Goal: Task Accomplishment & Management: Manage account settings

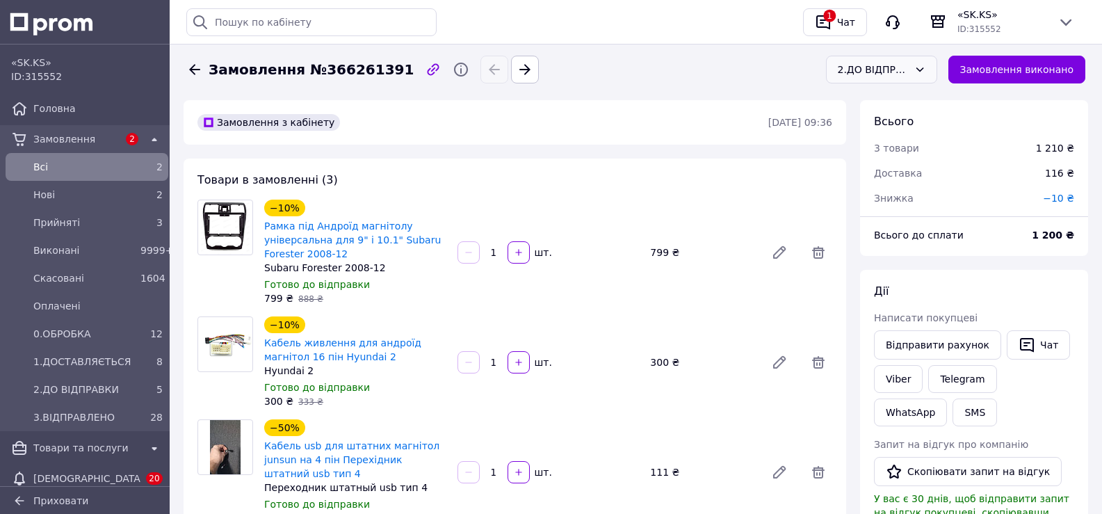
click at [907, 74] on div "2.ДО ВІДПРАВКИ" at bounding box center [872, 69] width 71 height 15
click at [913, 189] on li "3.ВІДПРАВЛЕНО" at bounding box center [894, 193] width 110 height 25
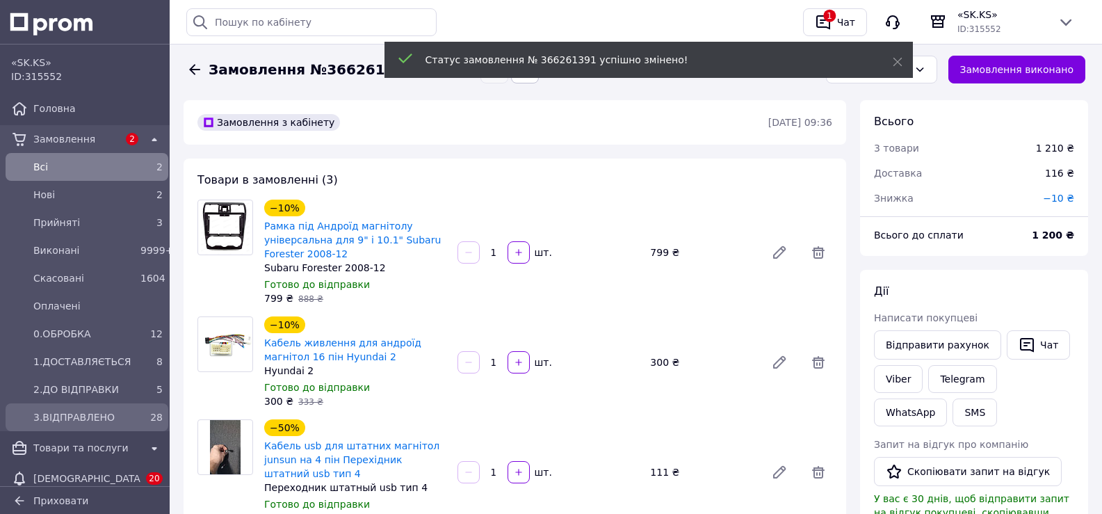
click at [99, 413] on span "3.ВІДПРАВЛЕНО" at bounding box center [83, 417] width 101 height 14
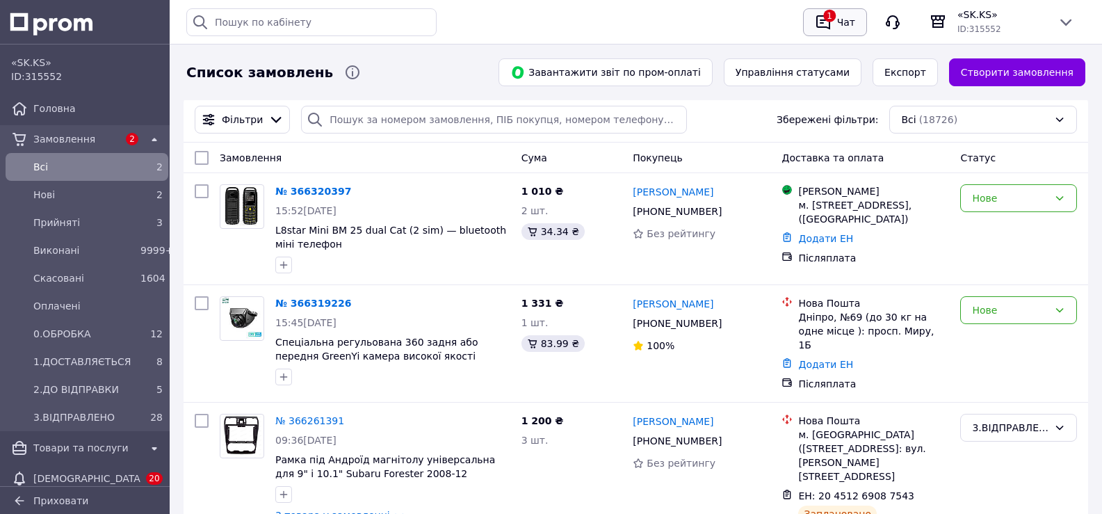
click at [831, 21] on icon "button" at bounding box center [823, 22] width 17 height 17
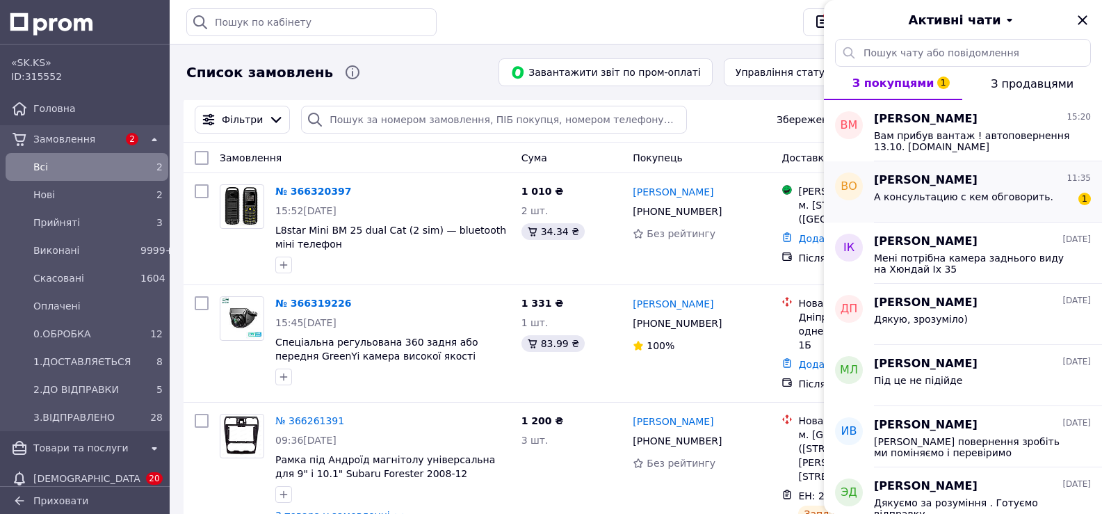
click at [952, 202] on div "А консультацию с кем обговорить." at bounding box center [963, 200] width 179 height 19
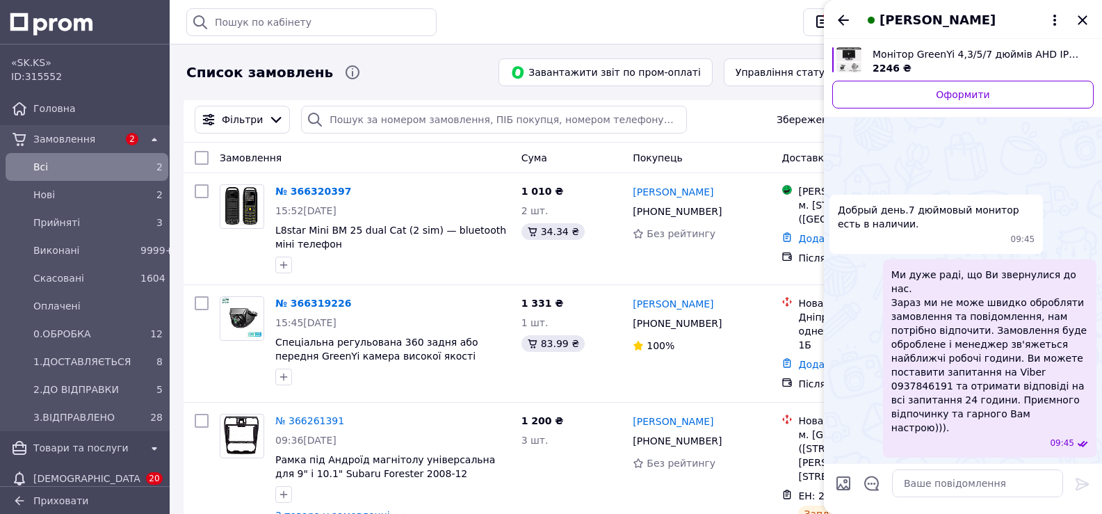
scroll to position [58, 0]
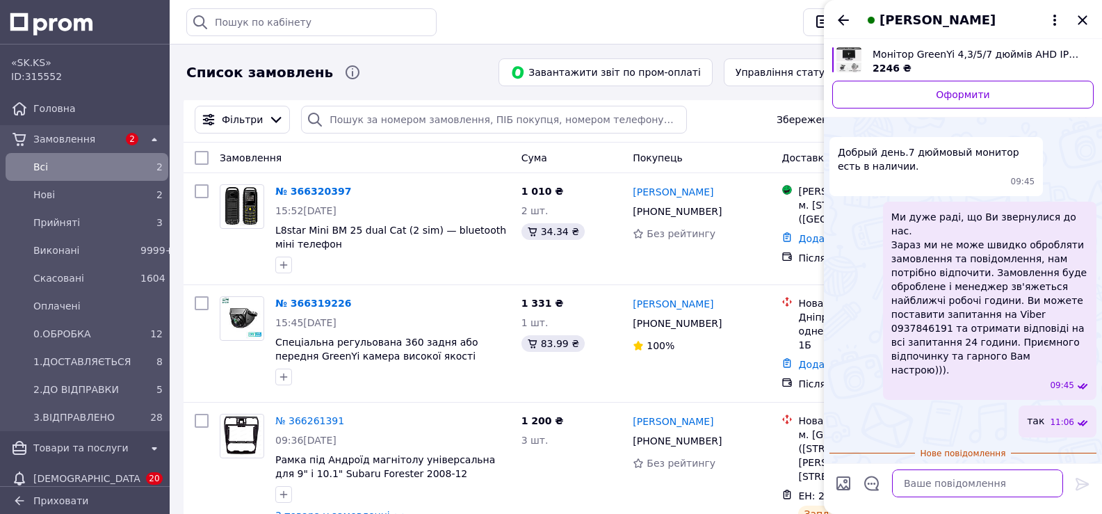
click at [916, 476] on textarea at bounding box center [977, 483] width 171 height 28
type textarea "0677412247"
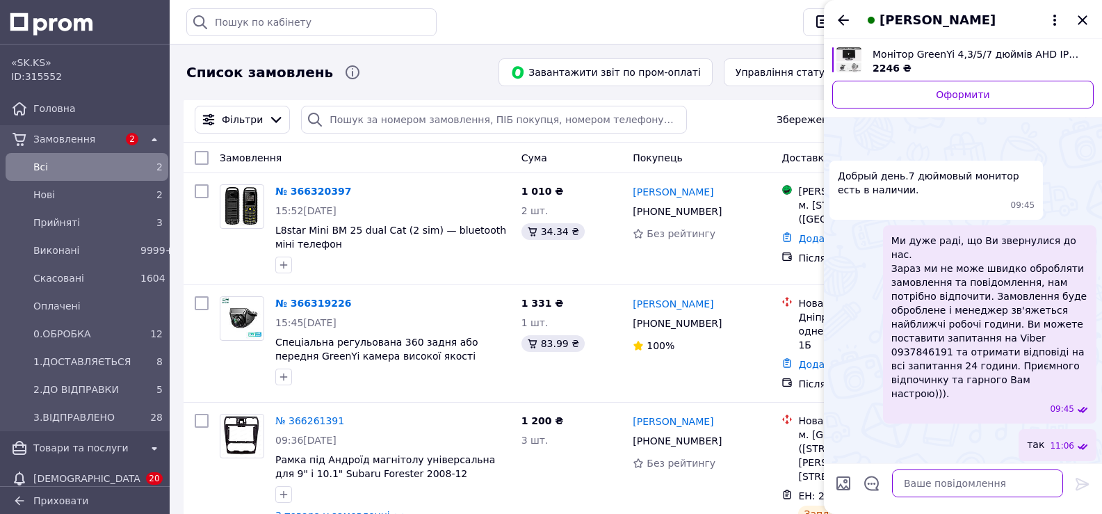
scroll to position [69, 0]
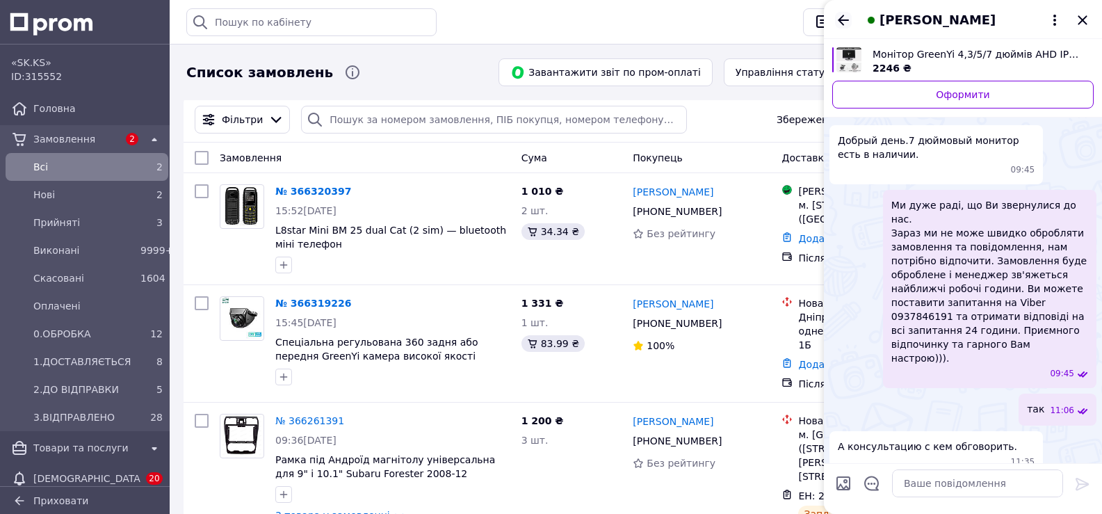
click at [842, 13] on icon "Назад" at bounding box center [843, 20] width 17 height 17
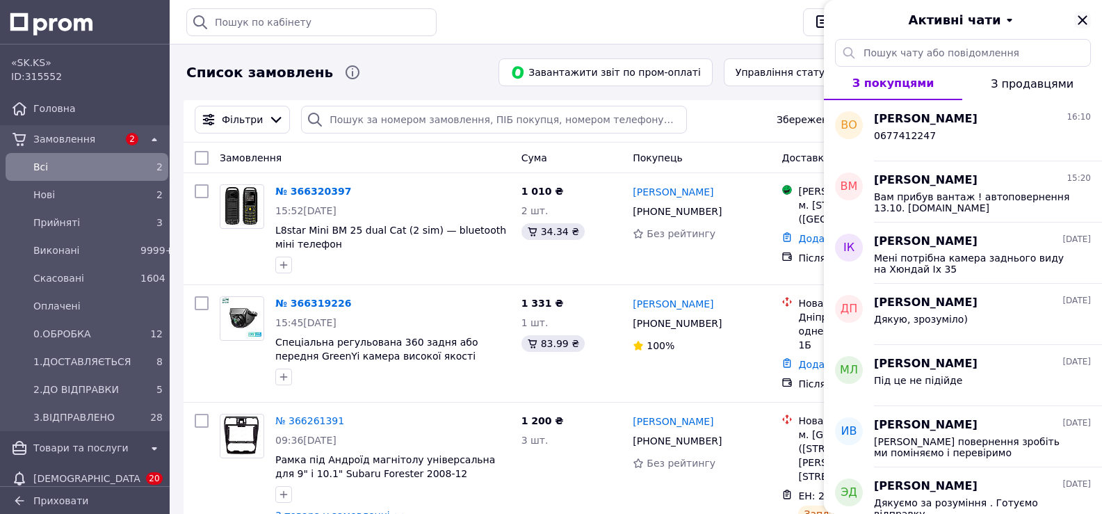
click at [1078, 23] on icon "Закрити" at bounding box center [1082, 20] width 17 height 17
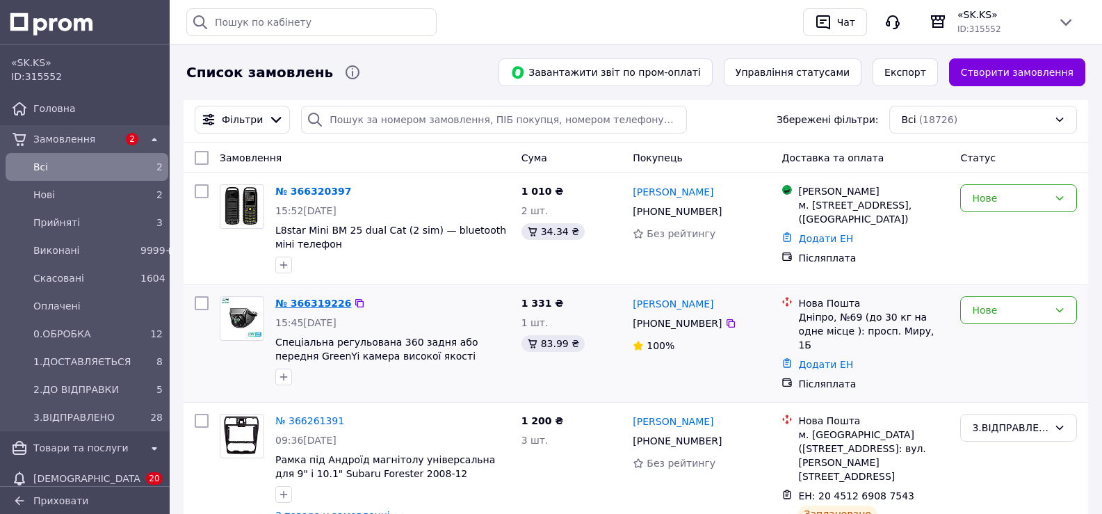
click at [311, 309] on link "№ 366319226" at bounding box center [313, 302] width 76 height 11
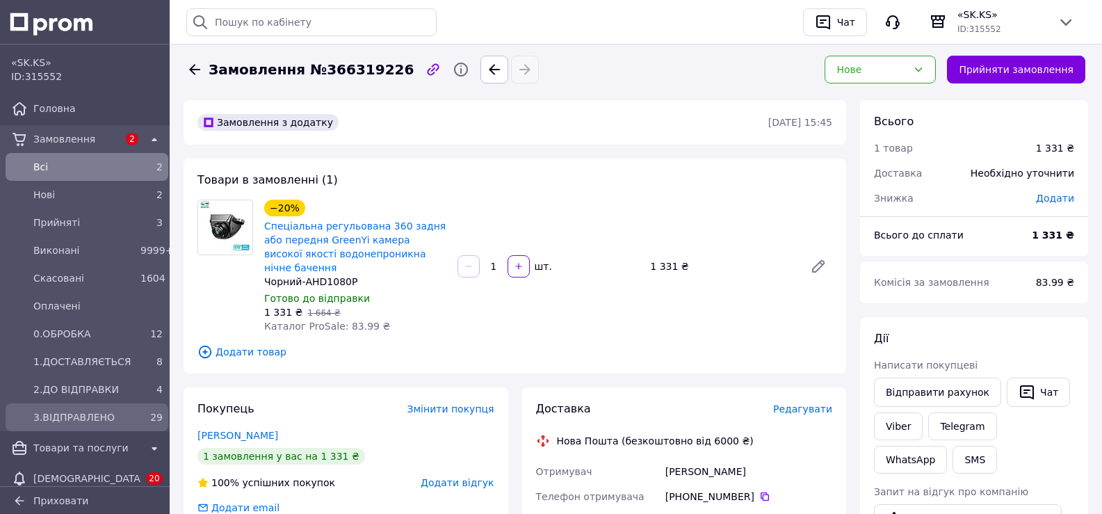
click at [88, 411] on span "3.ВІДПРАВЛЕНО" at bounding box center [83, 417] width 101 height 14
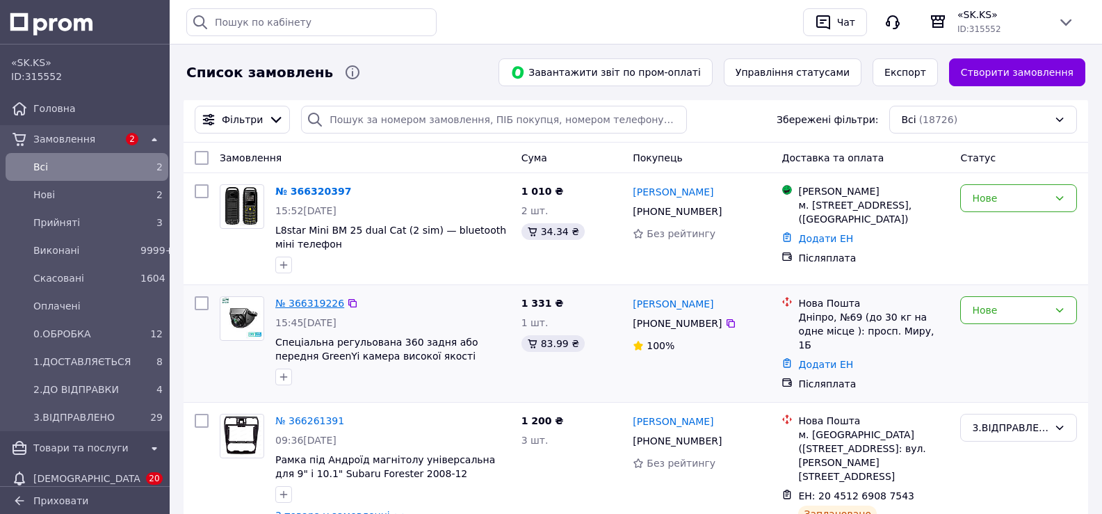
click at [304, 307] on link "№ 366319226" at bounding box center [309, 302] width 69 height 11
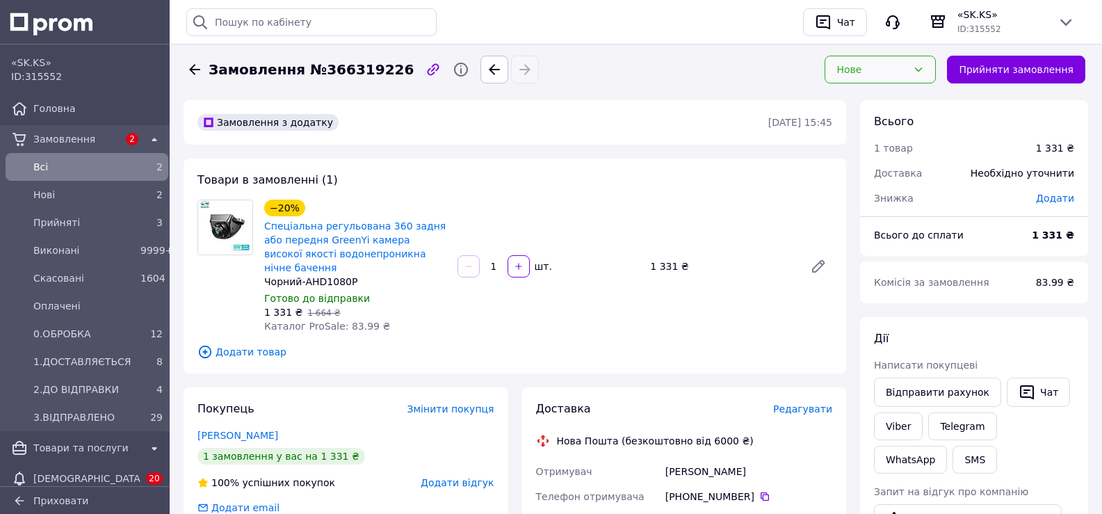
click at [893, 75] on div "Нове" at bounding box center [871, 69] width 71 height 15
click at [906, 170] on li "2.ДО ВІДПРАВКИ" at bounding box center [895, 168] width 110 height 25
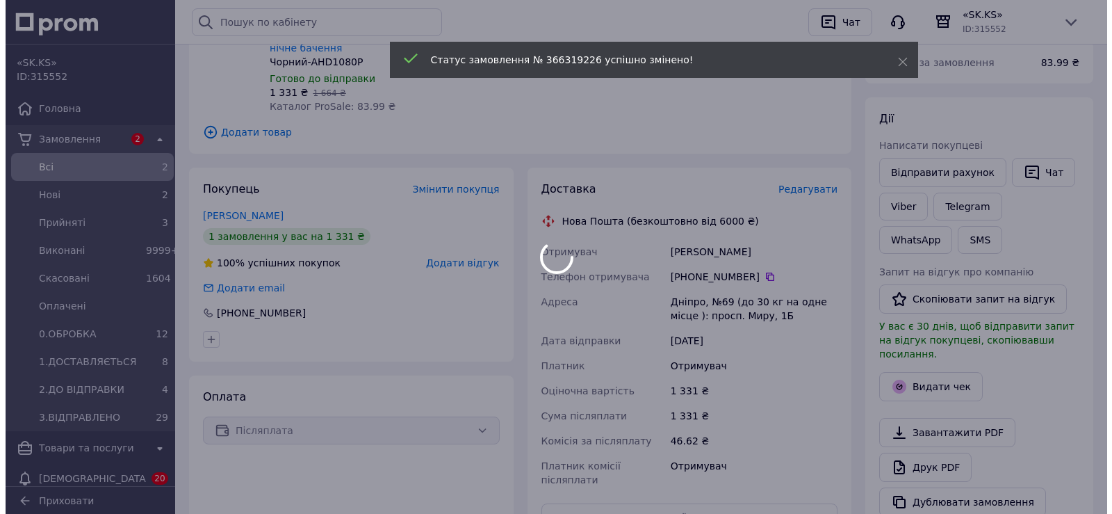
scroll to position [234, 0]
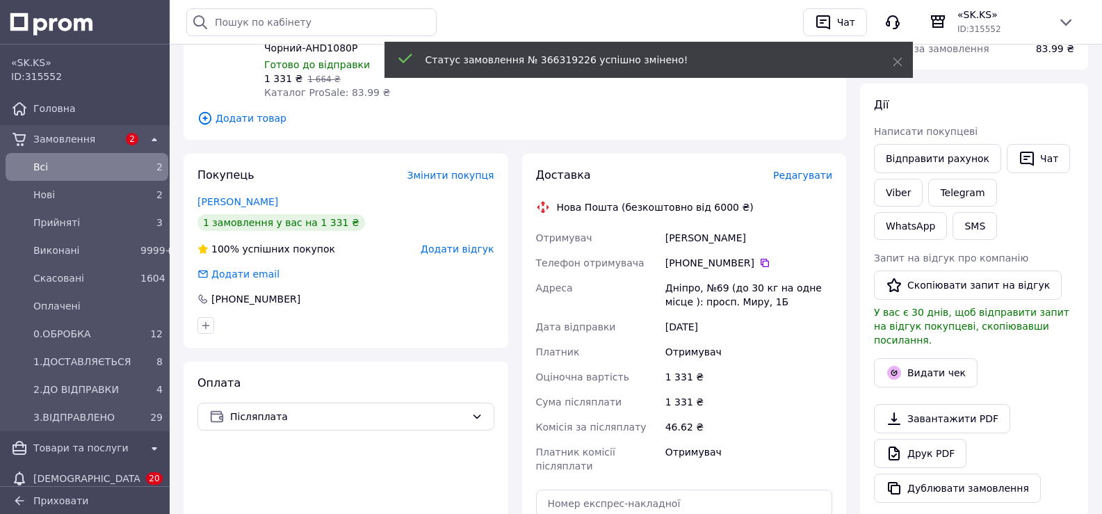
click at [804, 170] on span "Редагувати" at bounding box center [802, 175] width 59 height 11
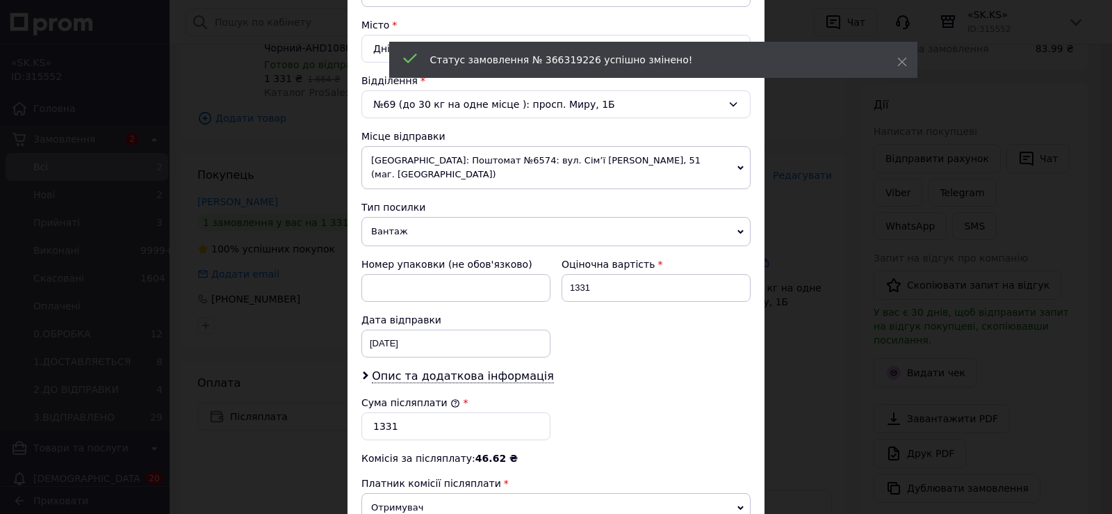
scroll to position [378, 0]
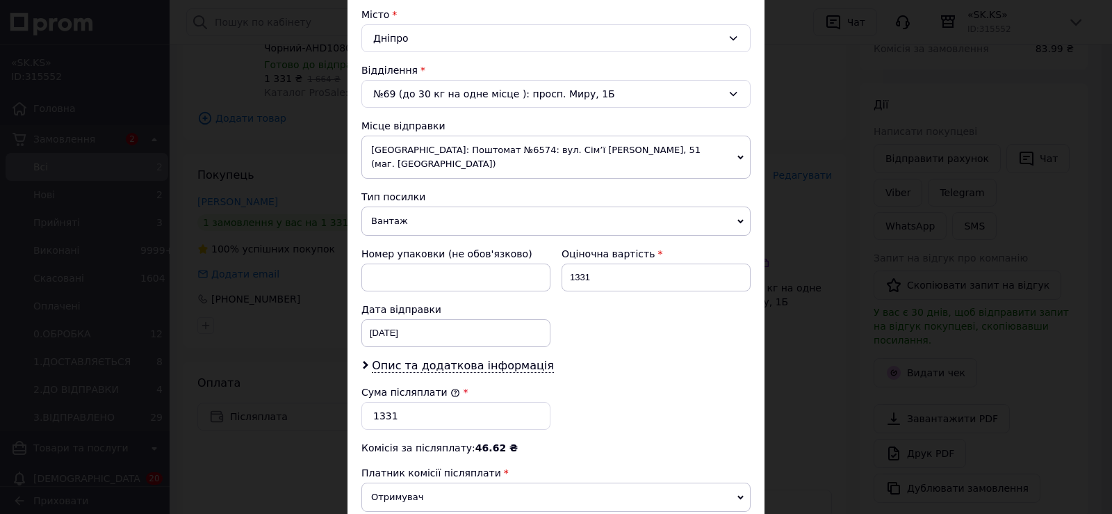
click at [462, 206] on span "Вантаж" at bounding box center [555, 220] width 389 height 29
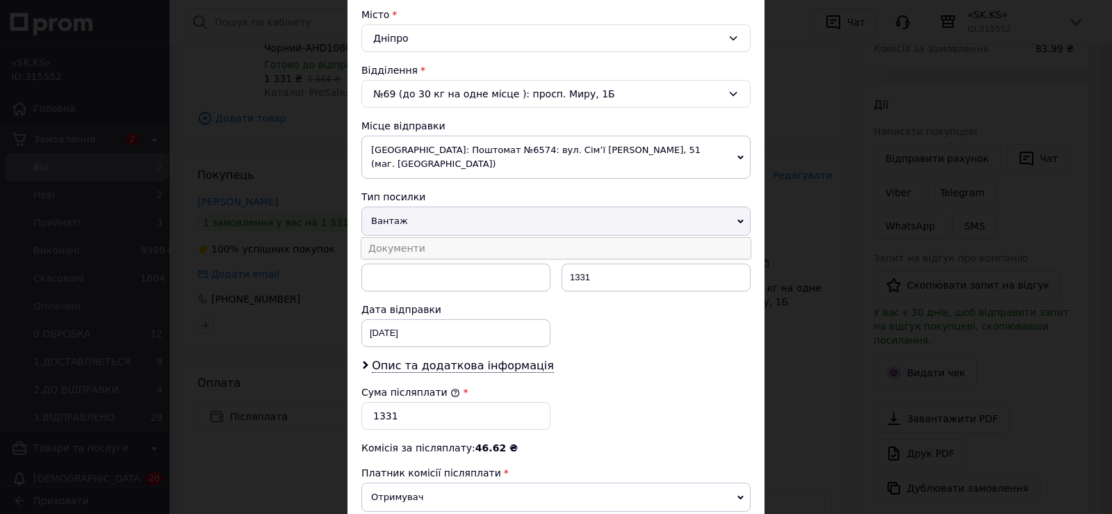
click at [453, 238] on li "Документи" at bounding box center [555, 248] width 389 height 21
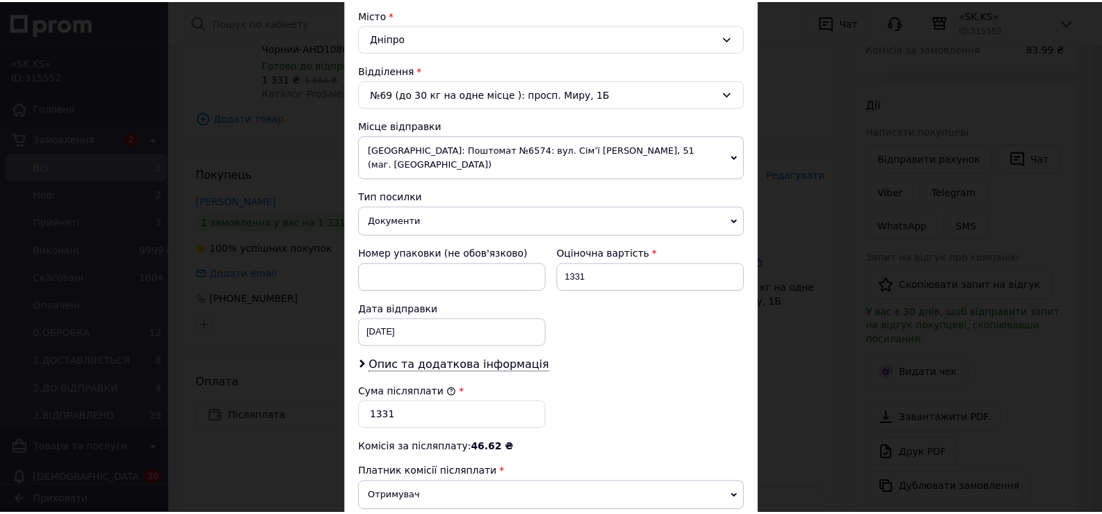
scroll to position [561, 0]
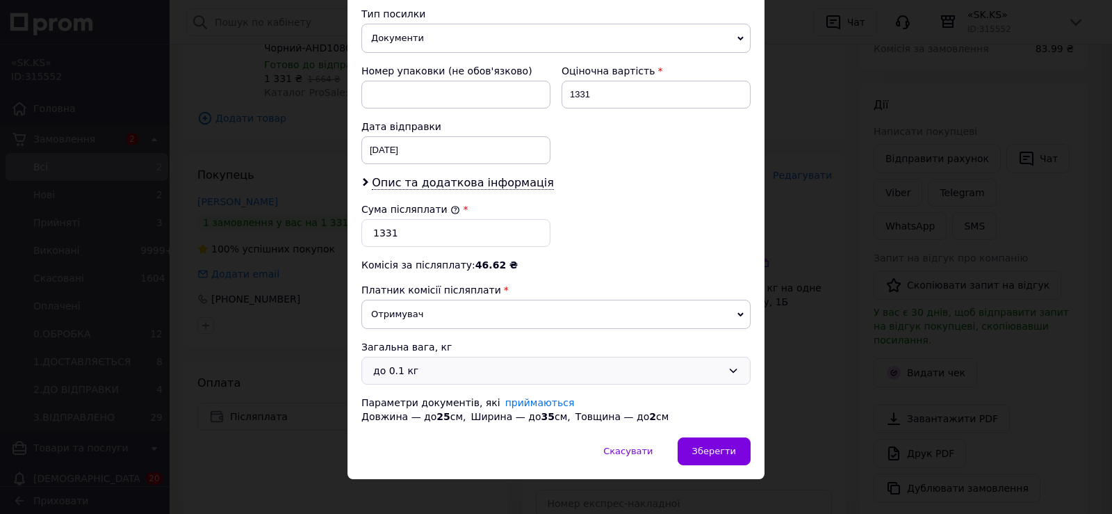
click at [399, 363] on div "до 0.1 кг" at bounding box center [547, 370] width 349 height 15
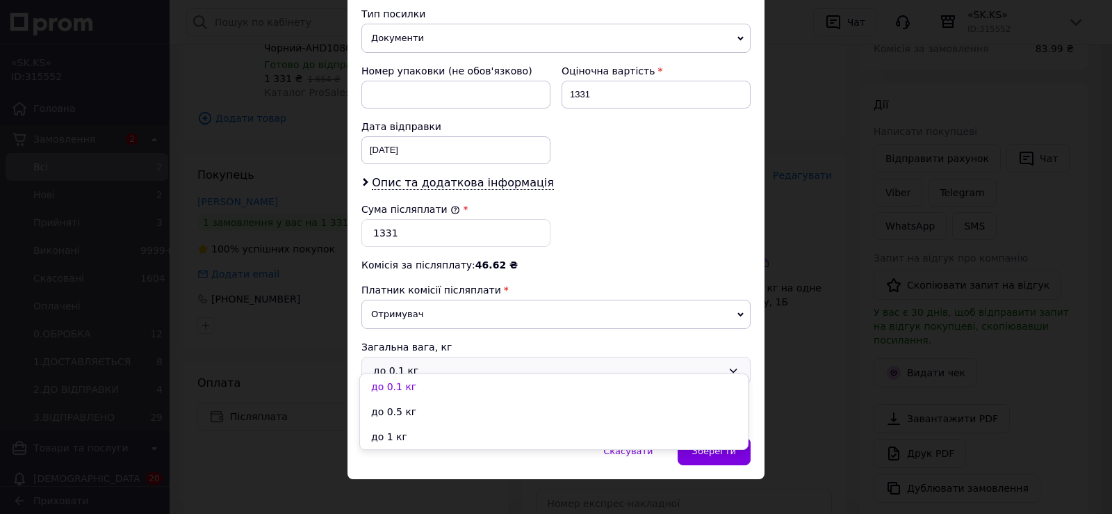
click at [411, 446] on li "до 1 кг" at bounding box center [554, 436] width 388 height 25
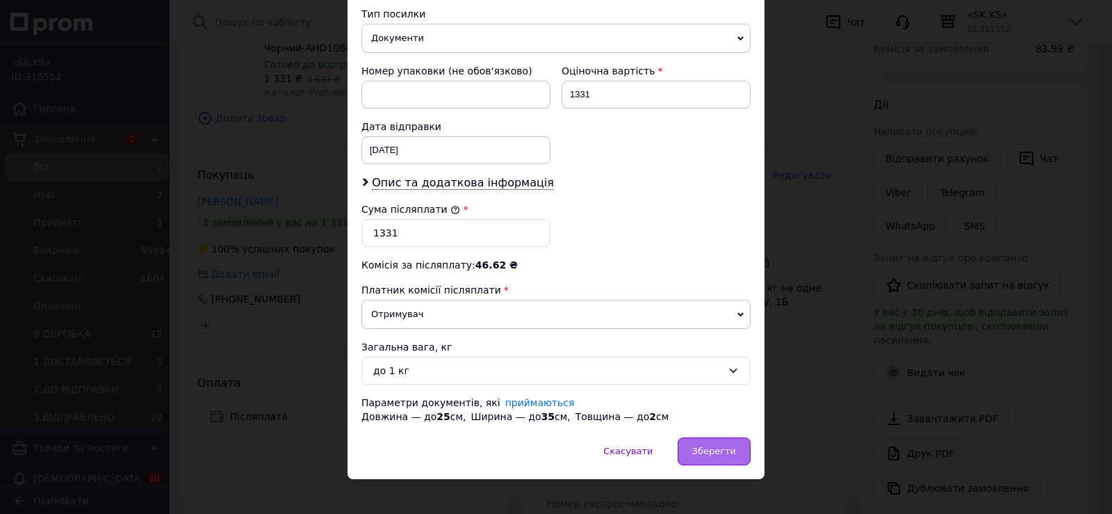
click at [701, 445] on span "Зберегти" at bounding box center [714, 450] width 44 height 10
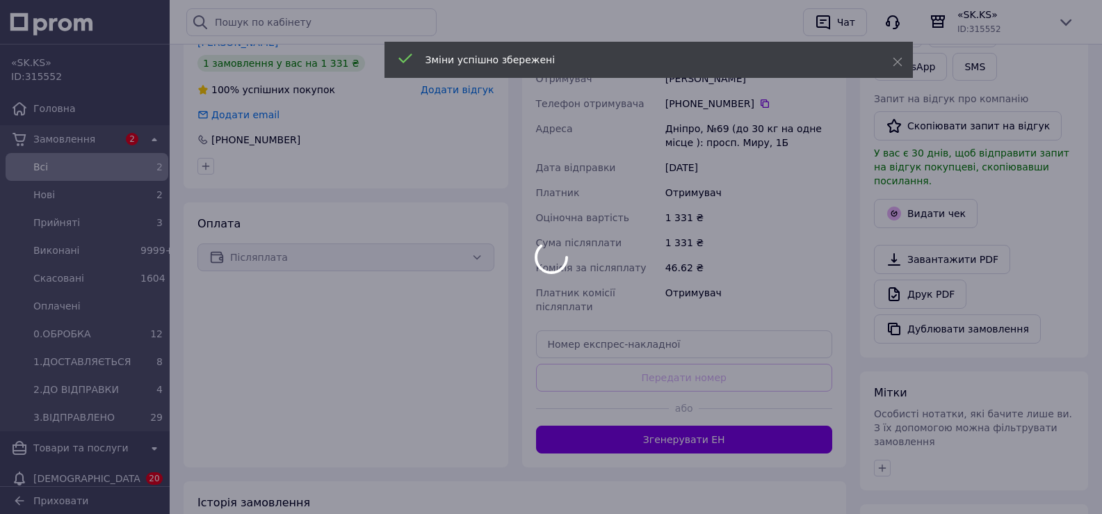
scroll to position [463, 0]
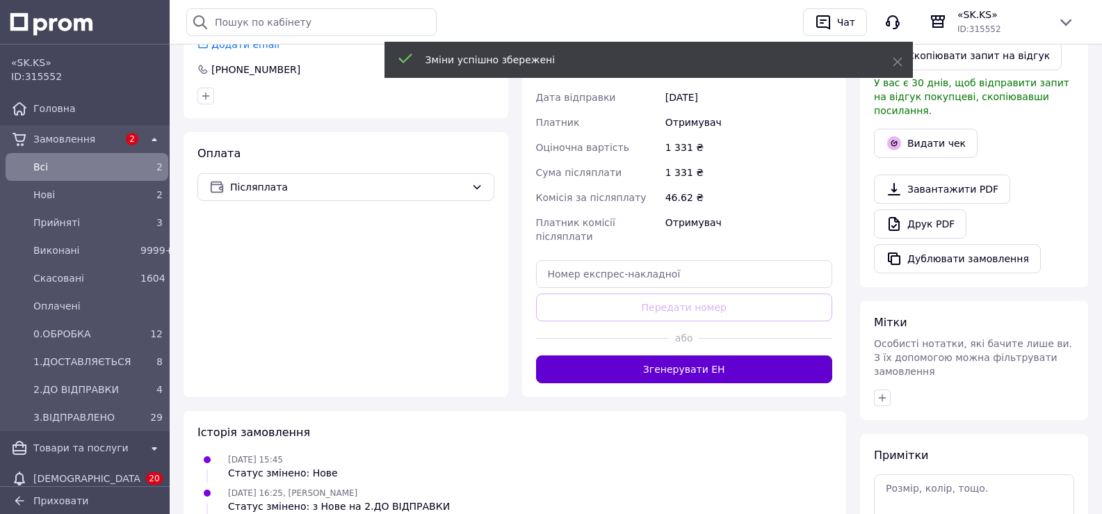
click at [673, 355] on button "Згенерувати ЕН" at bounding box center [684, 369] width 297 height 28
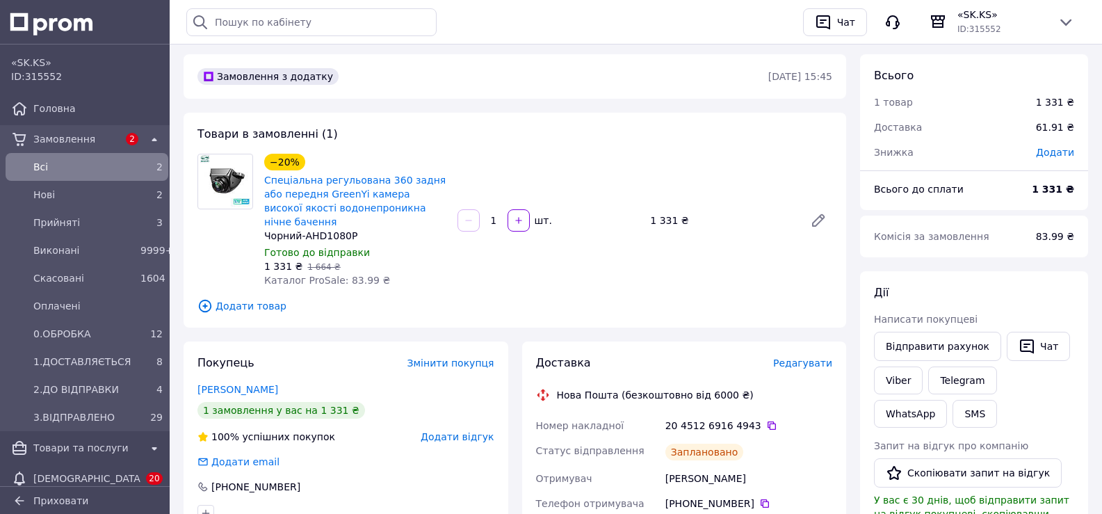
scroll to position [44, 0]
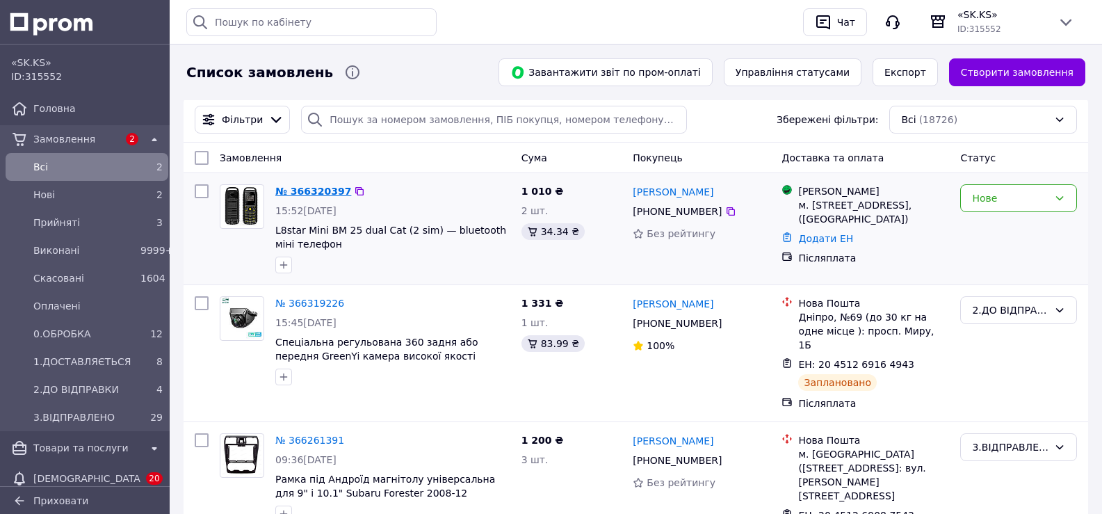
click at [322, 190] on link "№ 366320397" at bounding box center [313, 191] width 76 height 11
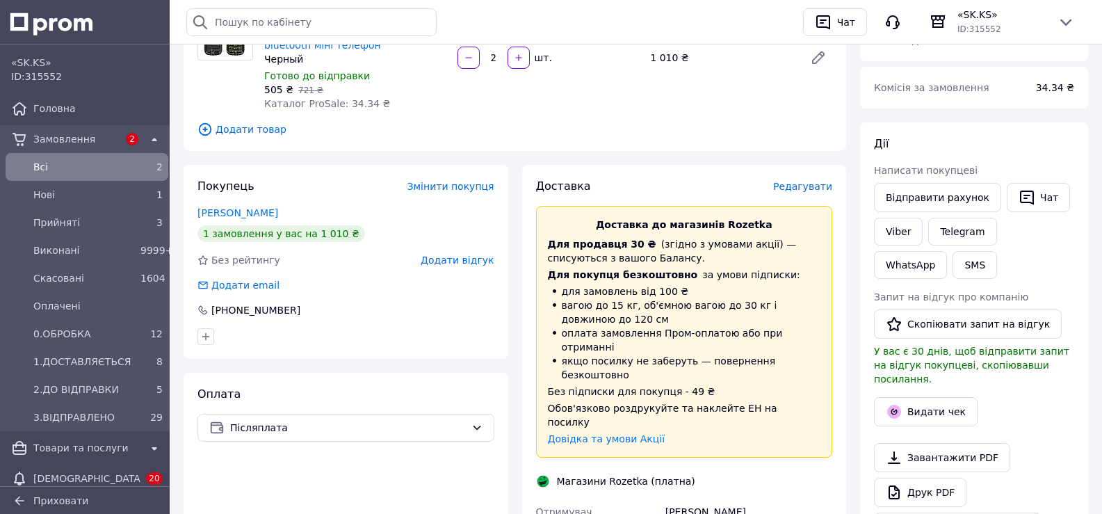
scroll to position [186, 0]
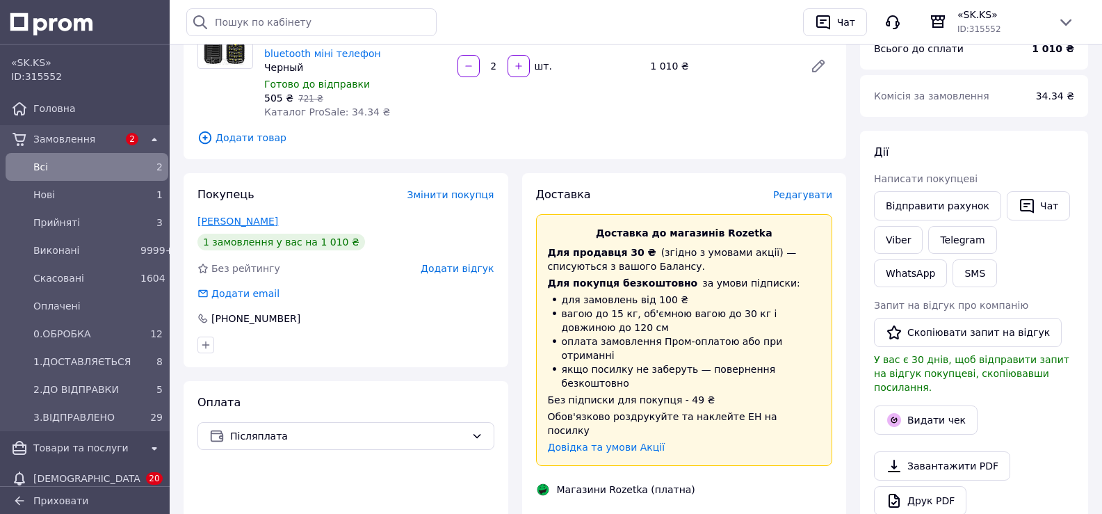
click at [244, 222] on link "Кулиш Роман" at bounding box center [237, 220] width 81 height 11
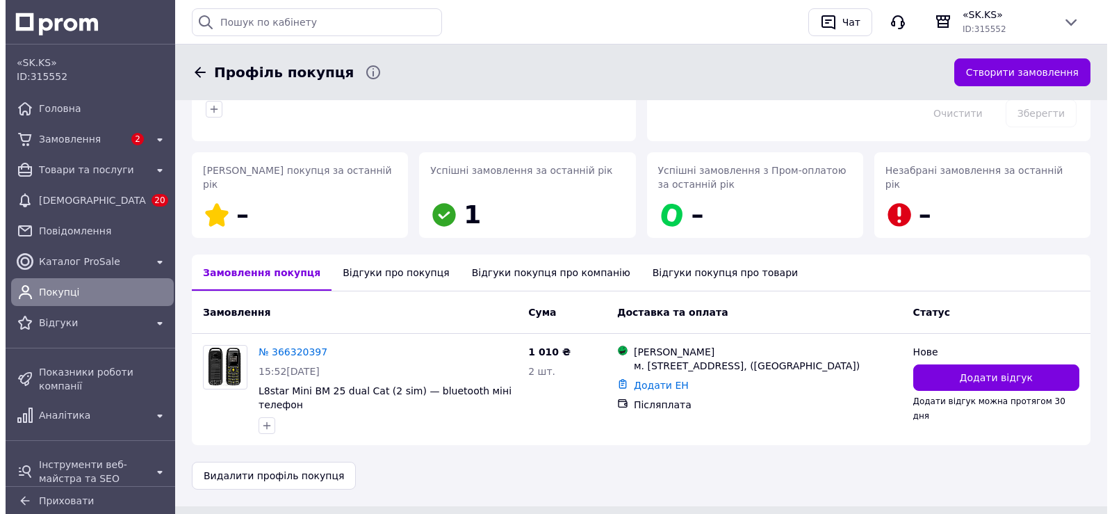
scroll to position [161, 0]
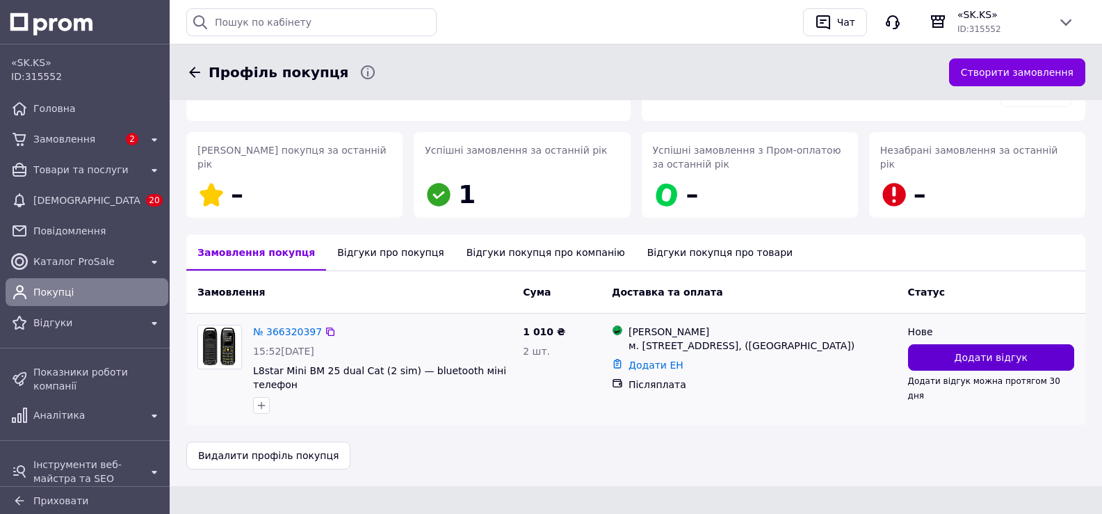
click at [992, 365] on button "Додати відгук" at bounding box center [991, 357] width 166 height 26
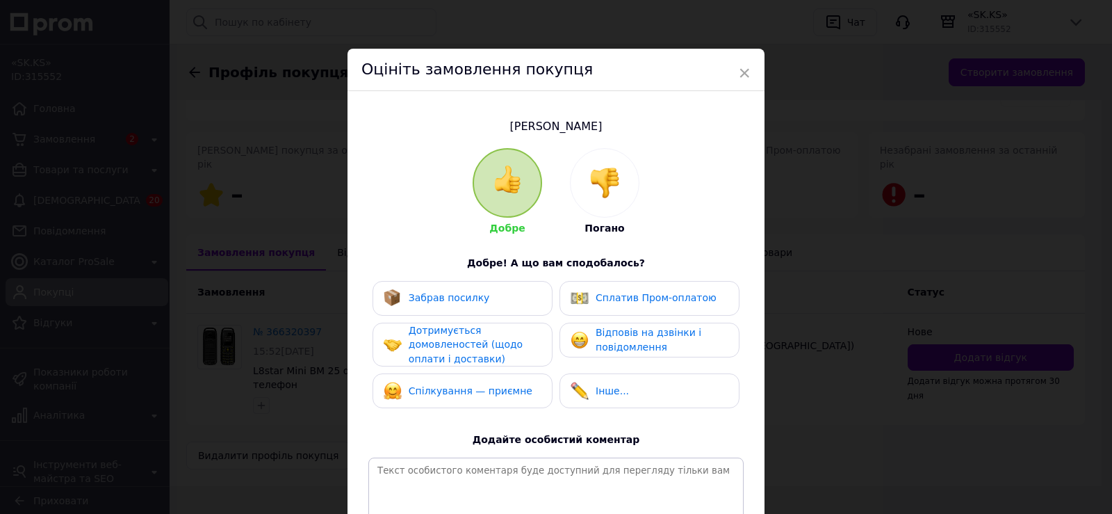
click at [612, 210] on div at bounding box center [605, 183] width 68 height 68
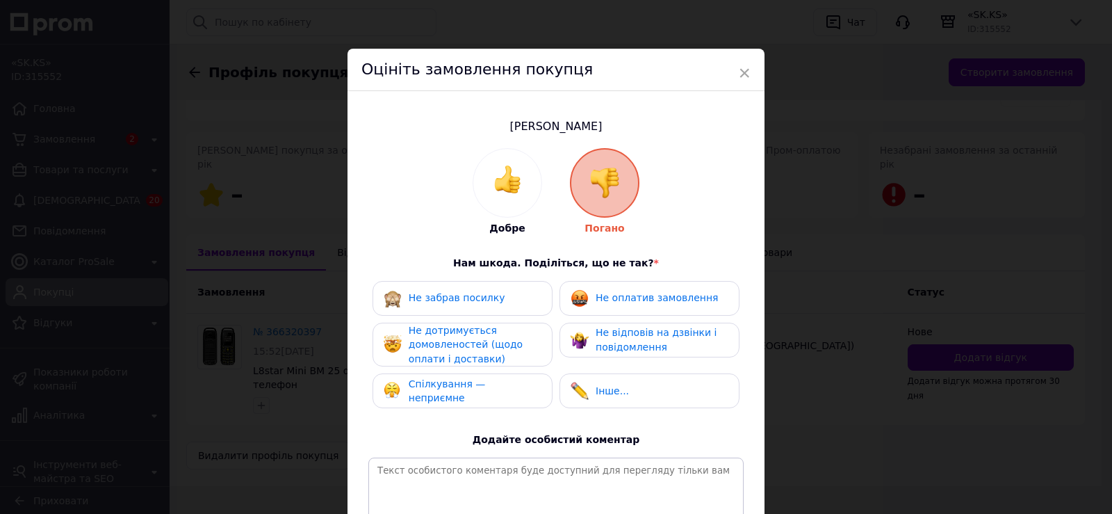
click at [632, 298] on span "Не оплатив замовлення" at bounding box center [657, 297] width 122 height 11
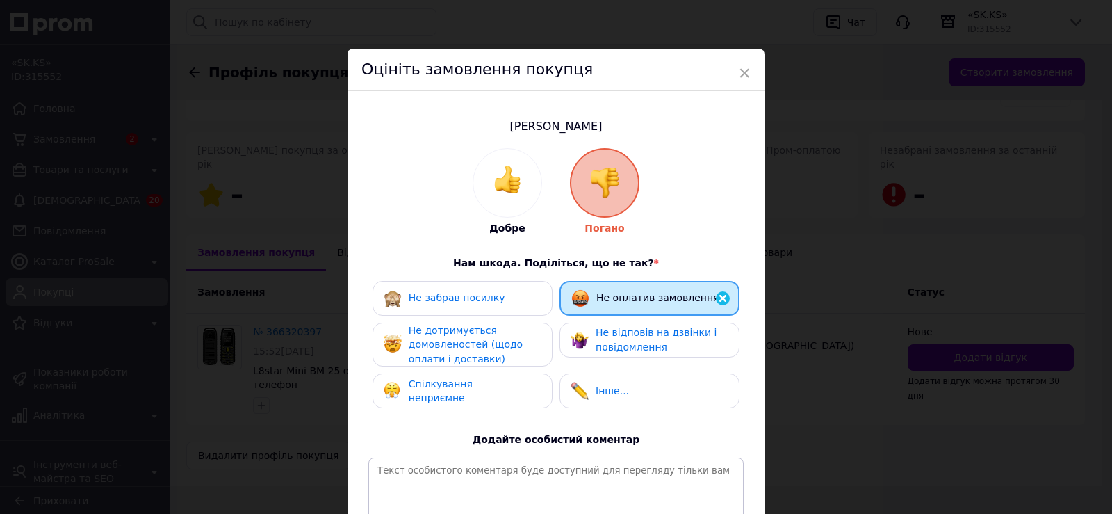
click at [519, 338] on span "Не дотримується домовленостей (щодо оплати і доставки)" at bounding box center [466, 345] width 114 height 40
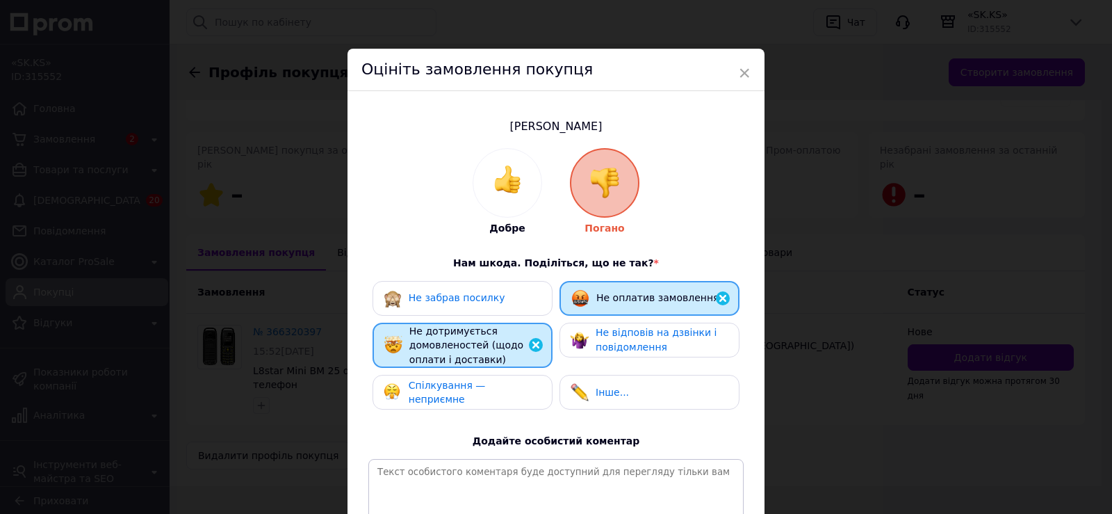
click at [644, 334] on span "Не відповів на дзвінки і повідомлення" at bounding box center [656, 340] width 121 height 26
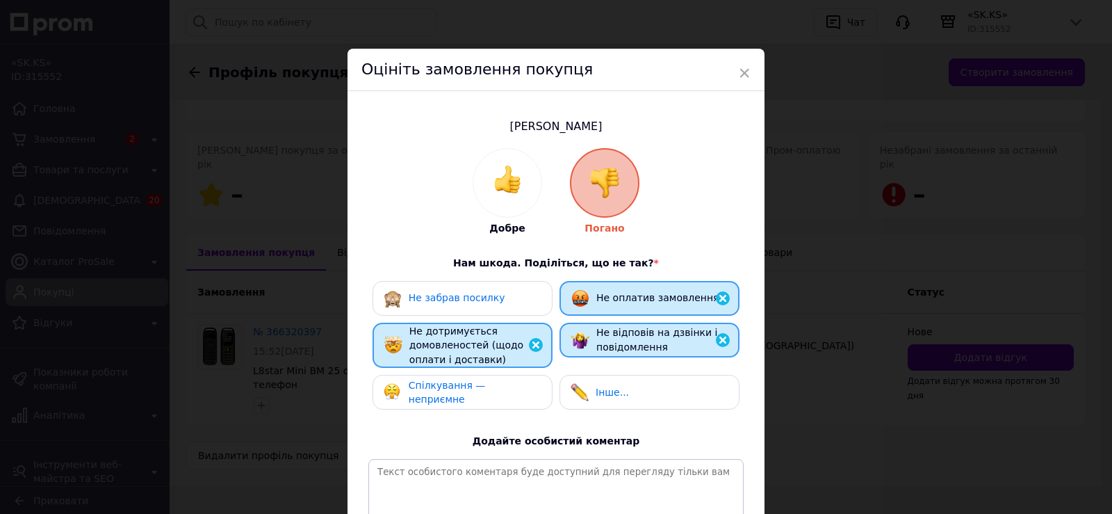
click at [514, 346] on div "Не дотримується домовленостей (щодо оплати і доставки)" at bounding box center [474, 345] width 131 height 43
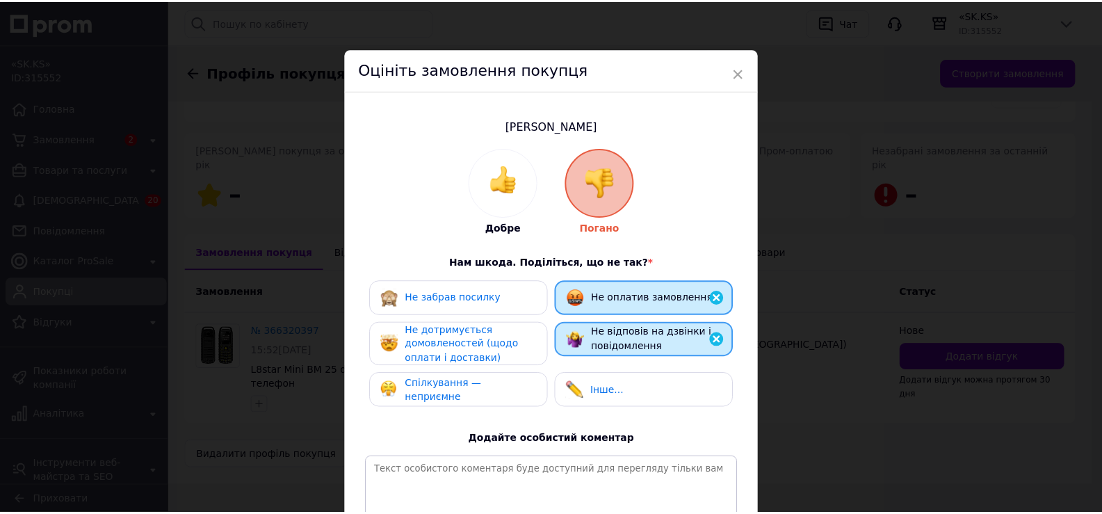
scroll to position [170, 0]
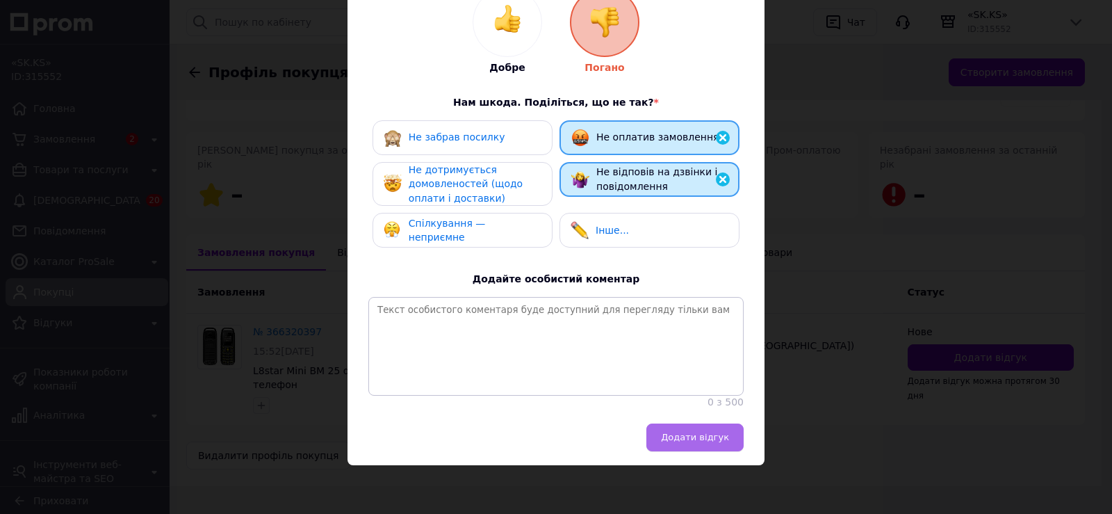
click at [692, 436] on span "Додати відгук" at bounding box center [695, 437] width 68 height 10
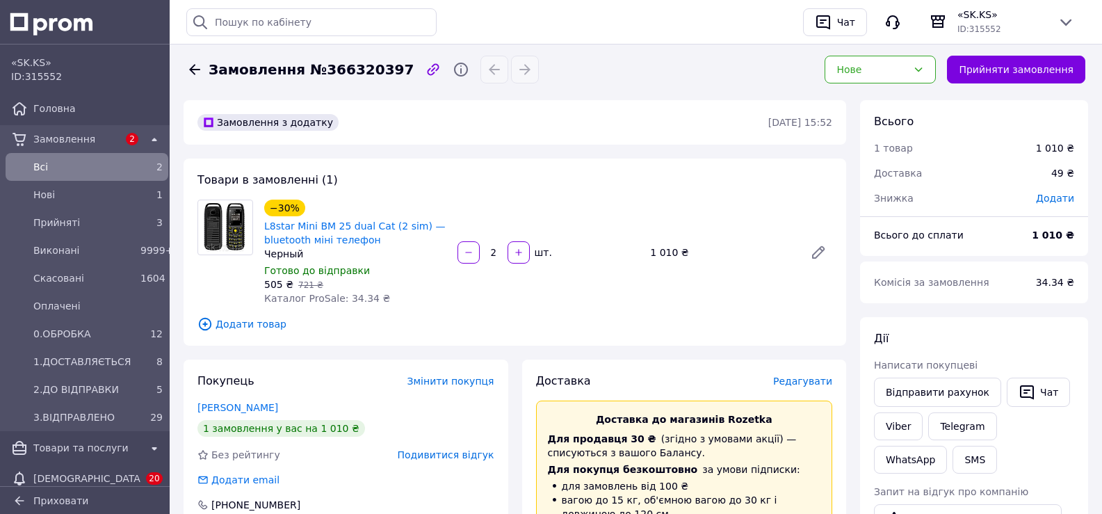
click at [193, 74] on icon at bounding box center [194, 69] width 17 height 17
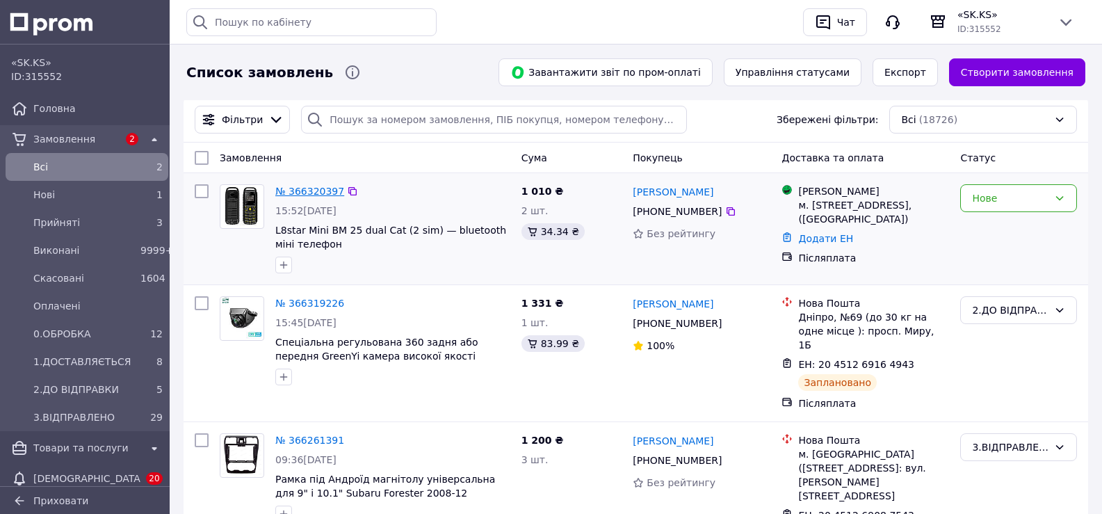
click at [327, 189] on link "№ 366320397" at bounding box center [309, 191] width 69 height 11
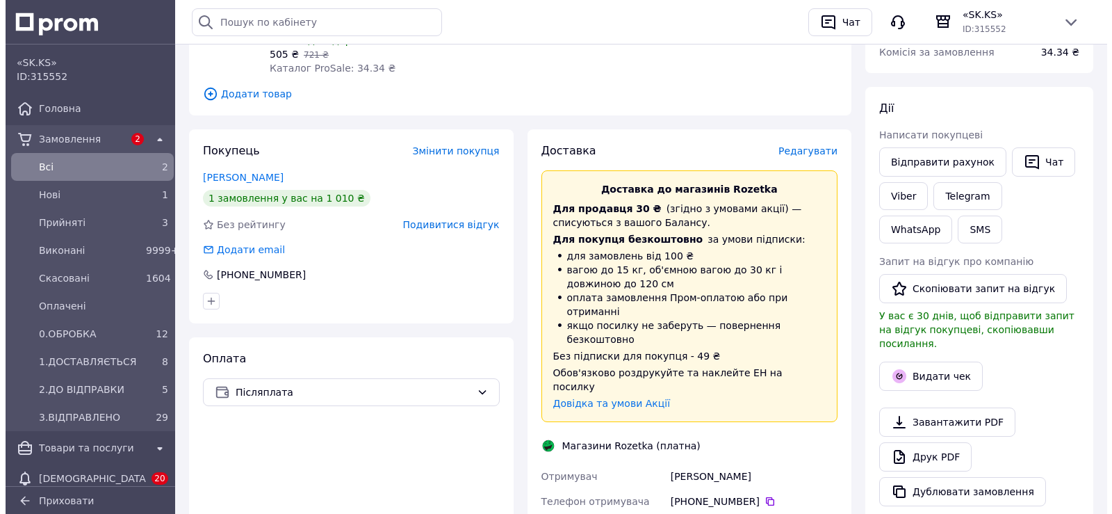
scroll to position [229, 0]
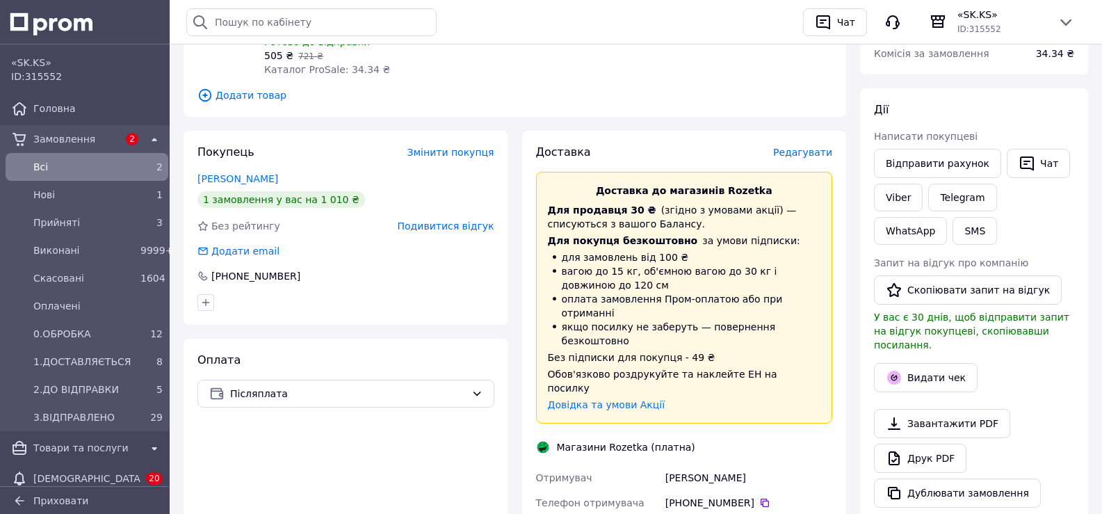
click at [818, 156] on span "Редагувати" at bounding box center [802, 152] width 59 height 11
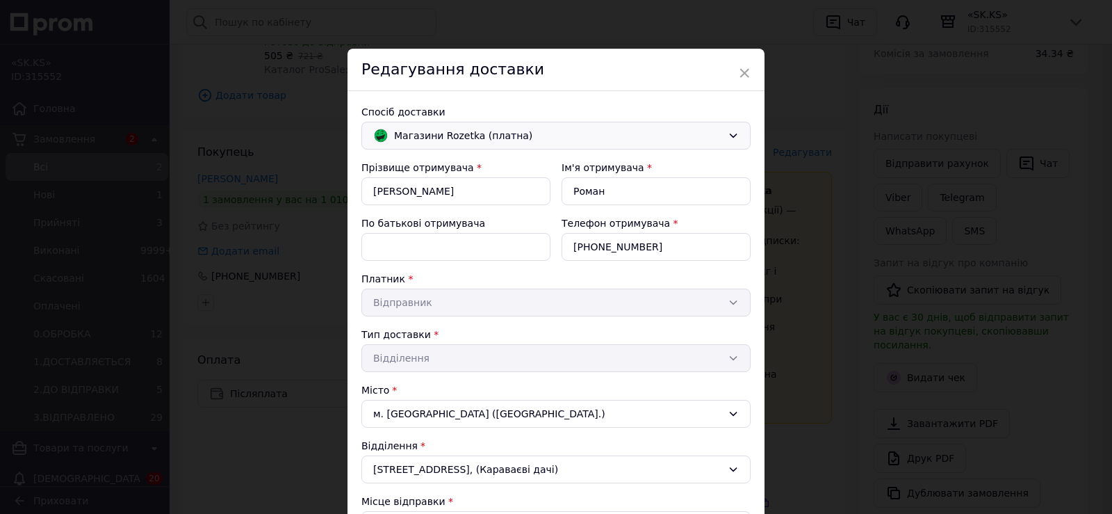
click at [469, 138] on span "Магазини Rozetka (платна)" at bounding box center [558, 135] width 328 height 15
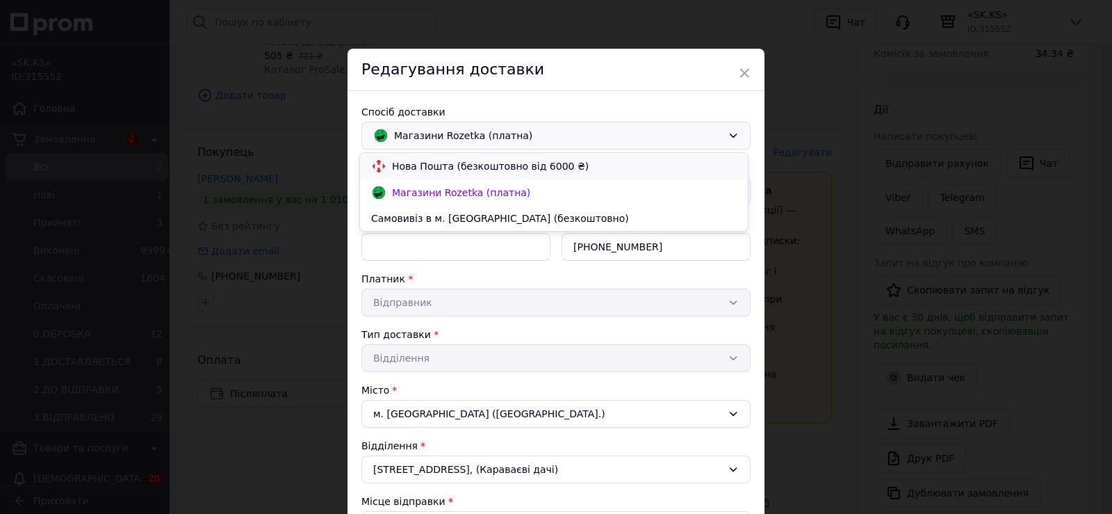
click at [475, 170] on span "Нова Пошта (безкоштовно від 6000 ₴)" at bounding box center [564, 166] width 345 height 14
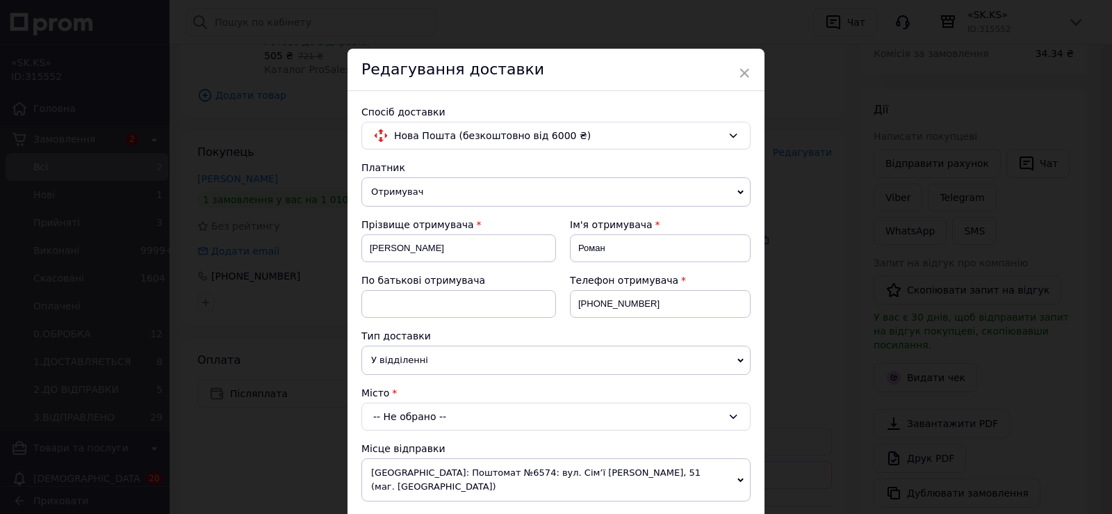
click at [455, 417] on div "-- Не обрано --" at bounding box center [555, 416] width 389 height 28
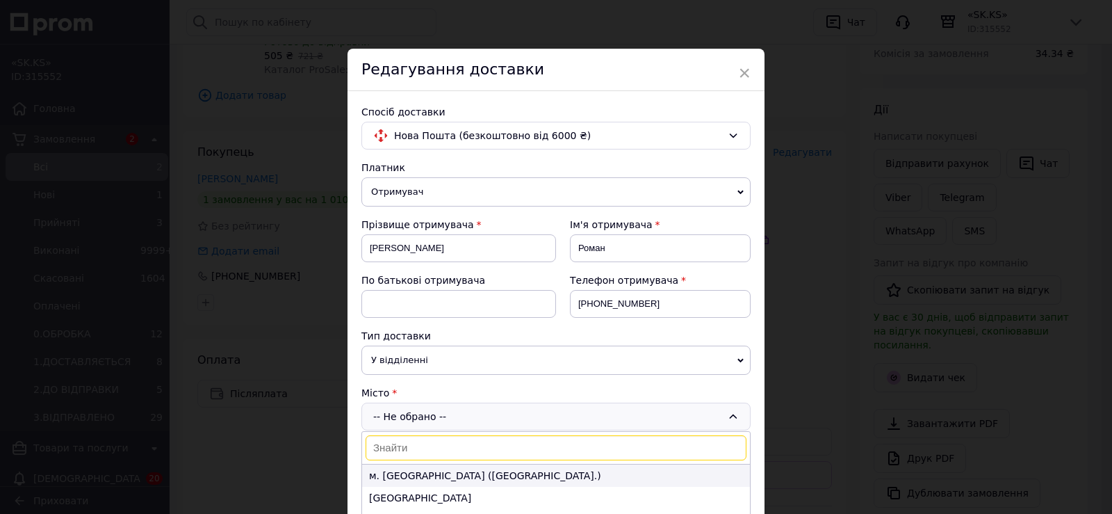
click at [428, 469] on li "м. Київ (Київська обл.)" at bounding box center [556, 475] width 388 height 22
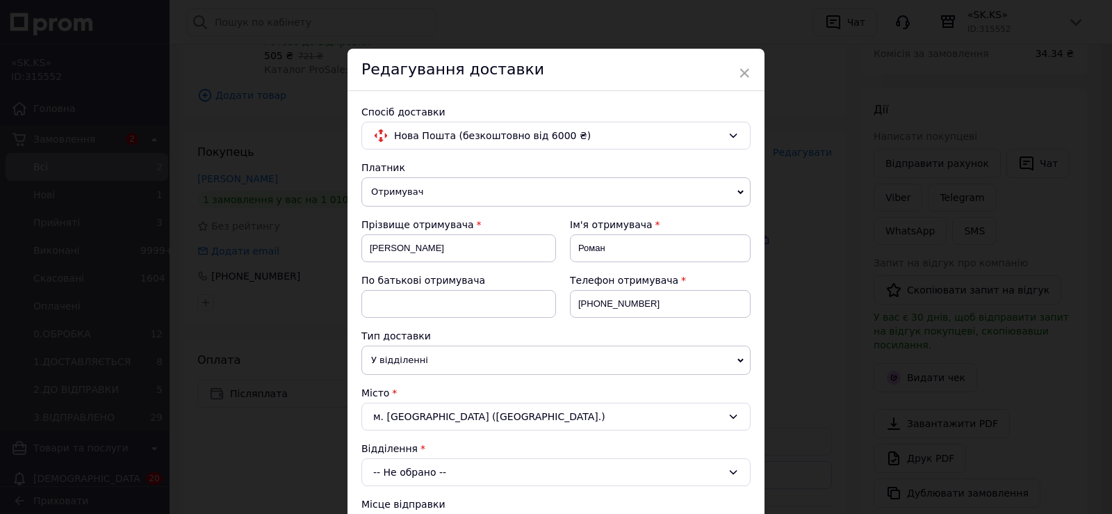
scroll to position [254, 0]
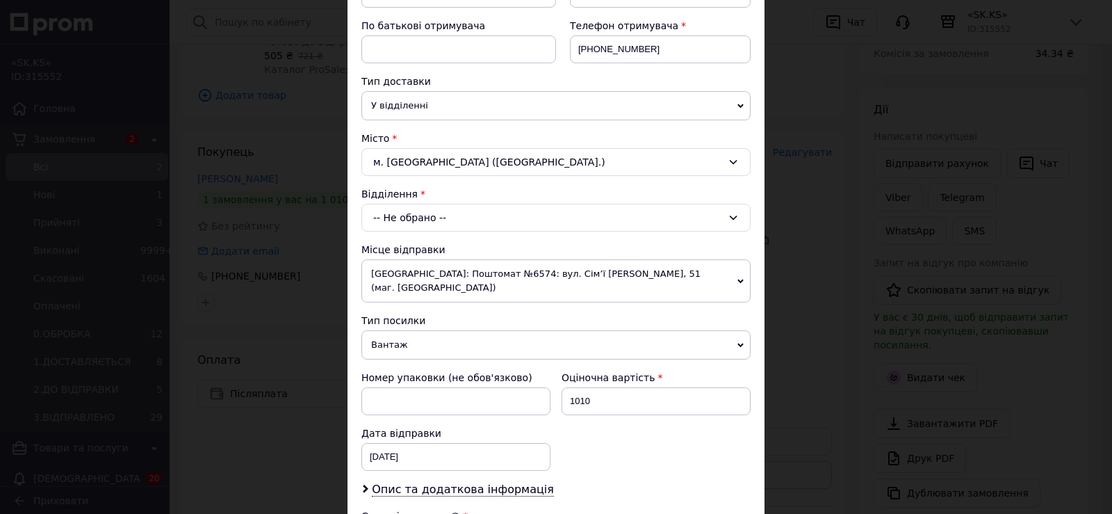
click at [417, 216] on div "-- Не обрано --" at bounding box center [555, 218] width 389 height 28
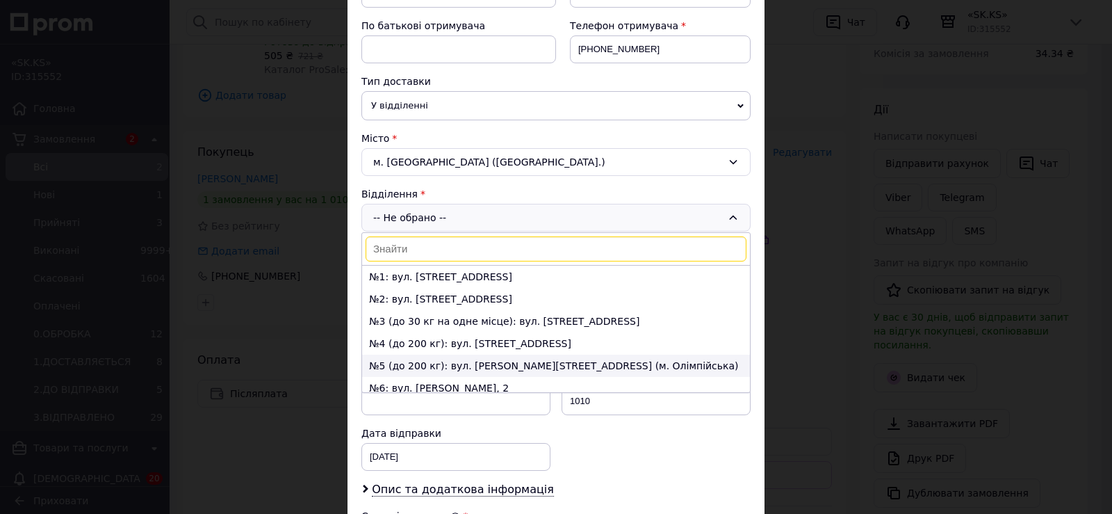
click at [428, 371] on li "№5 (до 200 кг): вул. Федорова, 32 (м. Олімпійська)" at bounding box center [556, 365] width 388 height 22
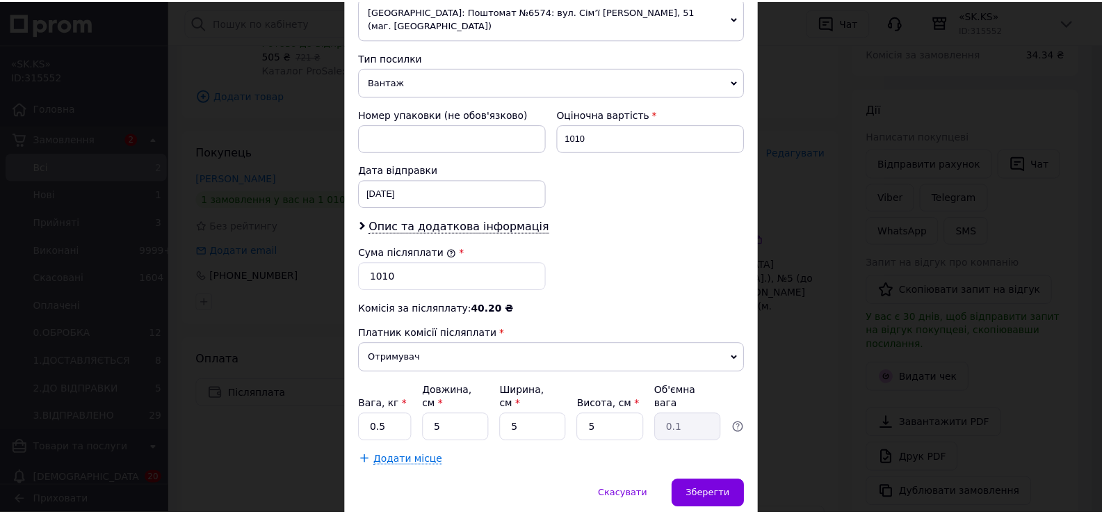
scroll to position [547, 0]
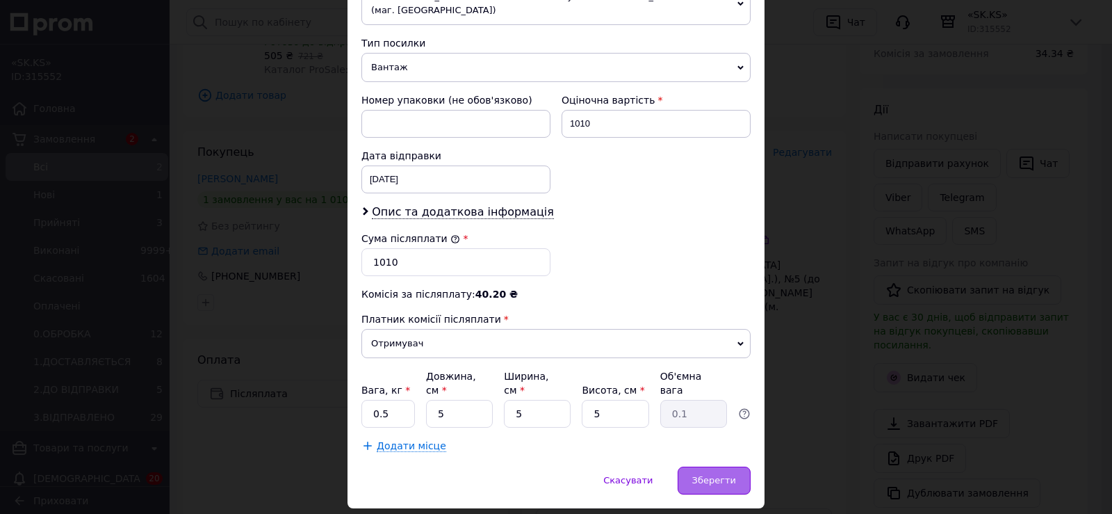
click at [726, 475] on span "Зберегти" at bounding box center [714, 480] width 44 height 10
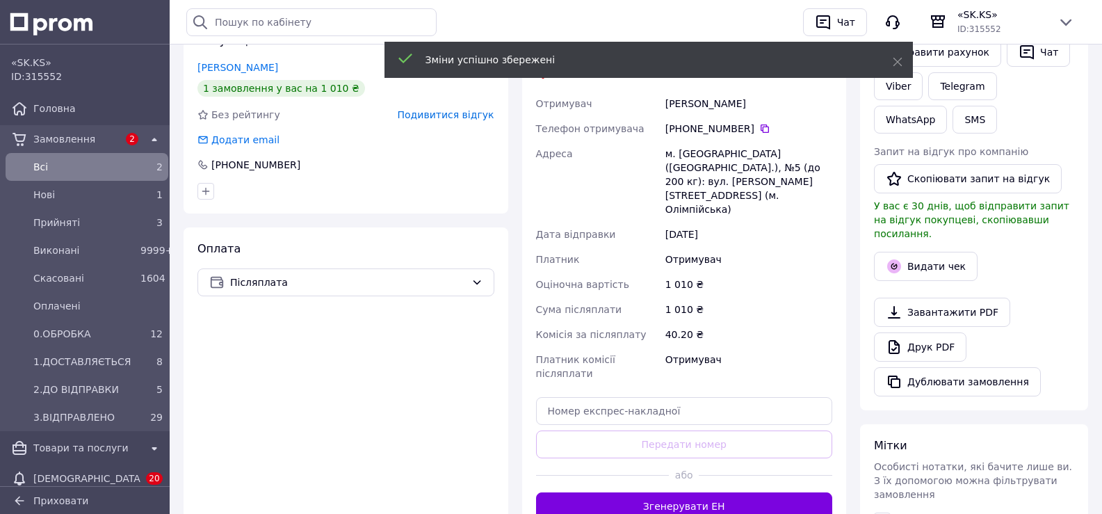
scroll to position [348, 0]
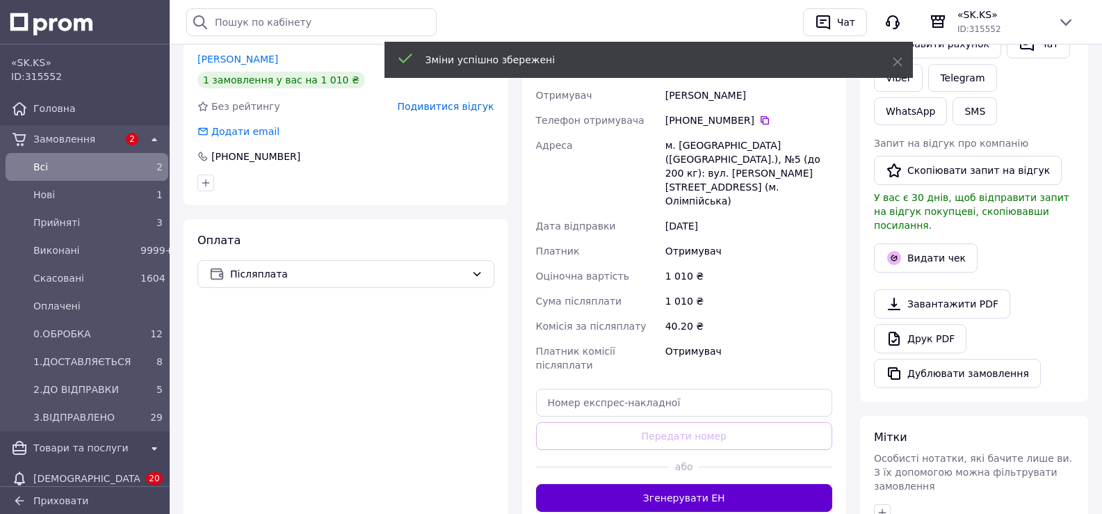
click at [721, 484] on button "Згенерувати ЕН" at bounding box center [684, 498] width 297 height 28
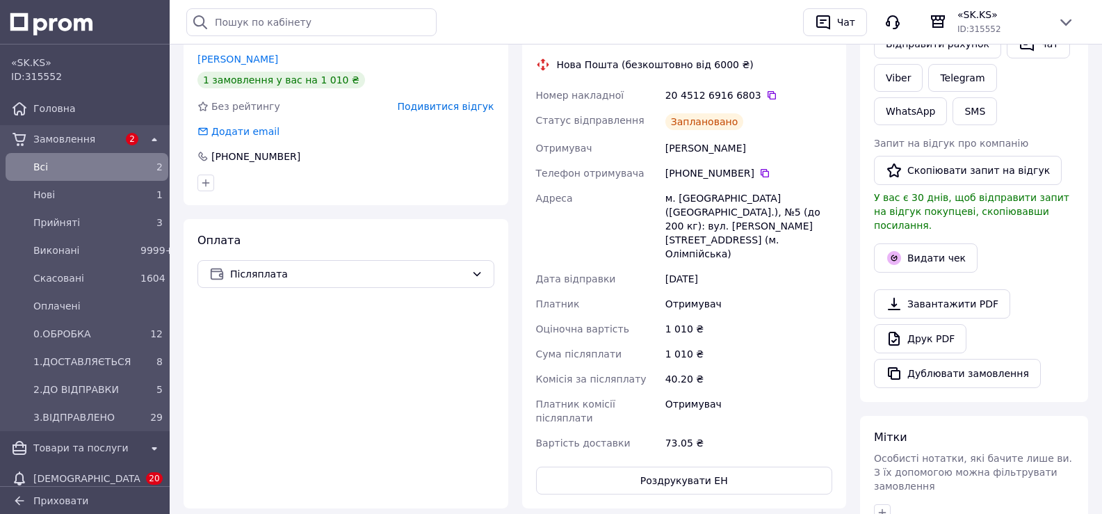
scroll to position [0, 0]
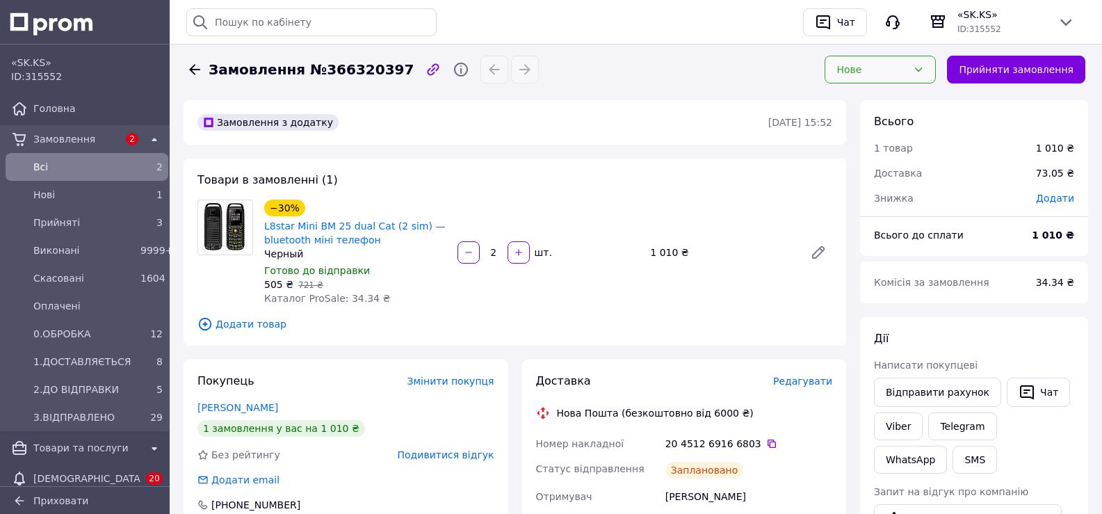
click at [922, 74] on div "Нове" at bounding box center [879, 70] width 111 height 28
click at [902, 99] on li "Прийнято" at bounding box center [895, 99] width 110 height 25
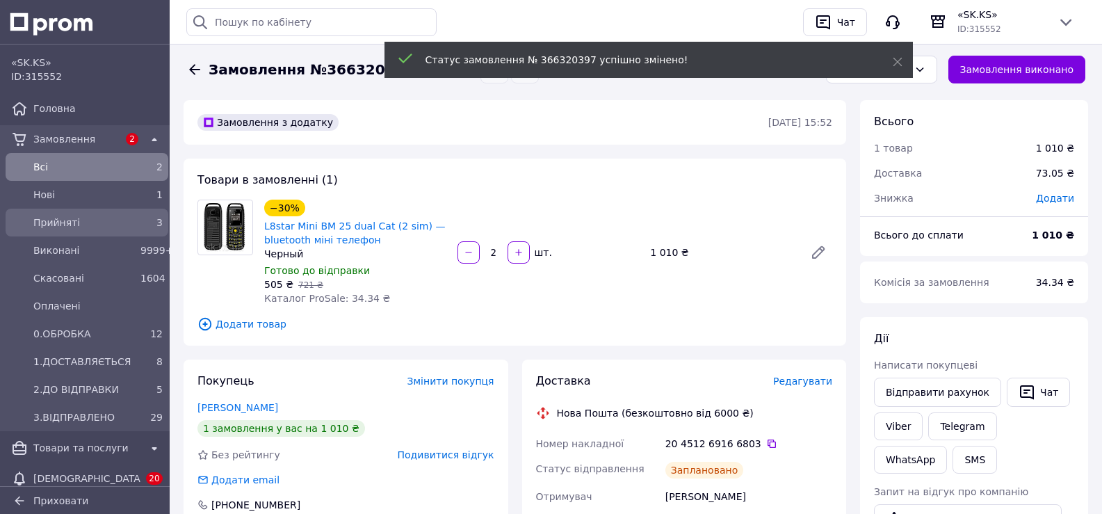
click at [77, 227] on span "Прийняті" at bounding box center [83, 222] width 101 height 14
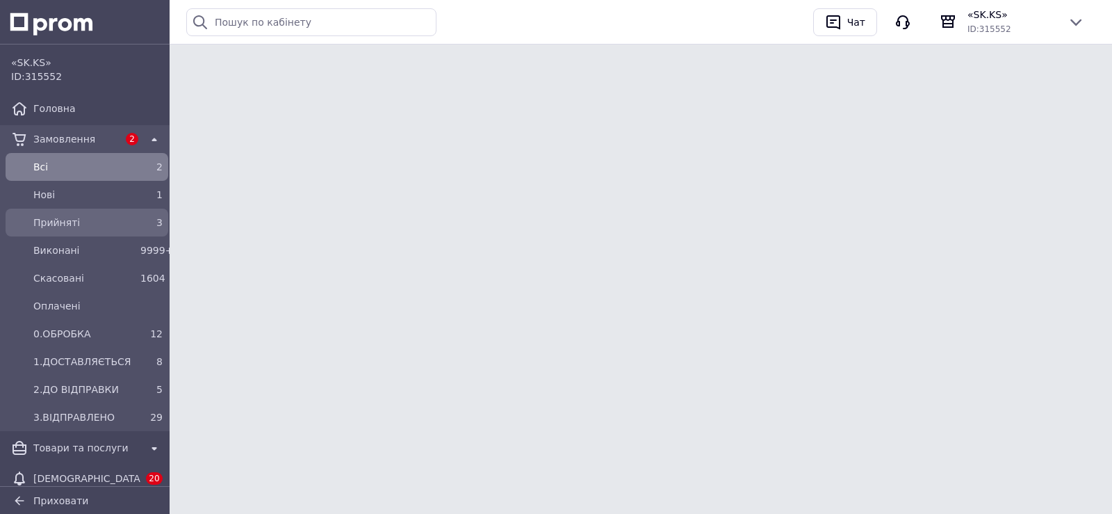
click at [65, 221] on span "Прийняті" at bounding box center [83, 222] width 101 height 14
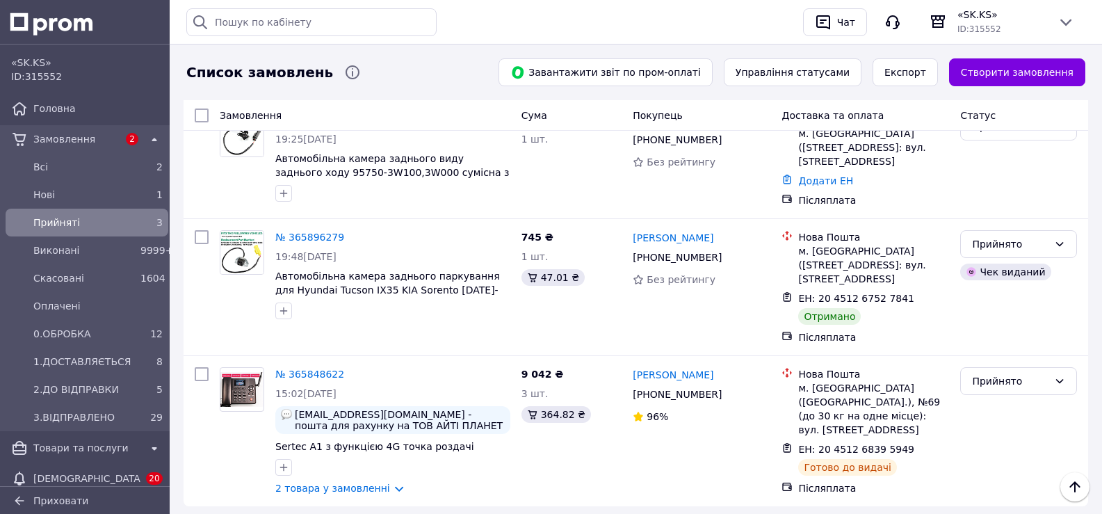
scroll to position [132, 0]
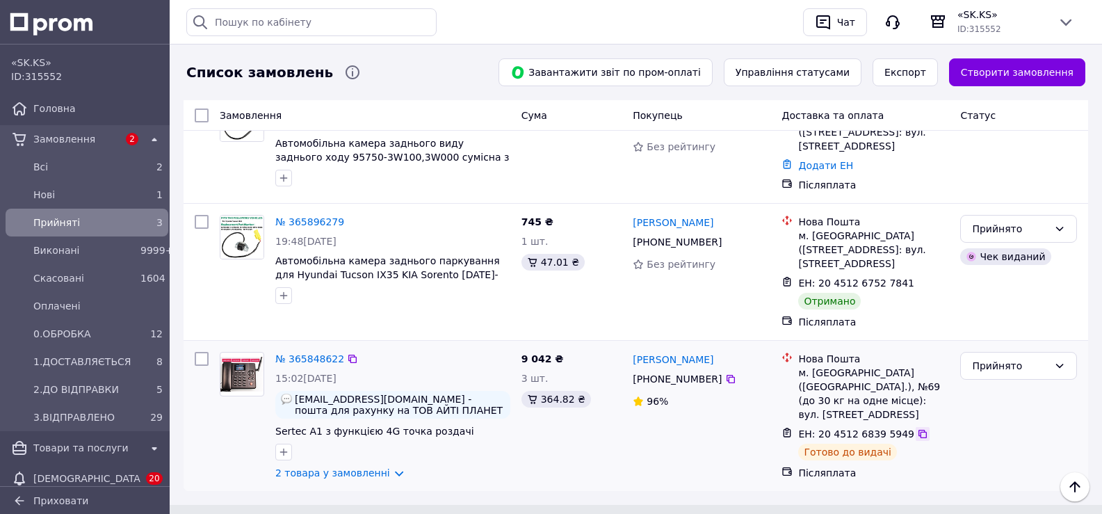
click at [917, 428] on icon at bounding box center [922, 433] width 11 height 11
click at [1052, 352] on div "Прийнято" at bounding box center [1018, 366] width 117 height 28
click at [1012, 446] on li "0.ОБРОБКА" at bounding box center [1017, 451] width 115 height 25
click at [74, 332] on span "0.ОБРОБКА" at bounding box center [83, 334] width 101 height 14
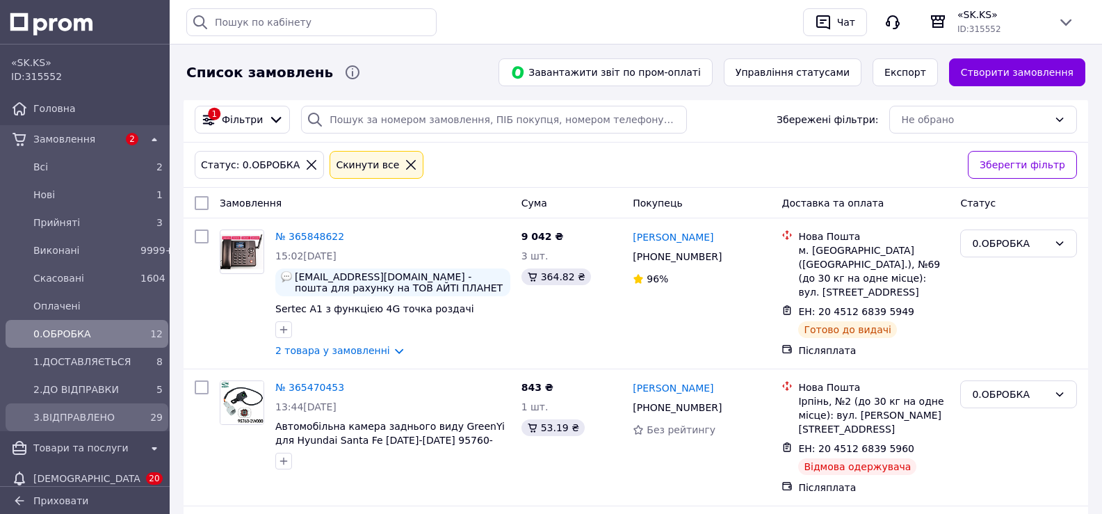
click at [97, 414] on span "3.ВІДПРАВЛЕНО" at bounding box center [83, 417] width 101 height 14
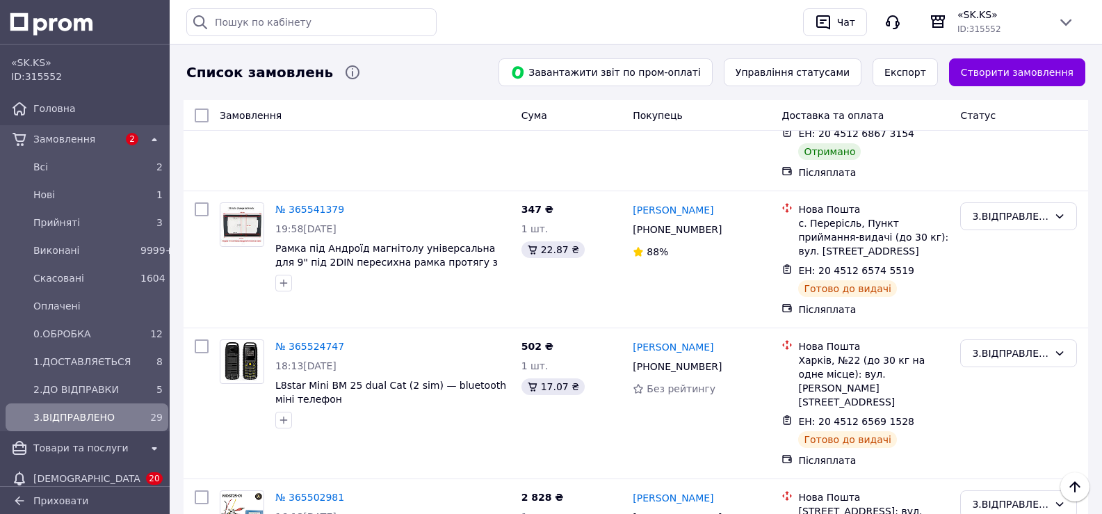
scroll to position [3639, 0]
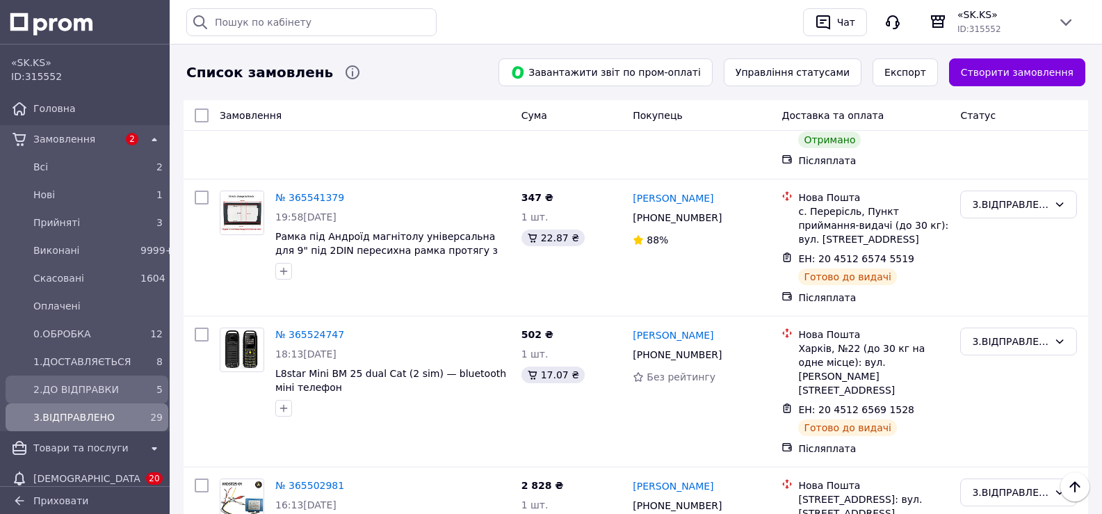
click at [108, 387] on span "2.ДО ВІДПРАВКИ" at bounding box center [83, 389] width 101 height 14
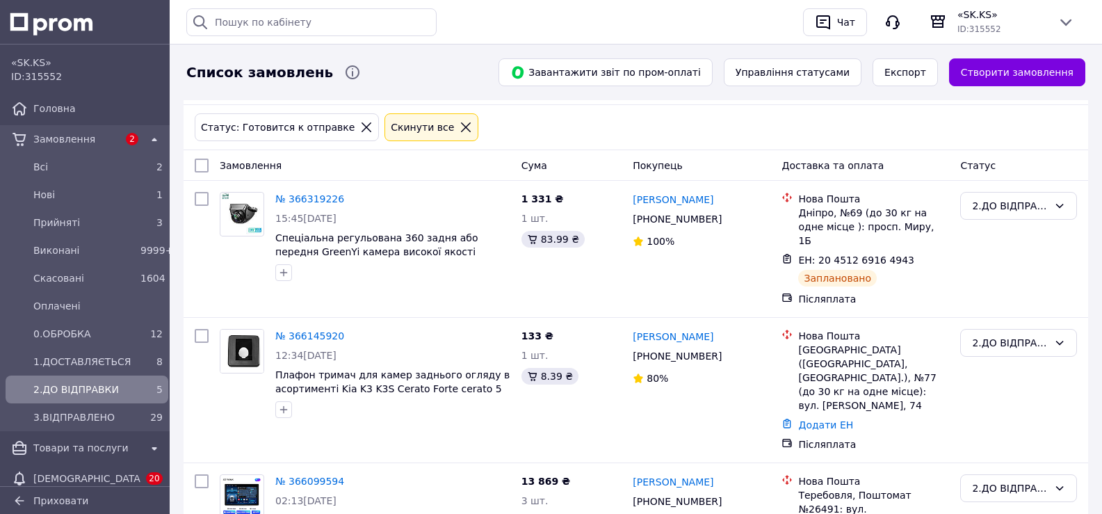
scroll to position [50, 0]
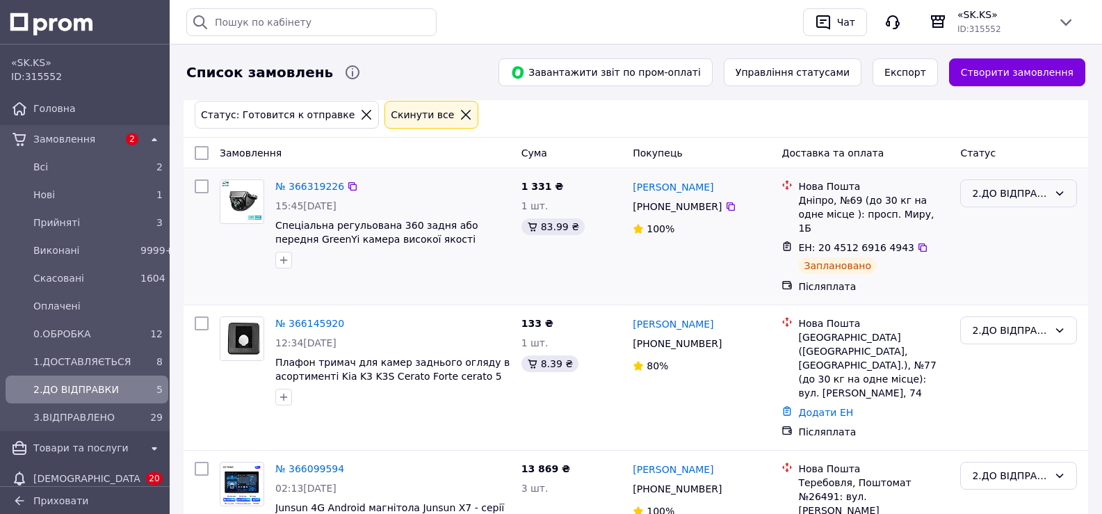
click at [1059, 186] on div "2.ДО ВІДПРАВКИ" at bounding box center [1018, 193] width 117 height 28
click at [1042, 320] on li "3.ВІДПРАВЛЕНО" at bounding box center [1017, 332] width 115 height 25
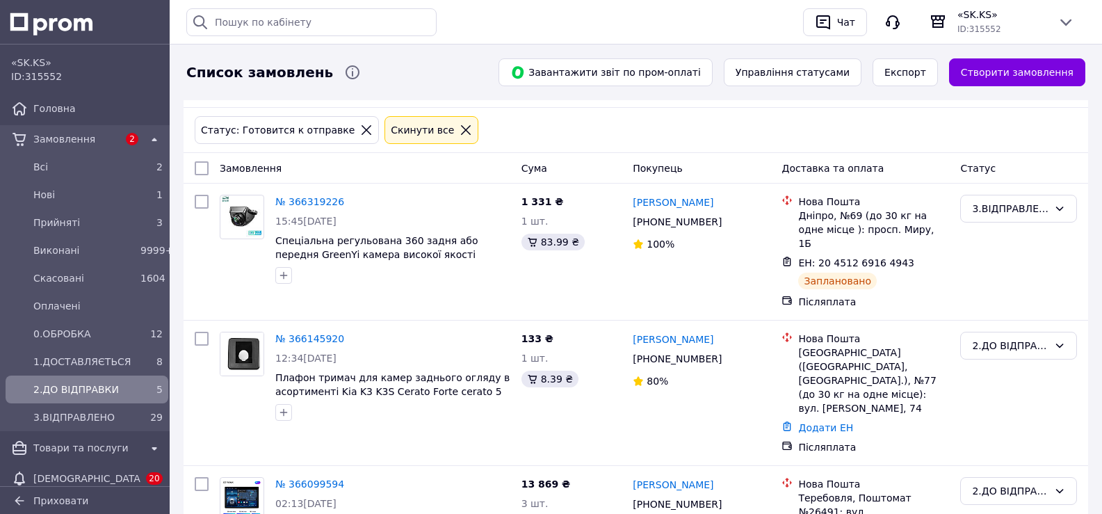
scroll to position [0, 0]
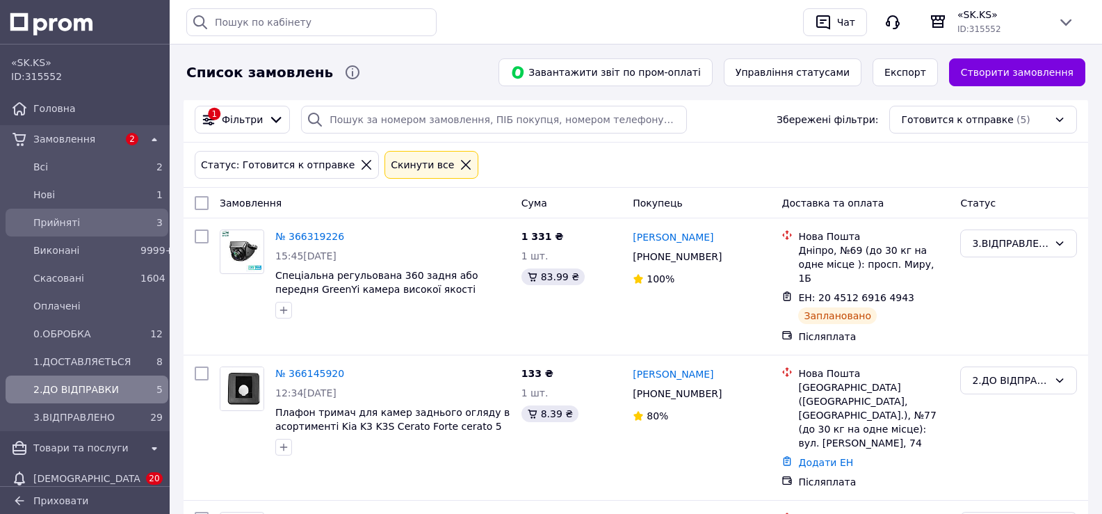
click at [99, 214] on div "Прийняті" at bounding box center [84, 222] width 107 height 19
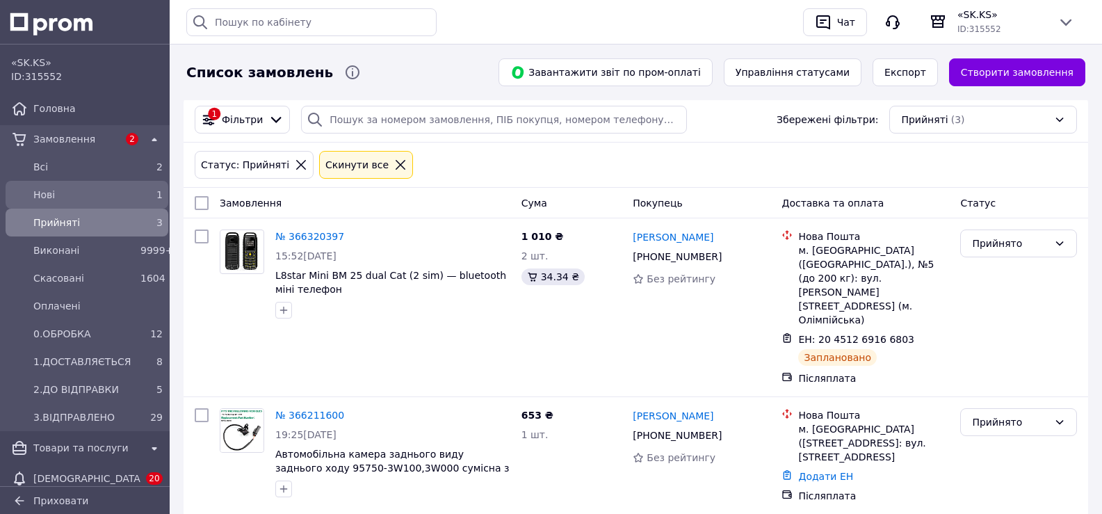
click at [76, 195] on span "Нові" at bounding box center [83, 195] width 101 height 14
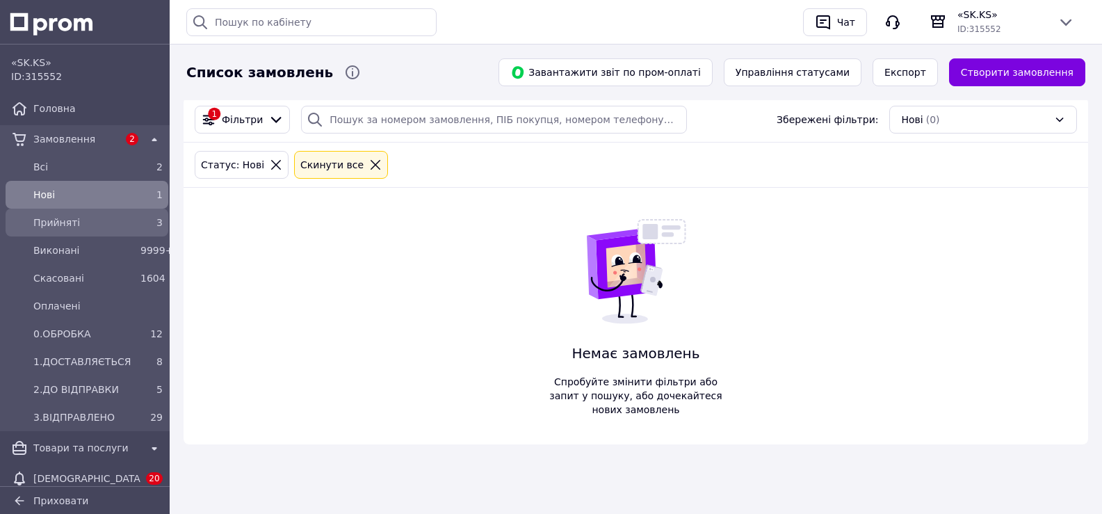
click at [80, 214] on div "Прийняті" at bounding box center [84, 222] width 107 height 19
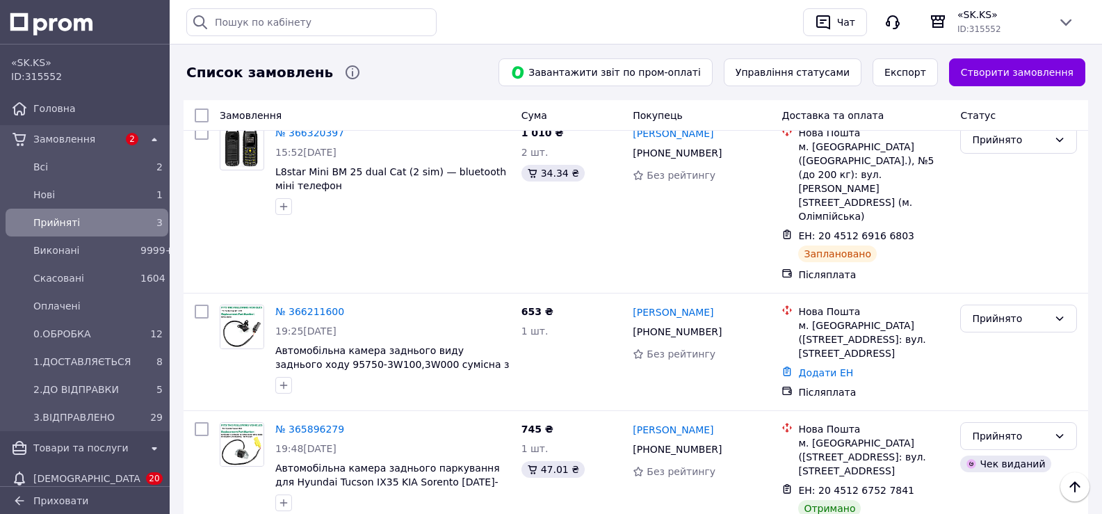
scroll to position [118, 0]
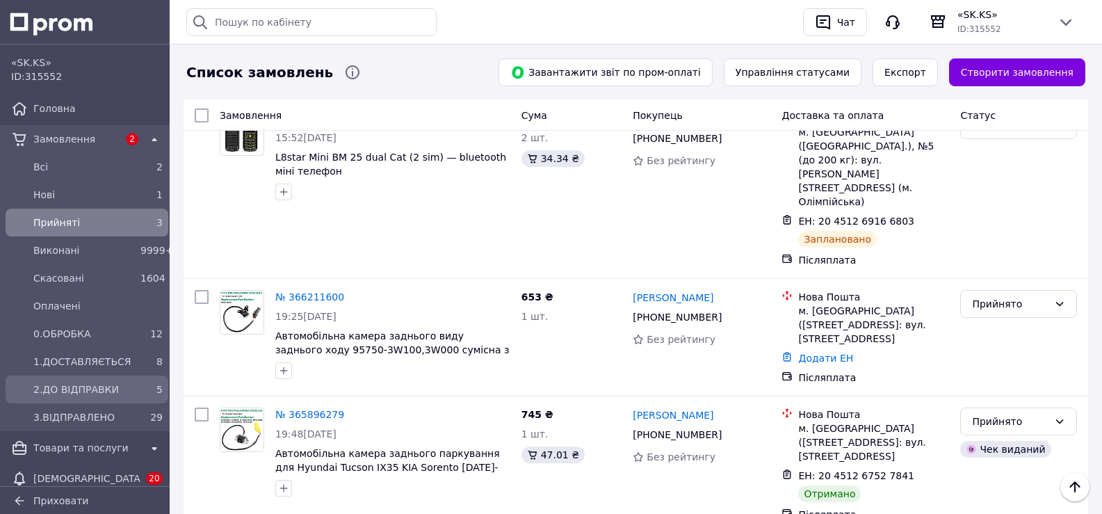
click at [129, 387] on span "2.ДО ВІДПРАВКИ" at bounding box center [83, 389] width 101 height 14
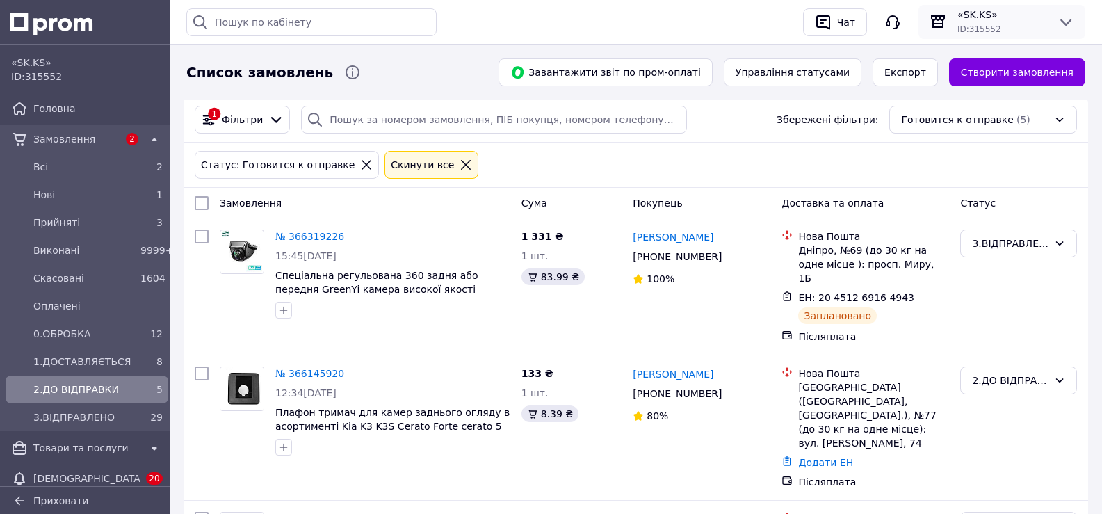
click at [1069, 23] on icon at bounding box center [1065, 22] width 11 height 7
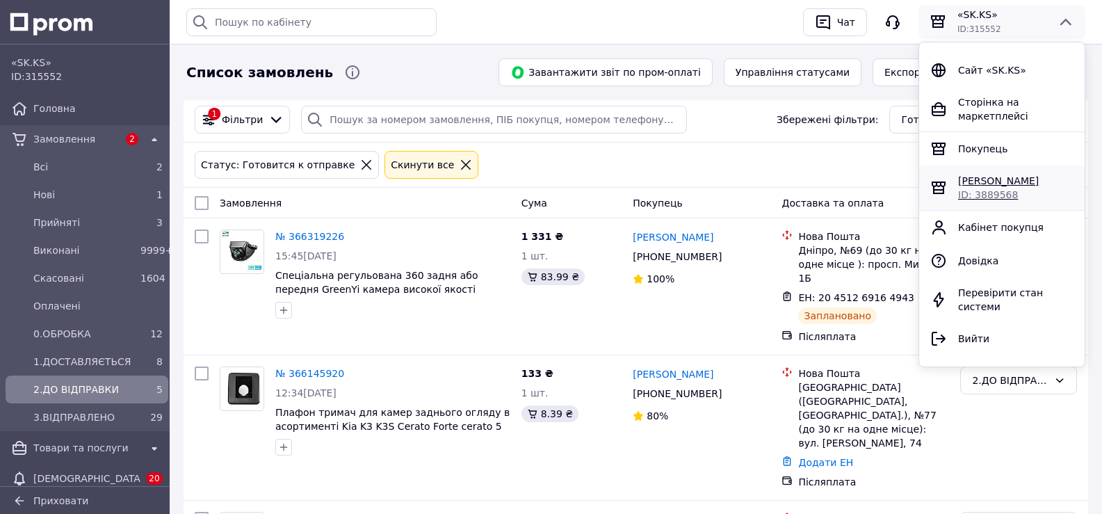
click at [1013, 179] on div "Зелене Око ID: 3889568" at bounding box center [1015, 188] width 126 height 28
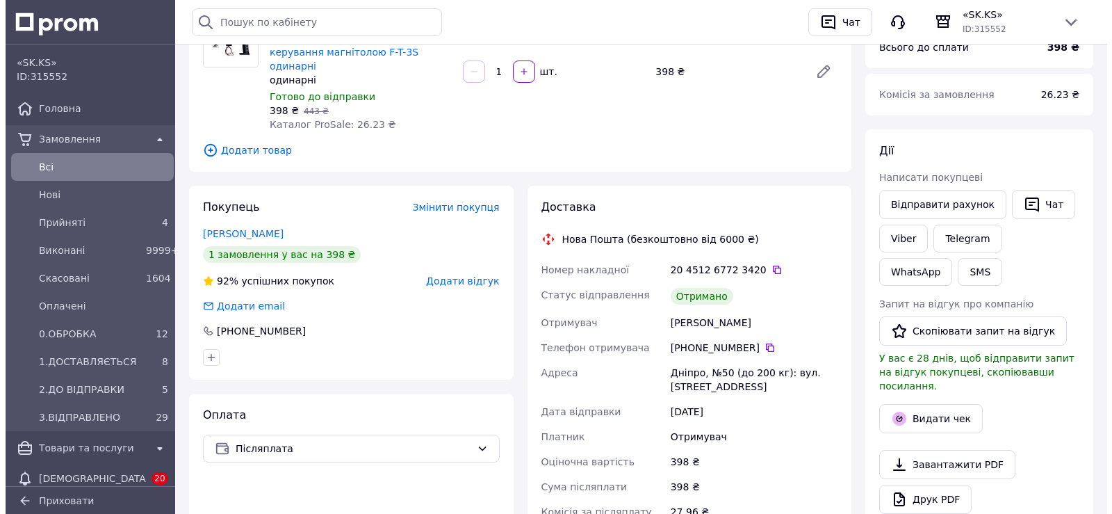
scroll to position [235, 0]
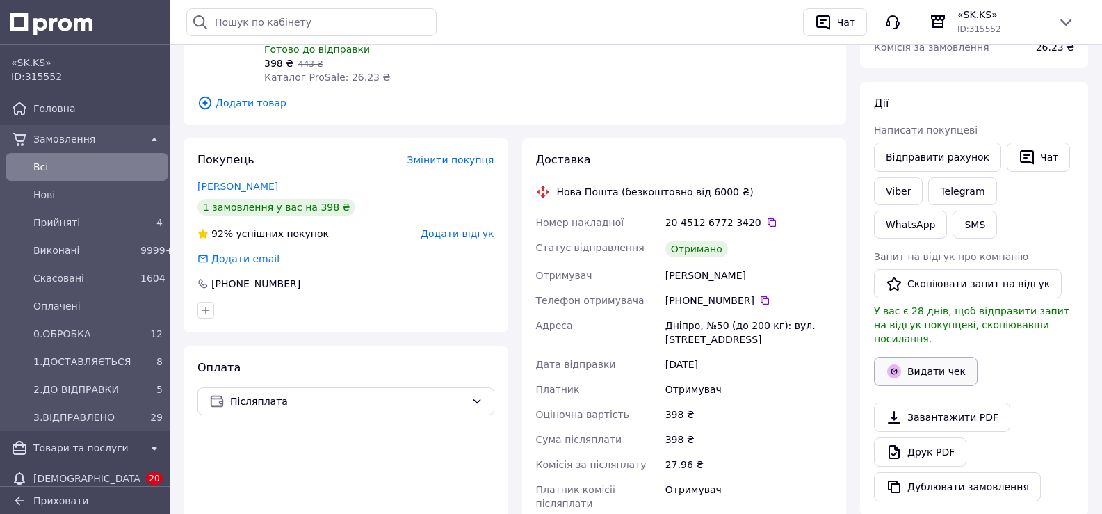
click at [921, 357] on button "Видати чек" at bounding box center [926, 371] width 104 height 29
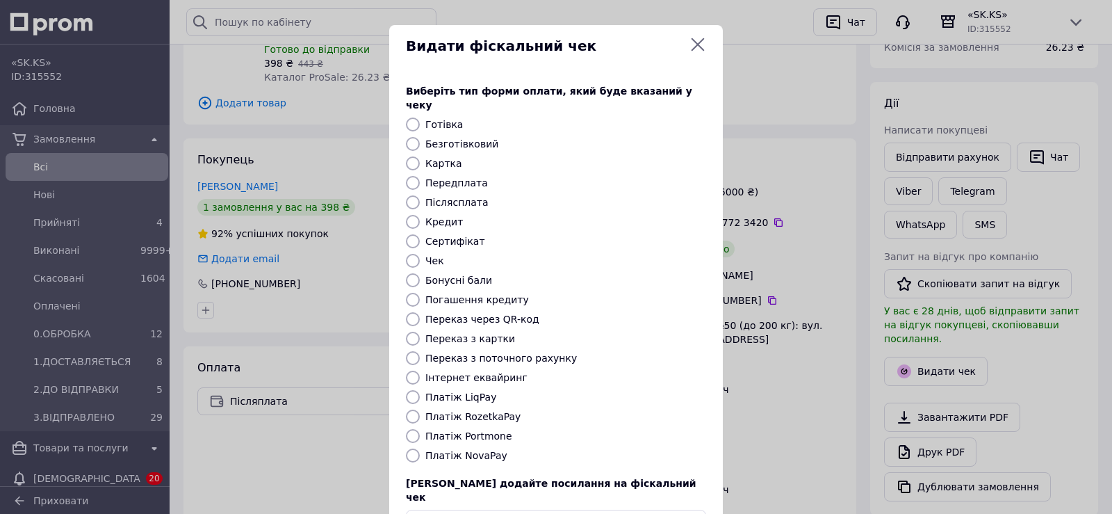
click at [441, 450] on label "Платіж NovaPay" at bounding box center [466, 455] width 82 height 11
click at [420, 448] on input "Платіж NovaPay" at bounding box center [413, 455] width 14 height 14
radio input "true"
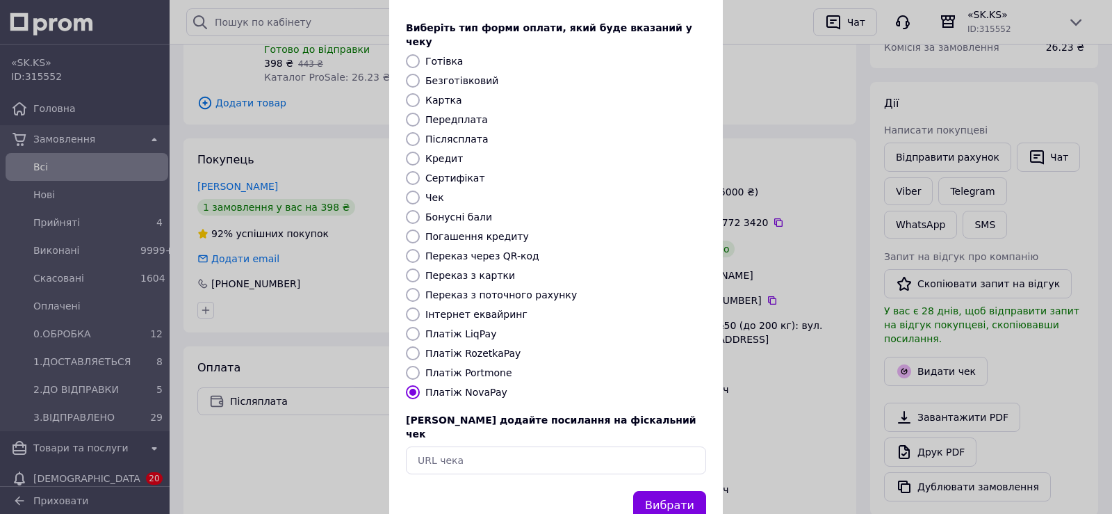
drag, startPoint x: 582, startPoint y: 423, endPoint x: 604, endPoint y: 482, distance: 63.1
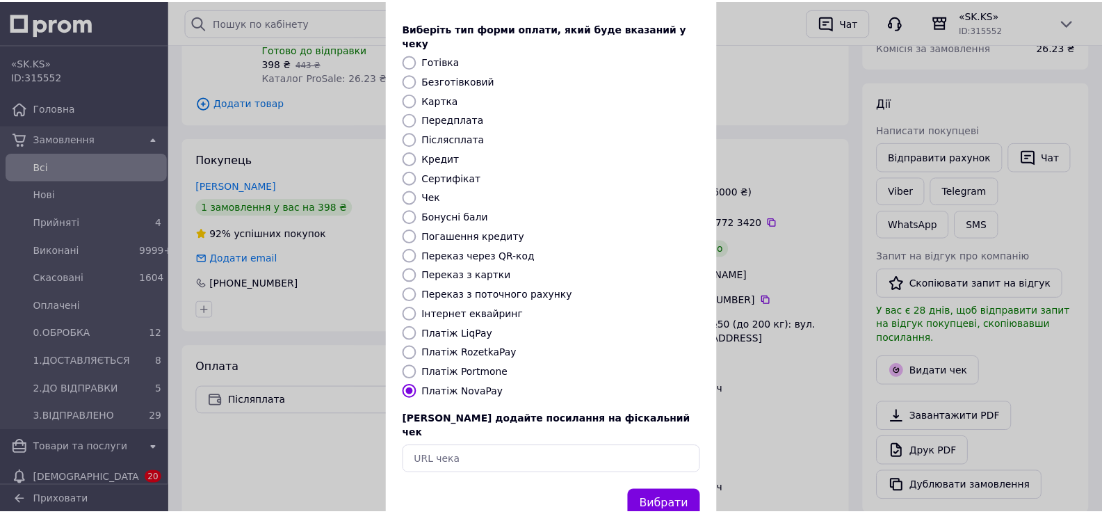
scroll to position [72, 0]
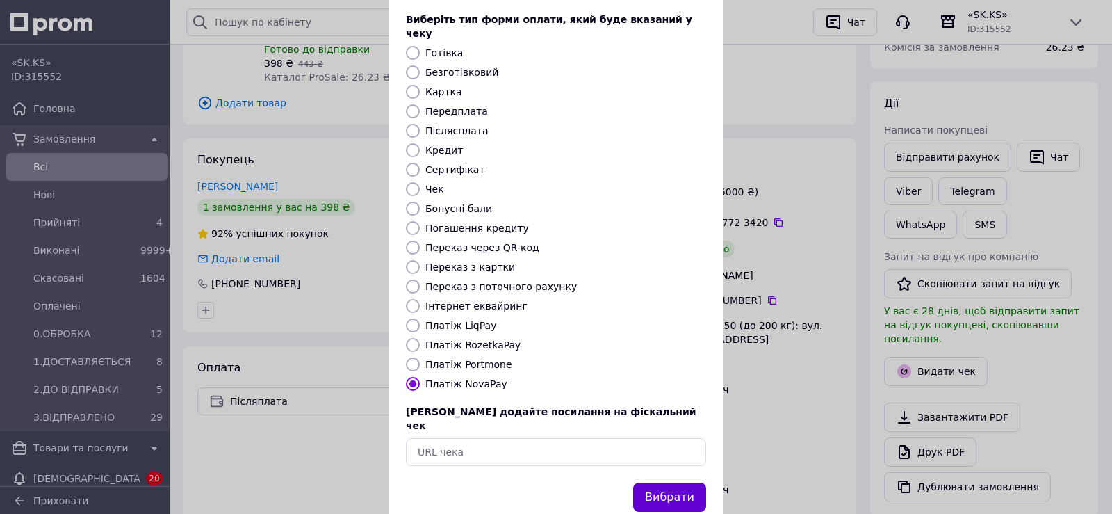
click at [657, 482] on button "Вибрати" at bounding box center [669, 497] width 73 height 30
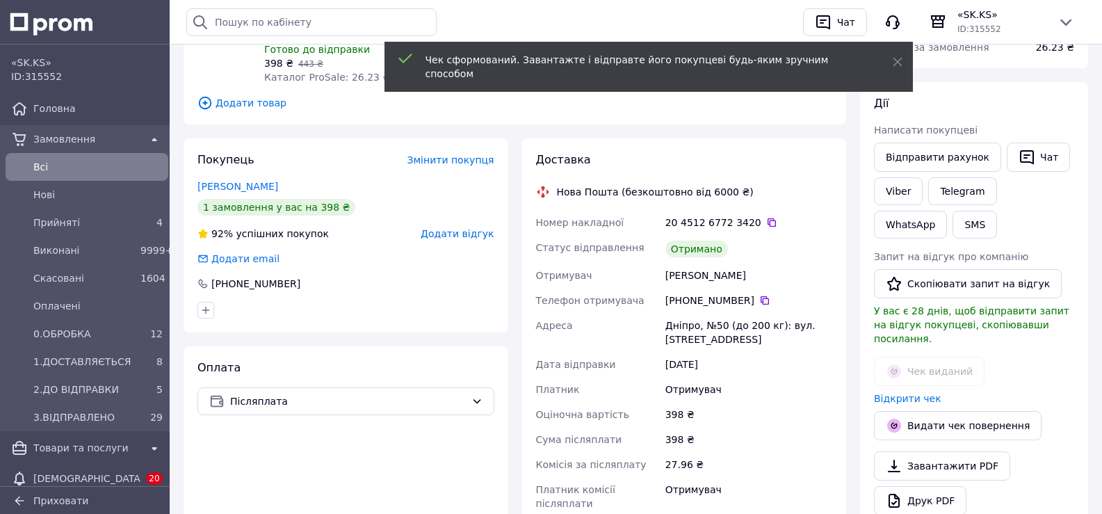
scroll to position [0, 0]
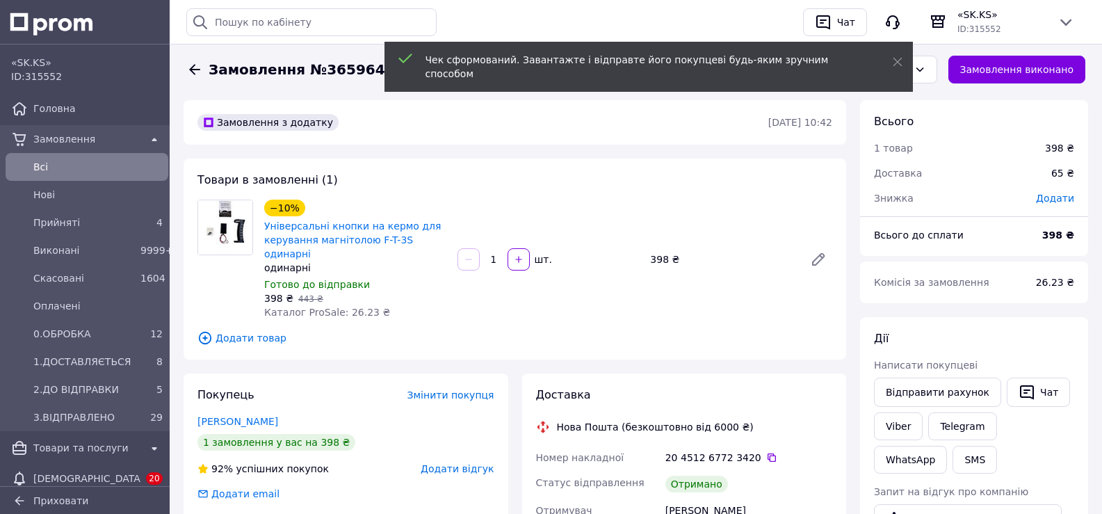
click at [1036, 66] on button "Замовлення виконано" at bounding box center [1017, 70] width 138 height 28
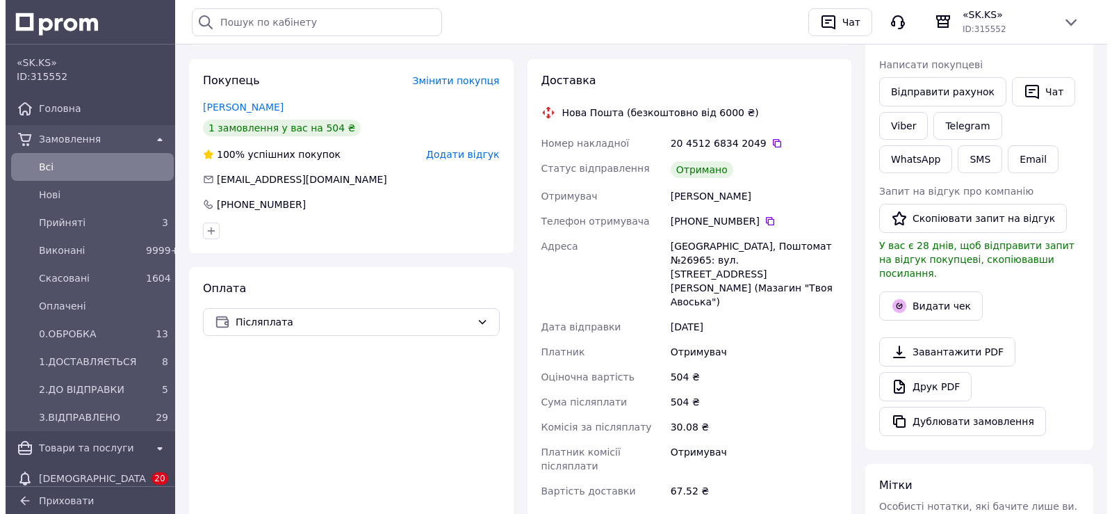
scroll to position [325, 0]
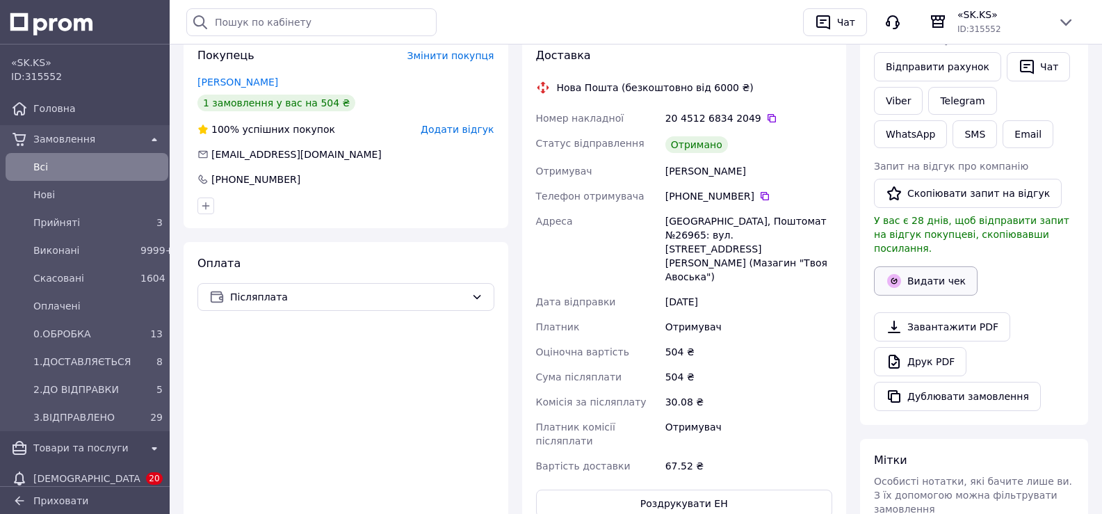
click at [947, 267] on button "Видати чек" at bounding box center [926, 280] width 104 height 29
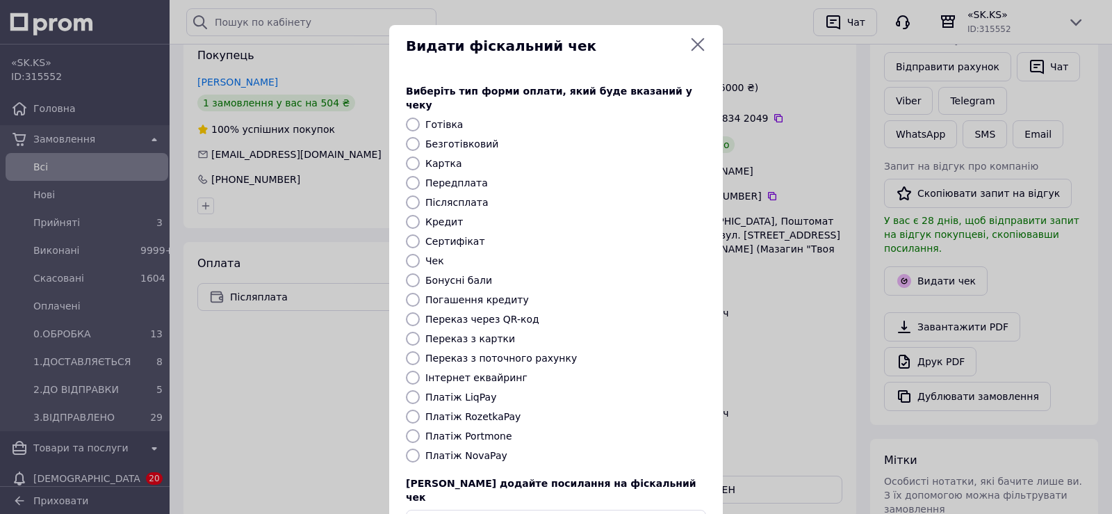
click at [448, 450] on label "Платіж NovaPay" at bounding box center [466, 455] width 82 height 11
click at [420, 448] on input "Платіж NovaPay" at bounding box center [413, 455] width 14 height 14
radio input "true"
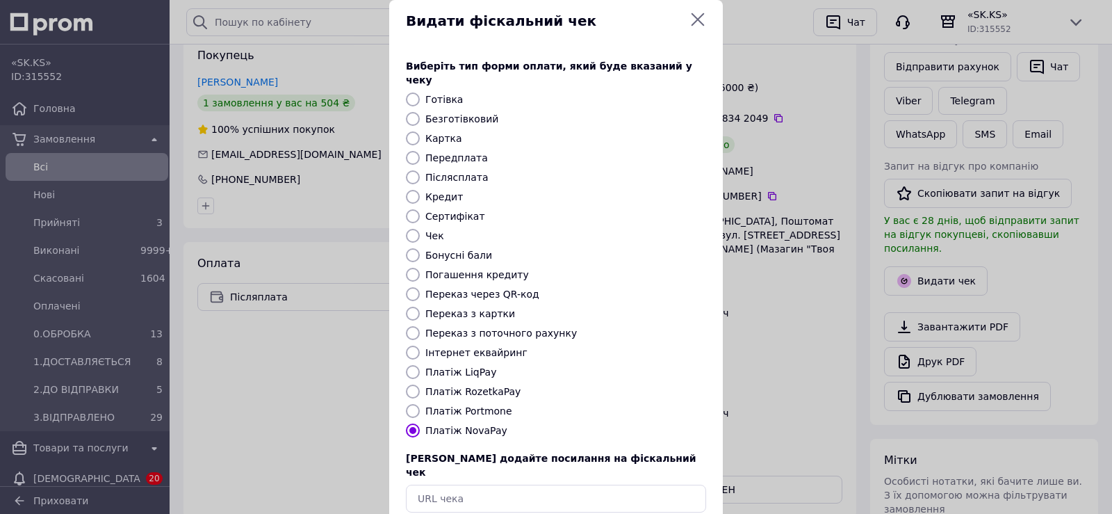
drag, startPoint x: 621, startPoint y: 407, endPoint x: 634, endPoint y: 468, distance: 62.4
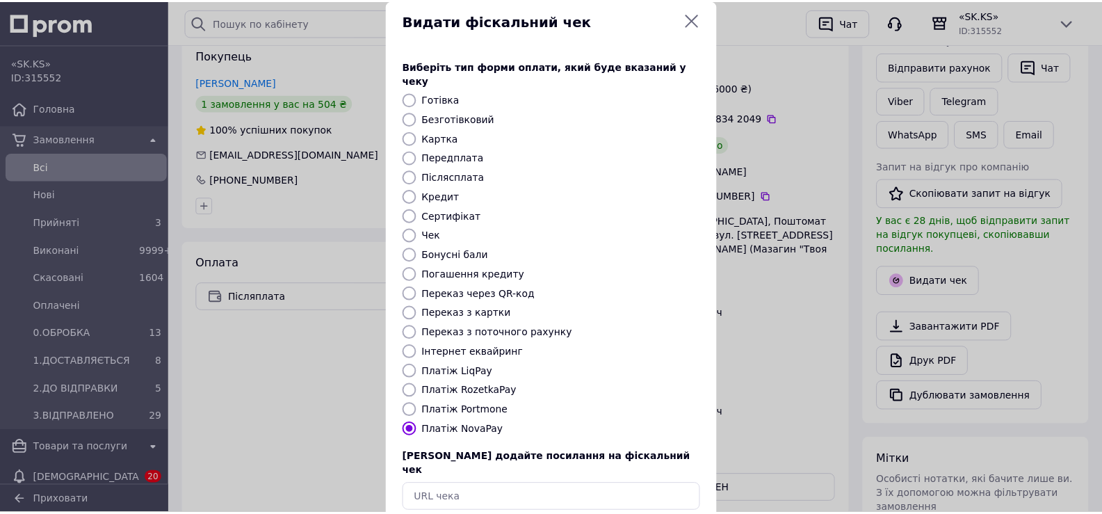
scroll to position [76, 0]
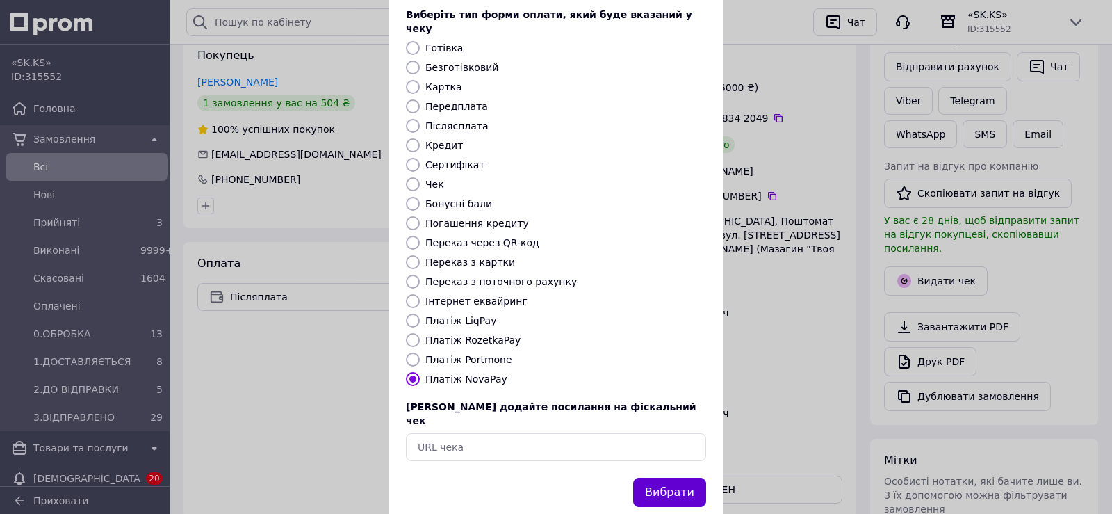
click at [653, 477] on button "Вибрати" at bounding box center [669, 492] width 73 height 30
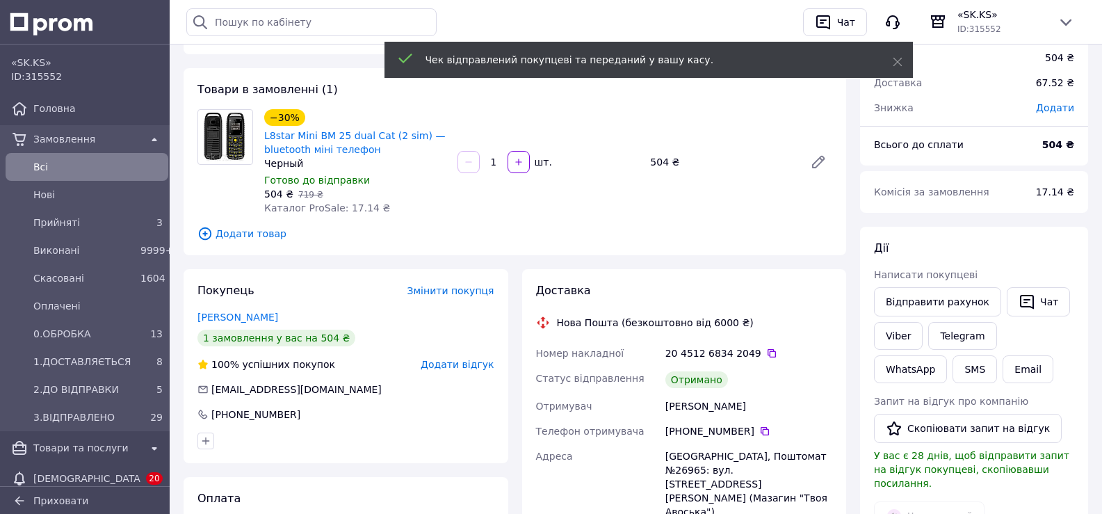
scroll to position [0, 0]
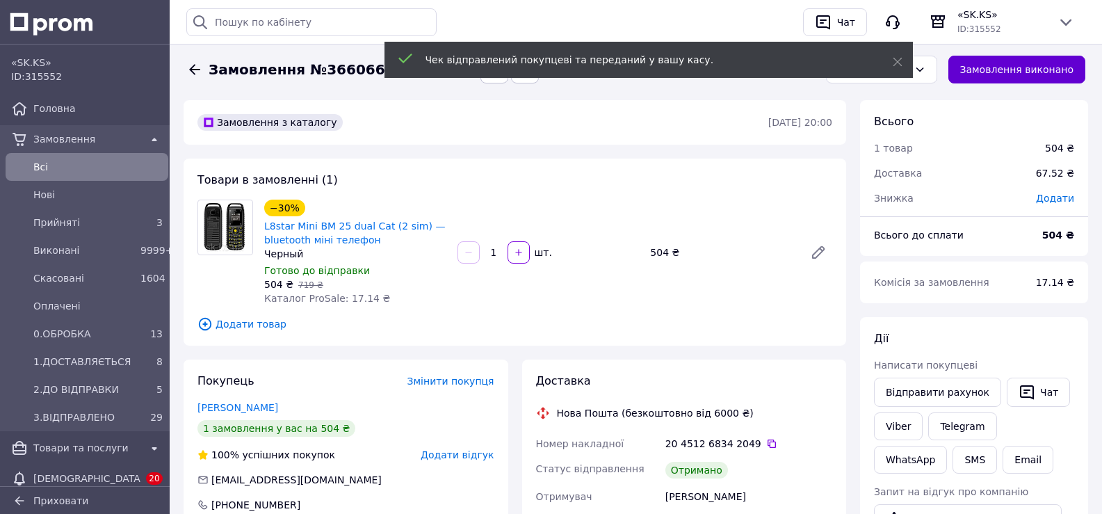
click at [1020, 71] on button "Замовлення виконано" at bounding box center [1017, 70] width 138 height 28
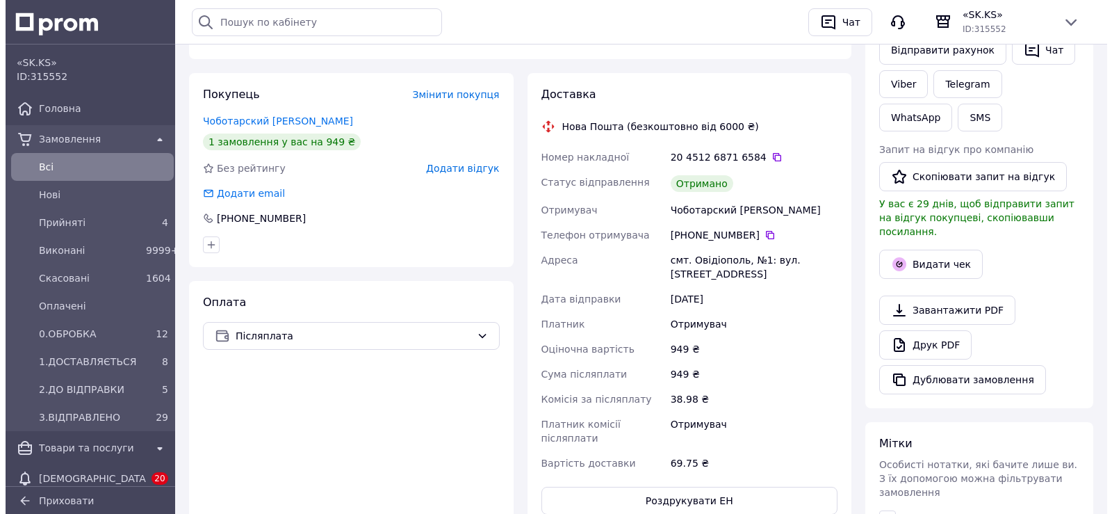
scroll to position [370, 0]
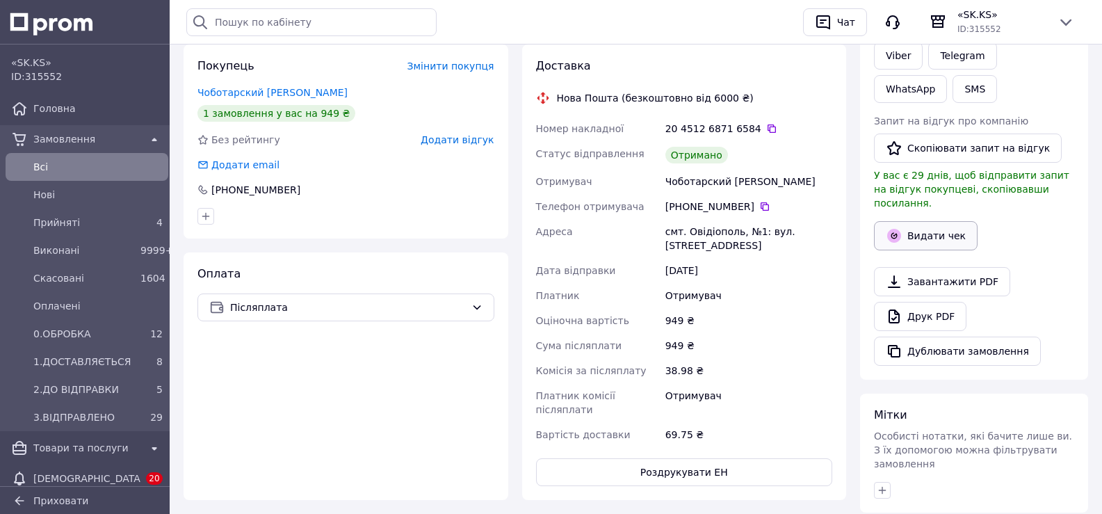
click at [934, 221] on button "Видати чек" at bounding box center [926, 235] width 104 height 29
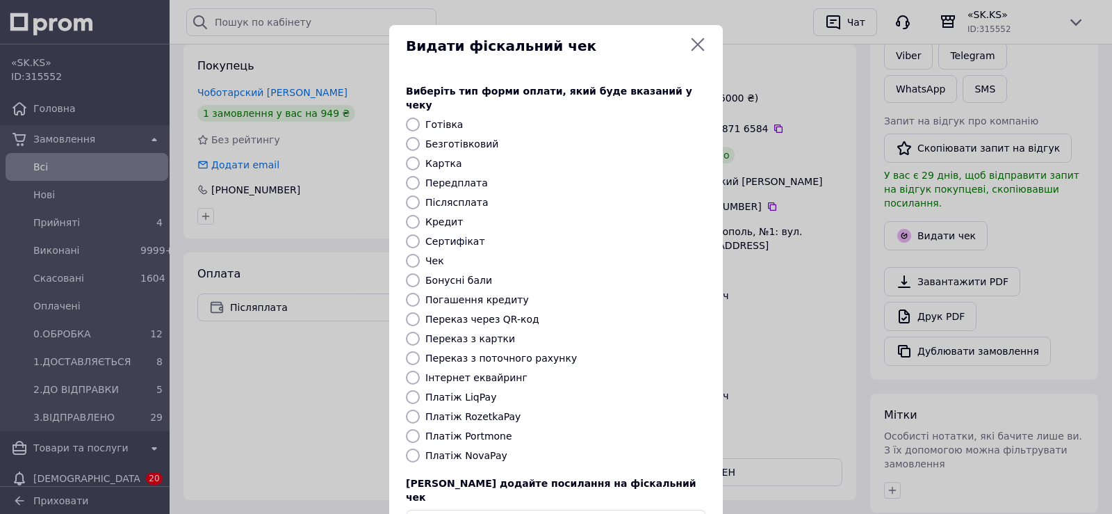
click at [441, 450] on label "Платіж NovaPay" at bounding box center [466, 455] width 82 height 11
click at [420, 448] on input "Платіж NovaPay" at bounding box center [413, 455] width 14 height 14
radio input "true"
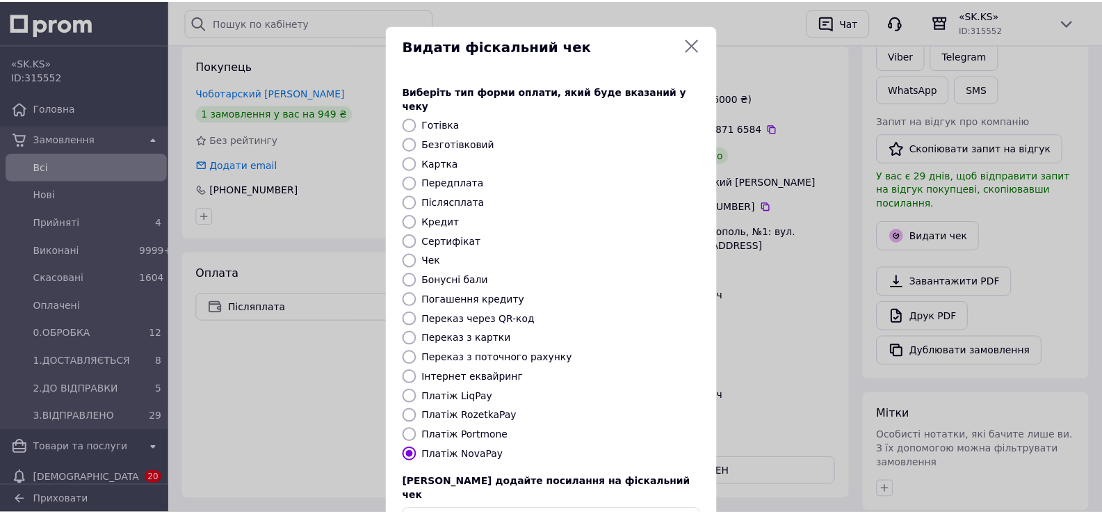
scroll to position [83, 0]
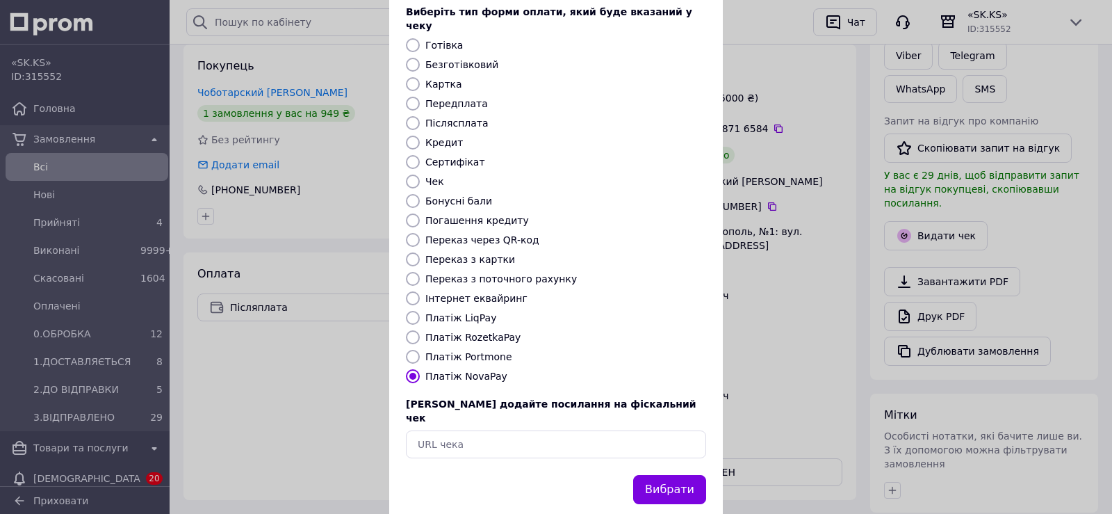
drag, startPoint x: 582, startPoint y: 415, endPoint x: 655, endPoint y: 488, distance: 102.7
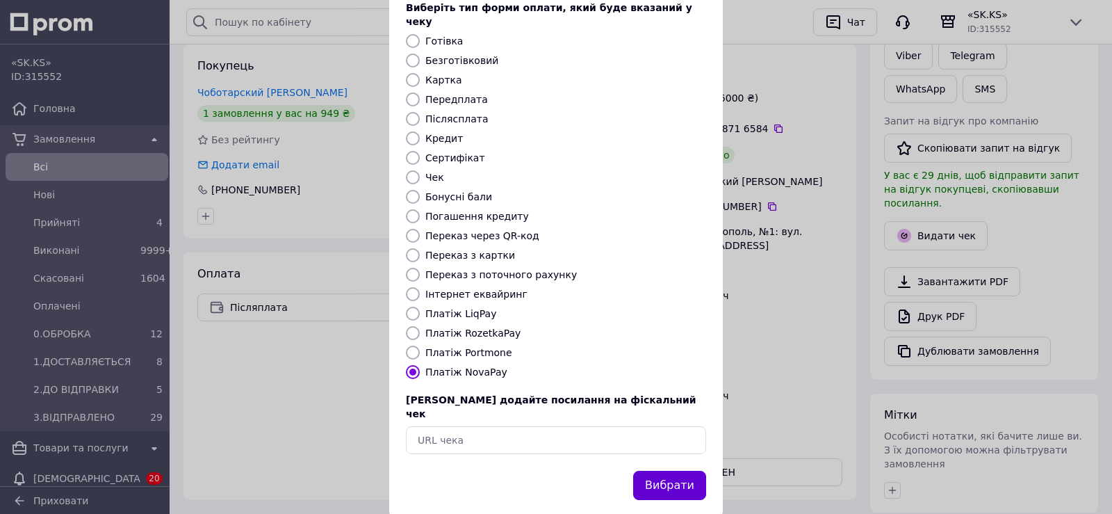
click at [662, 471] on button "Вибрати" at bounding box center [669, 486] width 73 height 30
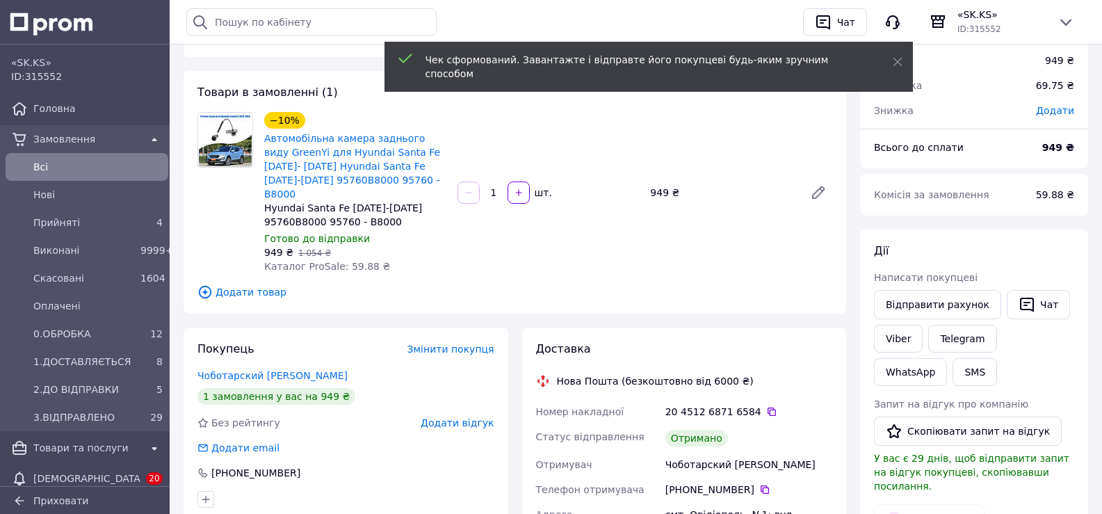
scroll to position [0, 0]
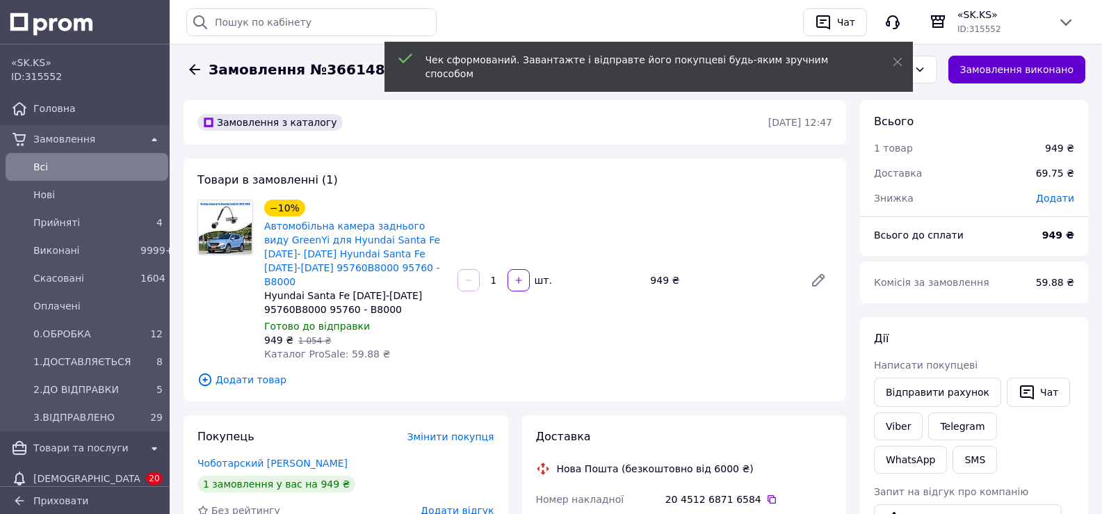
click at [1039, 68] on button "Замовлення виконано" at bounding box center [1017, 70] width 138 height 28
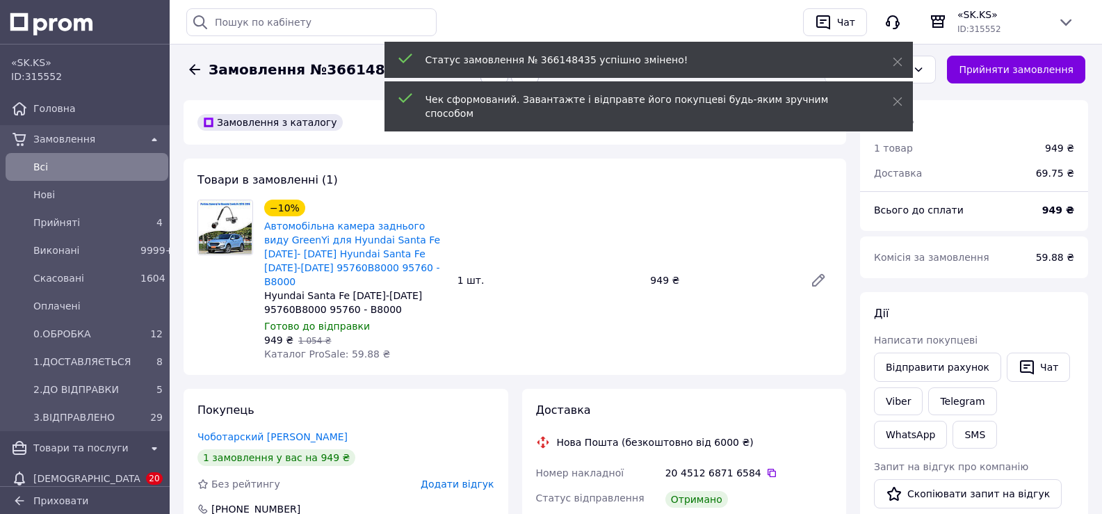
scroll to position [14, 0]
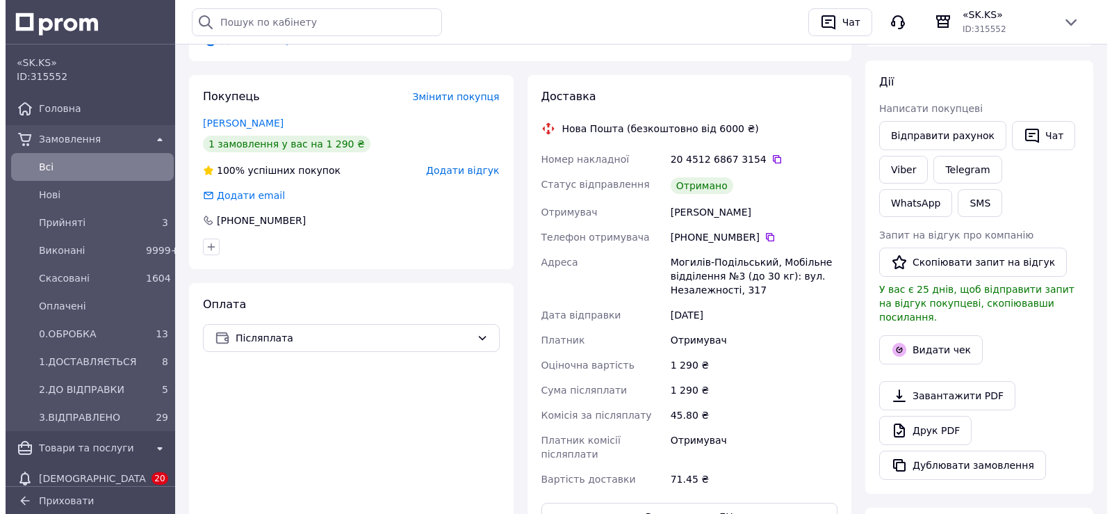
scroll to position [297, 0]
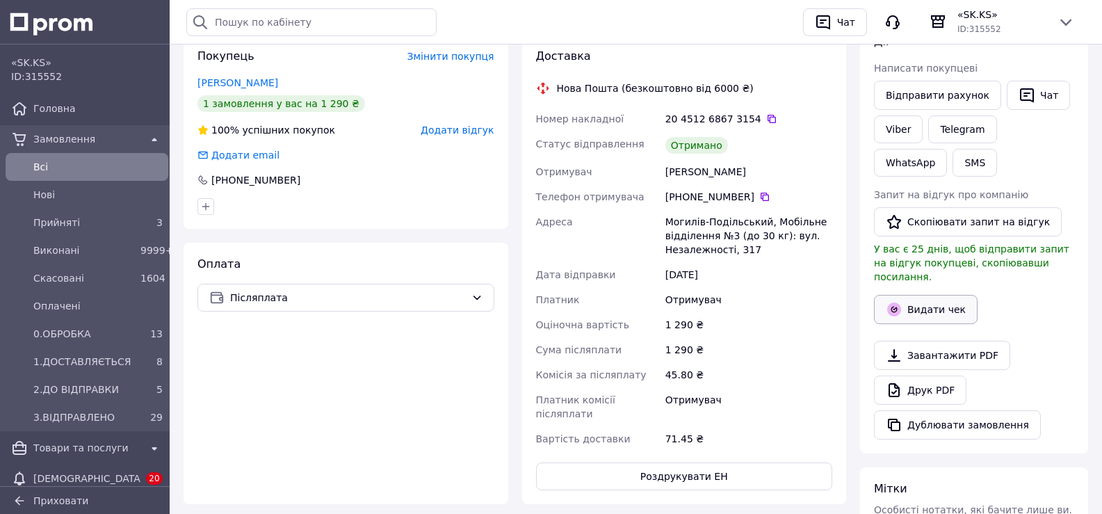
click at [946, 296] on button "Видати чек" at bounding box center [926, 309] width 104 height 29
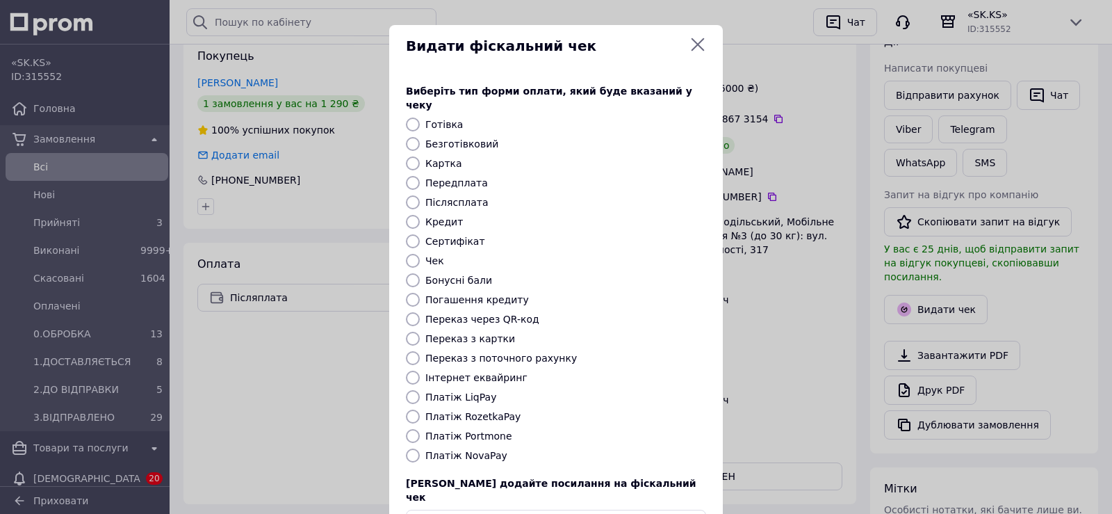
click at [455, 450] on label "Платіж NovaPay" at bounding box center [466, 455] width 82 height 11
click at [420, 448] on input "Платіж NovaPay" at bounding box center [413, 455] width 14 height 14
radio input "true"
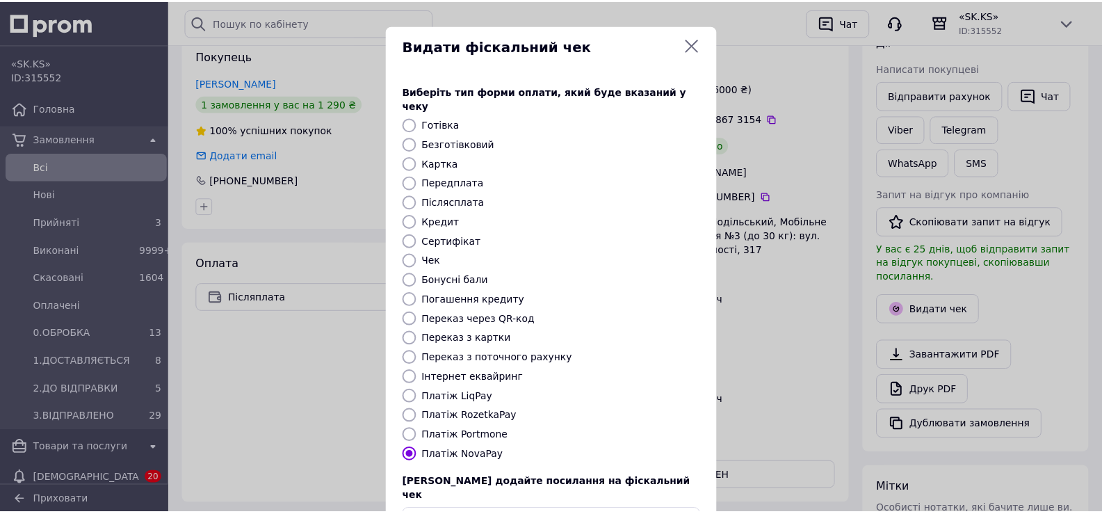
scroll to position [66, 0]
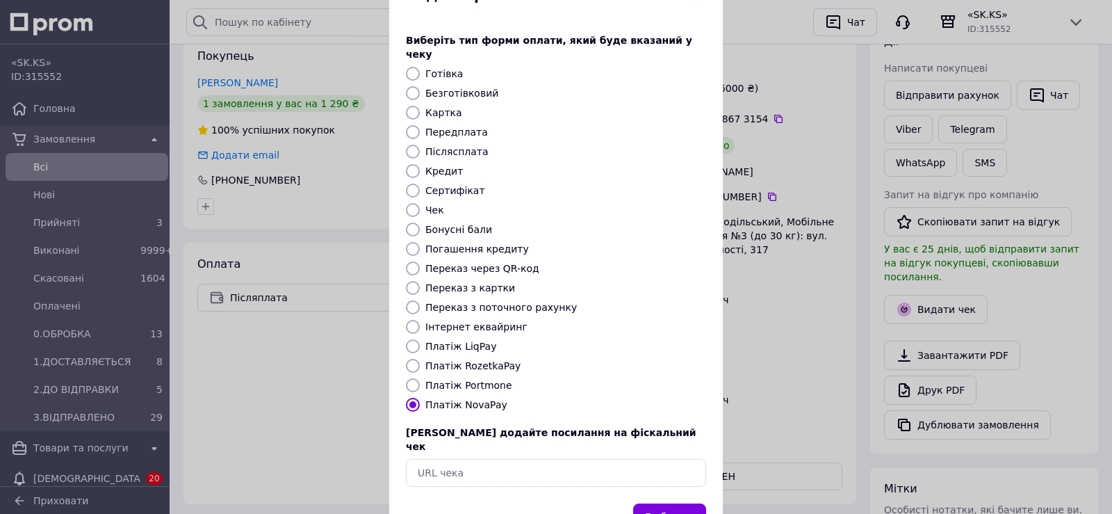
drag, startPoint x: 611, startPoint y: 414, endPoint x: 648, endPoint y: 475, distance: 71.8
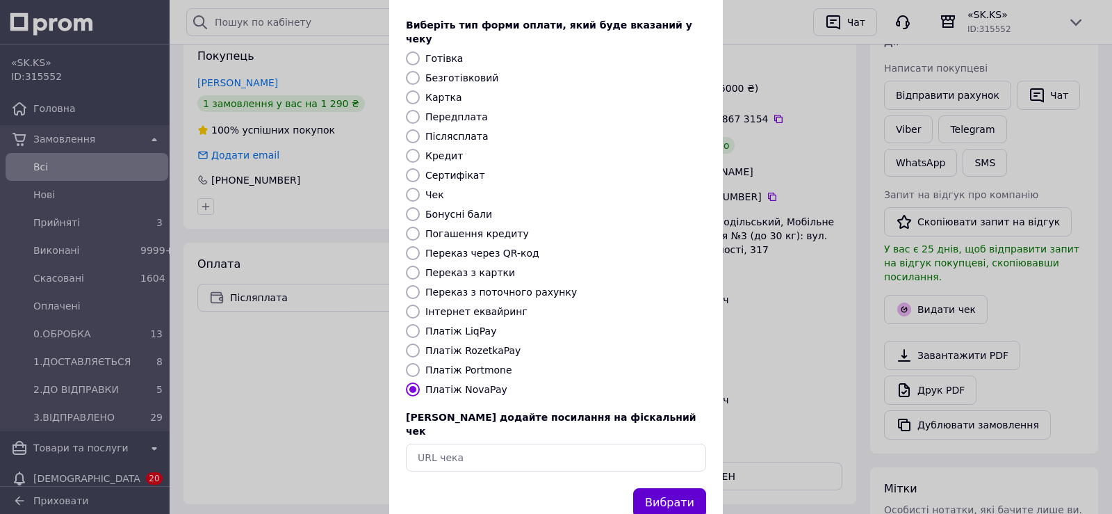
click at [669, 488] on button "Вибрати" at bounding box center [669, 503] width 73 height 30
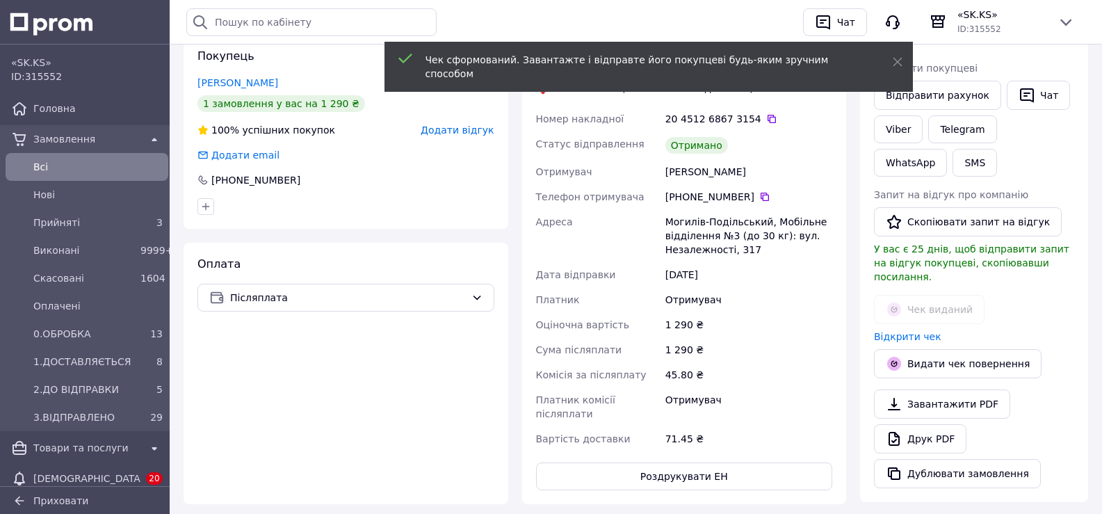
scroll to position [0, 0]
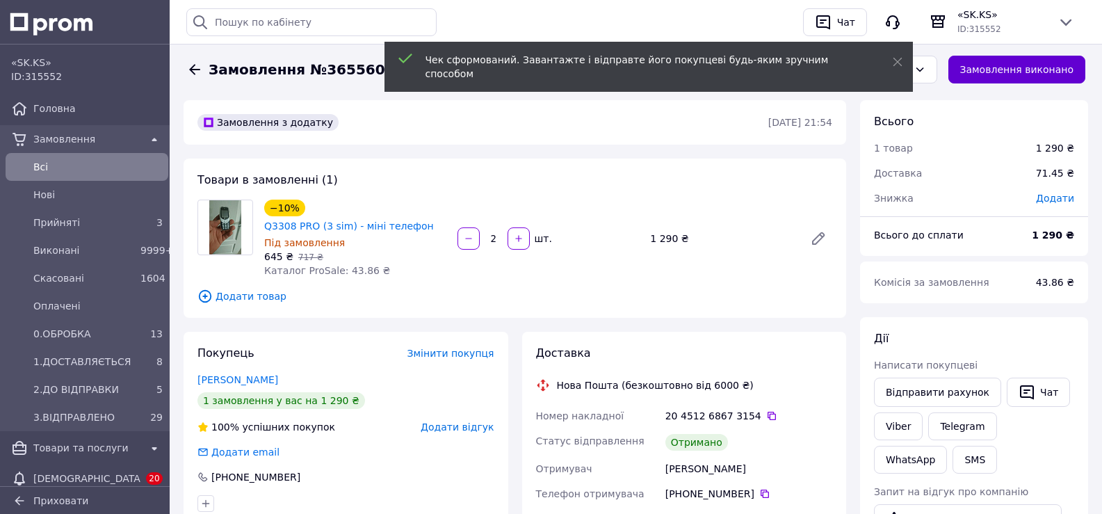
click at [1040, 74] on button "Замовлення виконано" at bounding box center [1017, 70] width 138 height 28
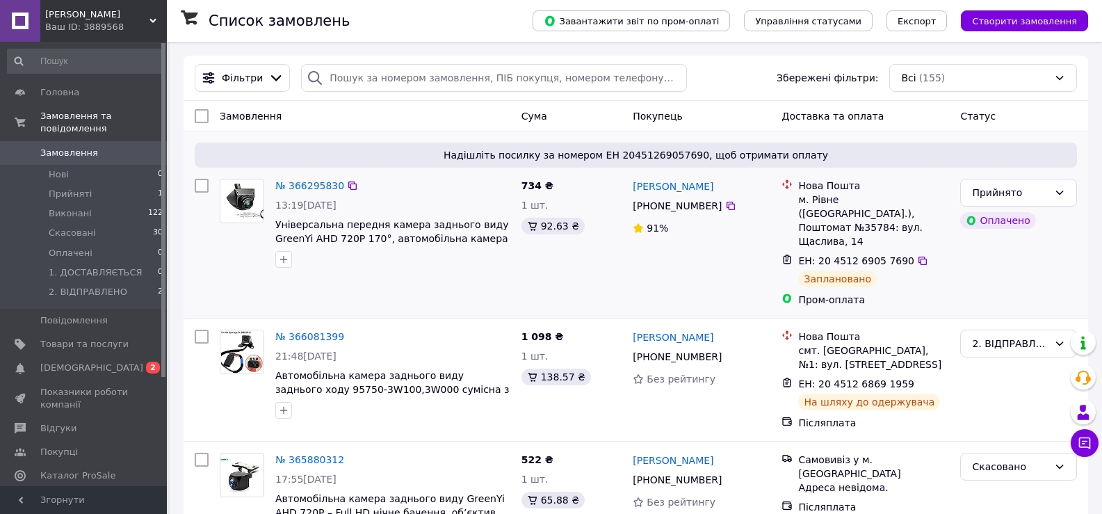
click at [702, 270] on div "Олег Хандурін +380 67 220 34 53 91%" at bounding box center [701, 242] width 149 height 139
click at [314, 183] on link "№ 366295830" at bounding box center [309, 185] width 69 height 11
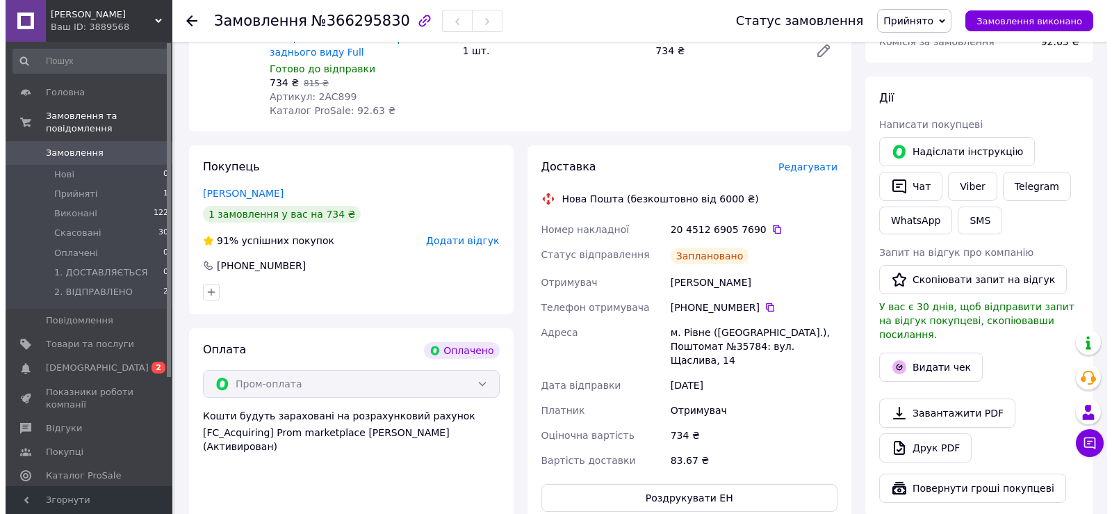
scroll to position [264, 0]
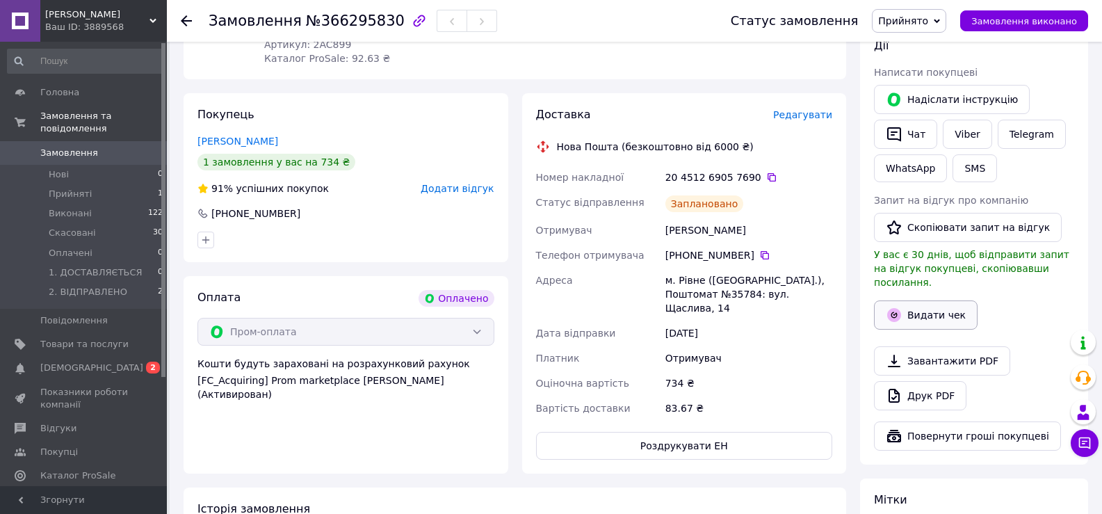
click at [933, 305] on button "Видати чек" at bounding box center [926, 314] width 104 height 29
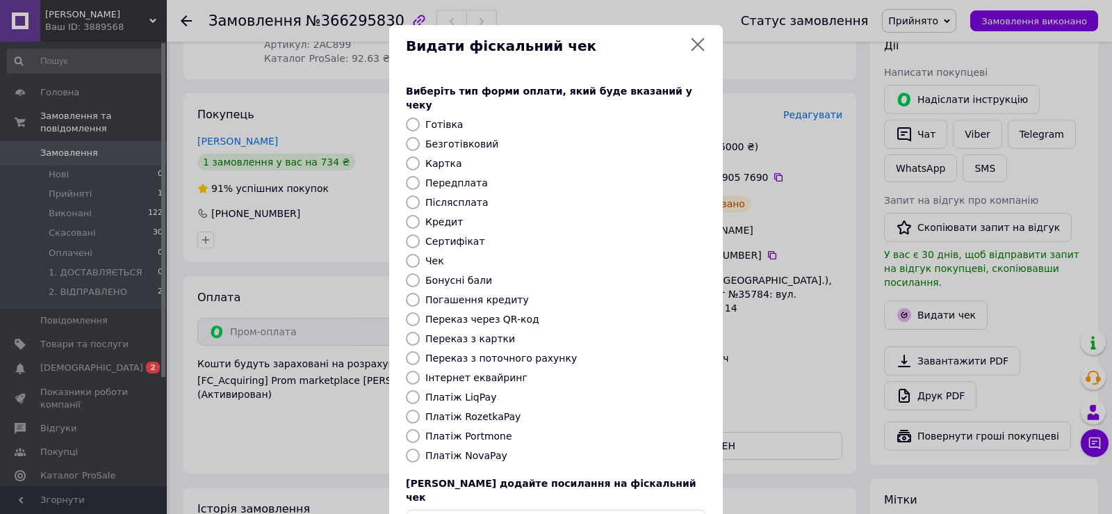
click at [486, 411] on label "Платіж RozetkaPay" at bounding box center [472, 416] width 95 height 11
click at [420, 409] on input "Платіж RozetkaPay" at bounding box center [413, 416] width 14 height 14
radio input "true"
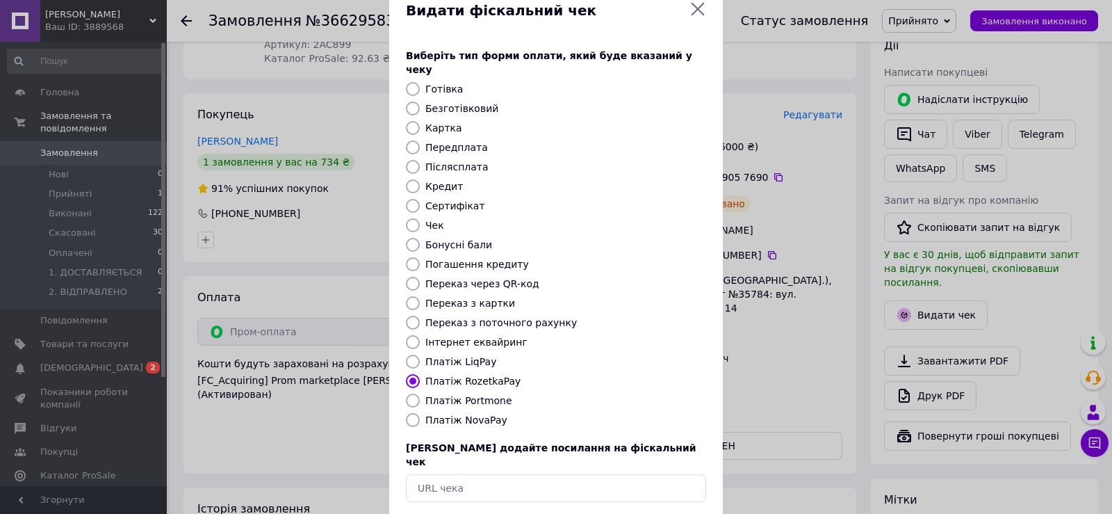
drag, startPoint x: 621, startPoint y: 377, endPoint x: 665, endPoint y: 429, distance: 68.6
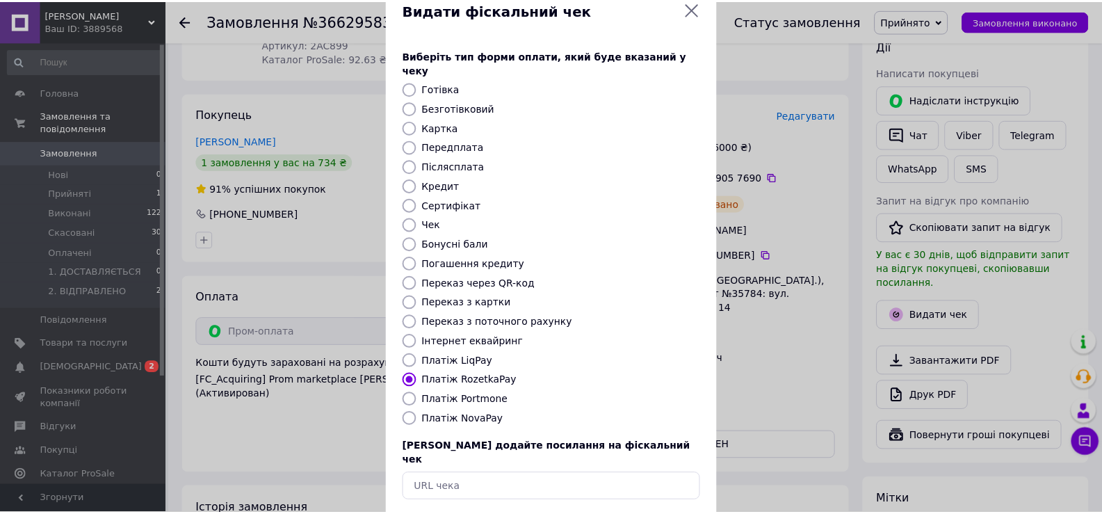
scroll to position [75, 0]
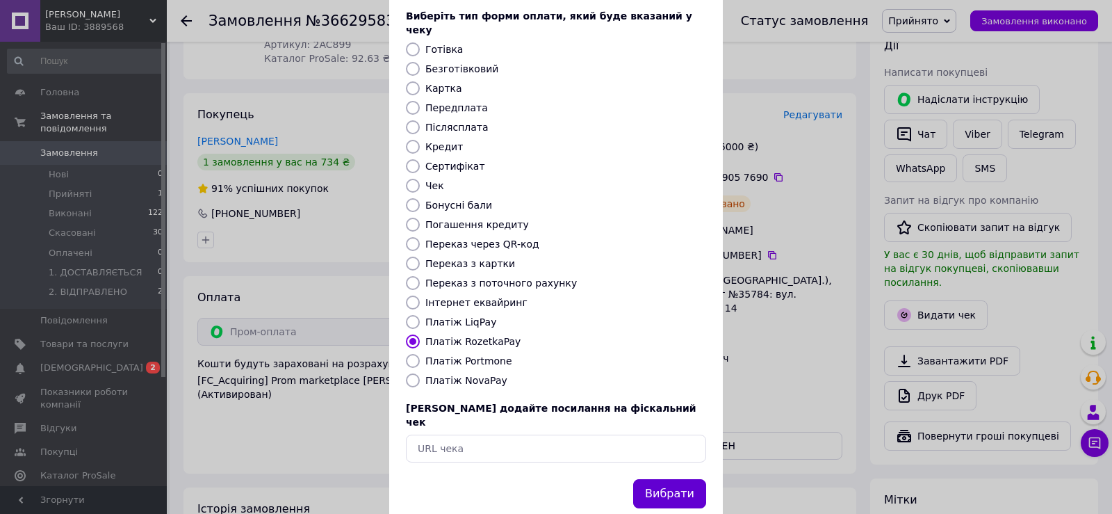
click at [667, 479] on button "Вибрати" at bounding box center [669, 494] width 73 height 30
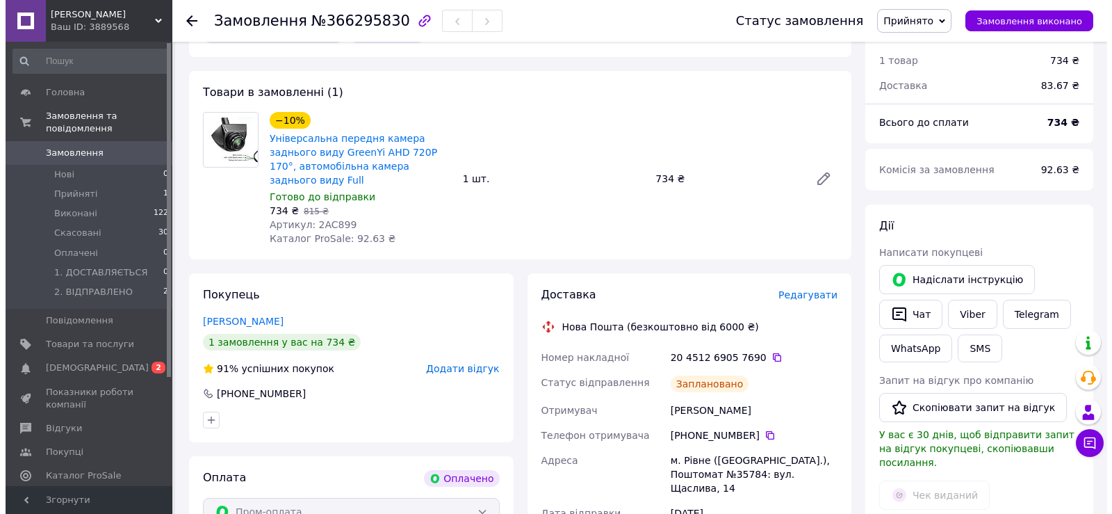
scroll to position [0, 0]
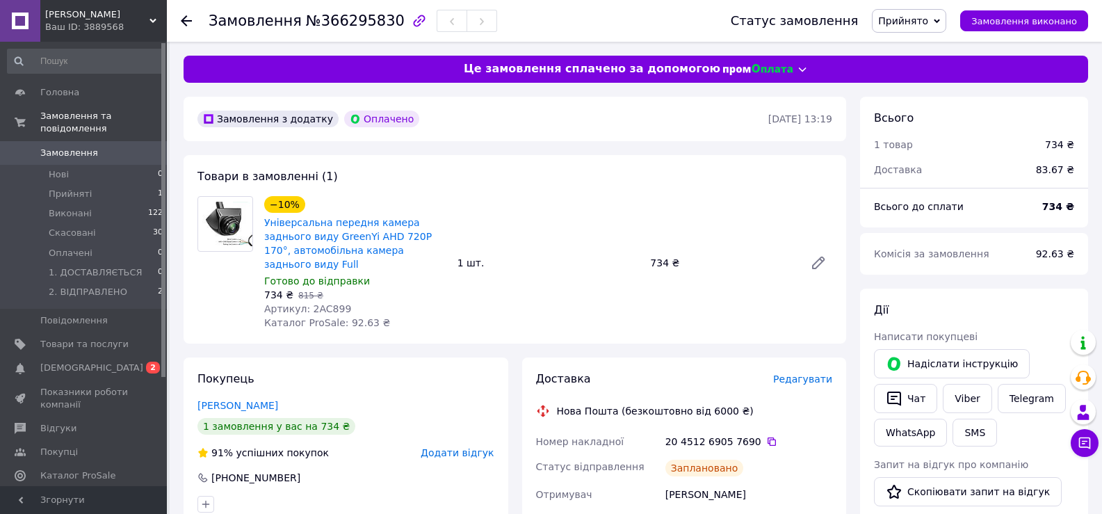
click at [928, 22] on span "Прийнято" at bounding box center [903, 20] width 50 height 11
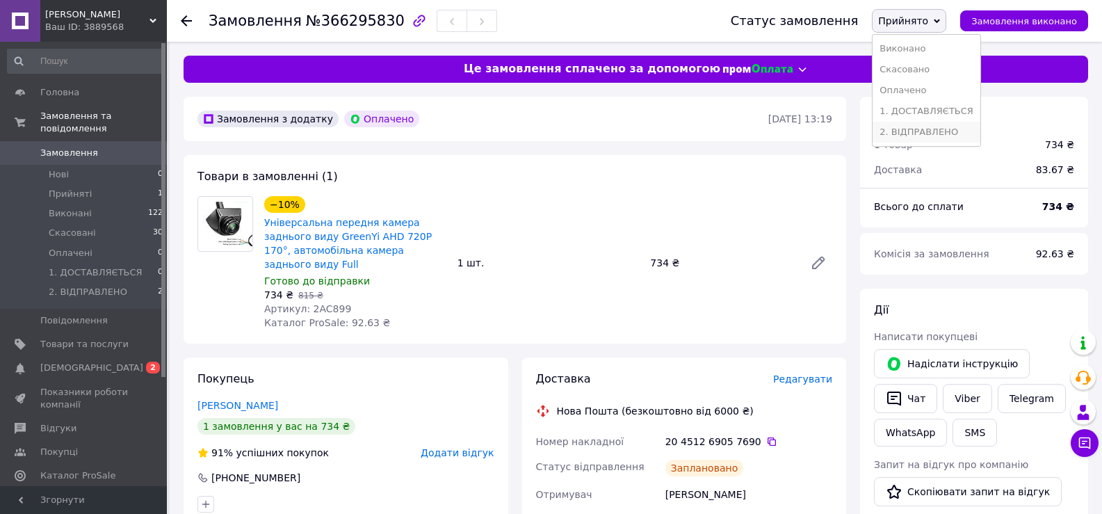
click at [947, 129] on li "2. ВІДПРАВЛЕНО" at bounding box center [926, 132] width 108 height 21
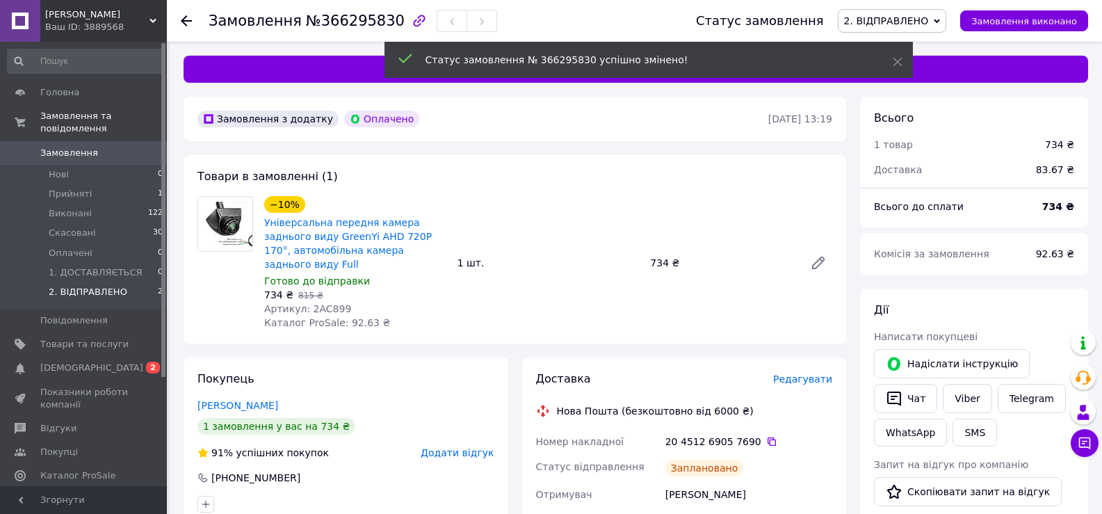
click at [103, 286] on span "2. ВІДПРАВЛЕНО" at bounding box center [88, 292] width 79 height 13
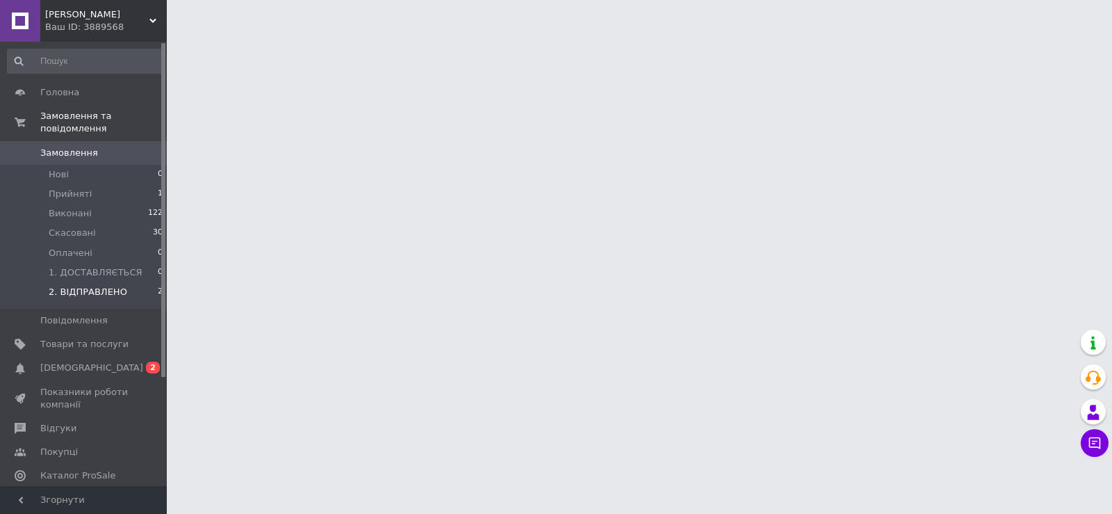
click at [103, 286] on span "2. ВІДПРАВЛЕНО" at bounding box center [88, 292] width 79 height 13
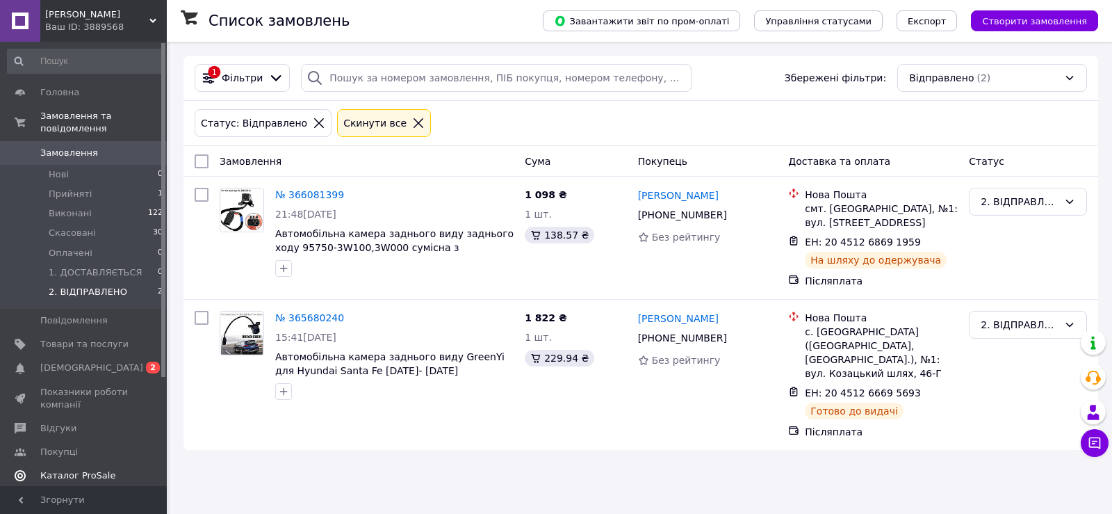
click at [79, 469] on span "Каталог ProSale" at bounding box center [77, 475] width 75 height 13
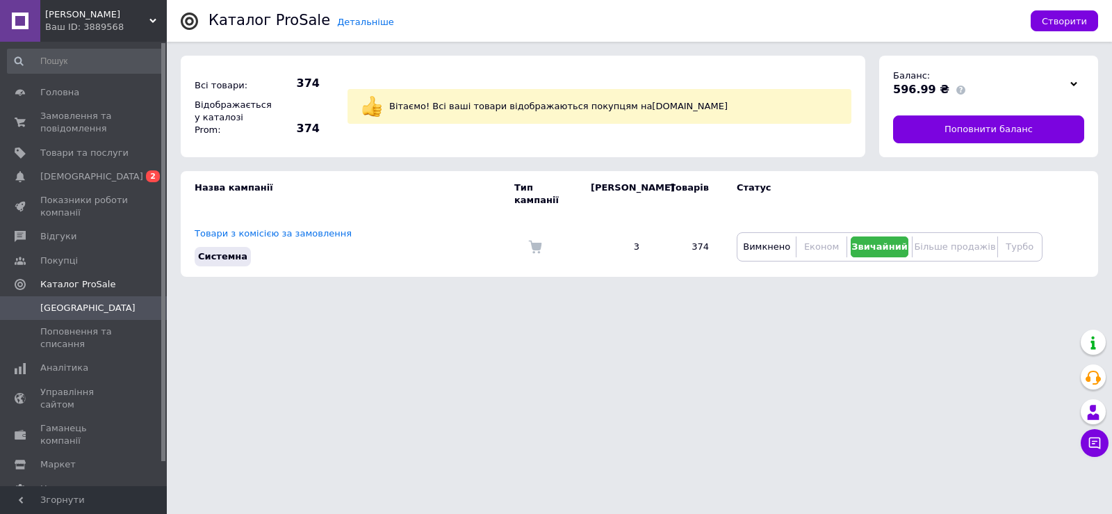
click at [99, 17] on span "[PERSON_NAME]" at bounding box center [97, 14] width 104 height 13
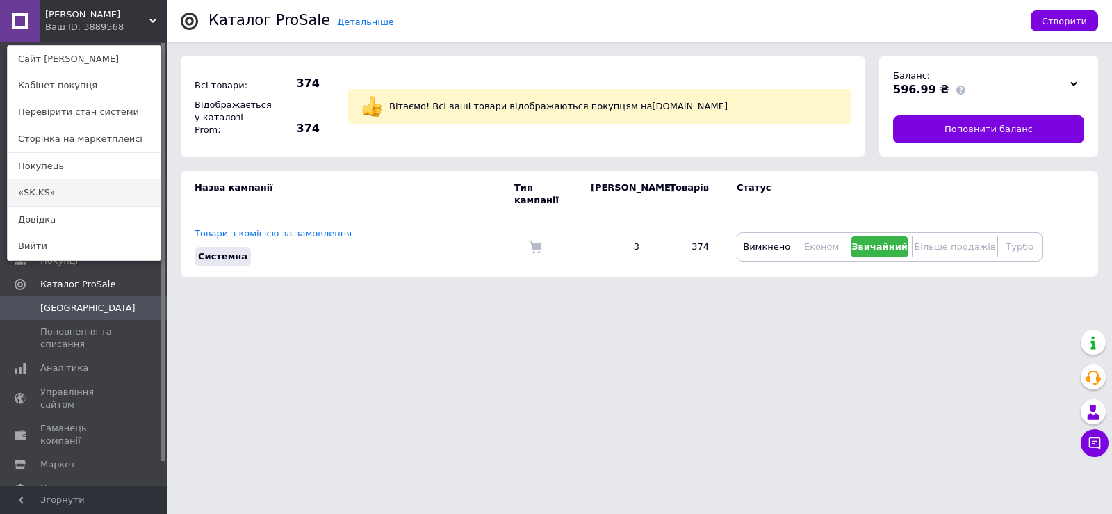
click at [54, 190] on link "«SK.KS»" at bounding box center [84, 192] width 153 height 26
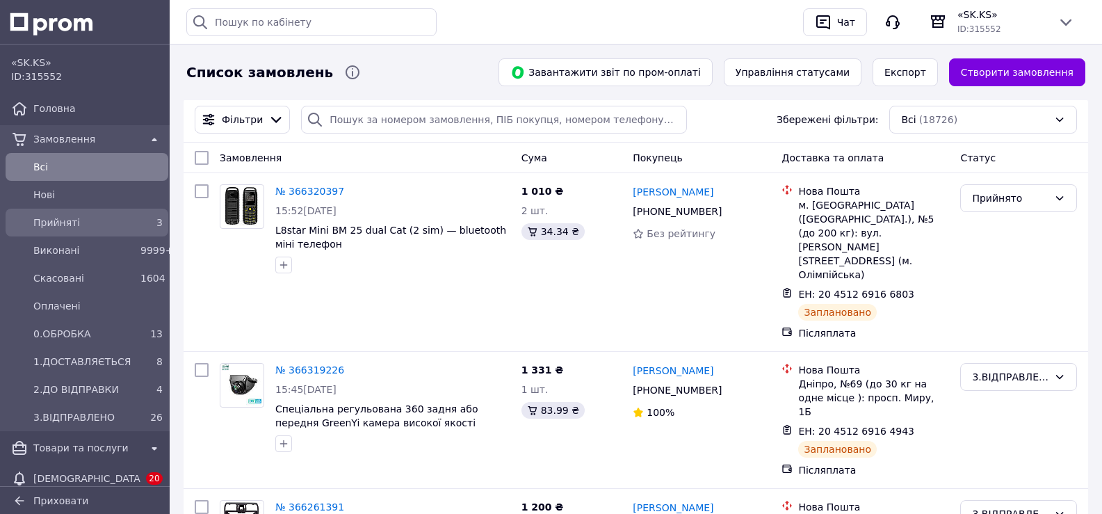
click at [100, 227] on span "Прийняті" at bounding box center [83, 222] width 101 height 14
